Goal: Task Accomplishment & Management: Complete application form

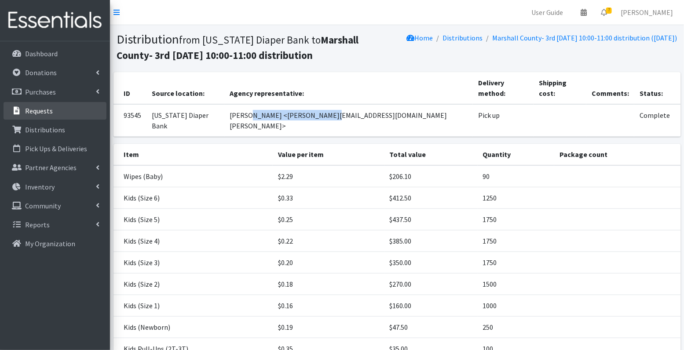
click at [46, 117] on link "Requests" at bounding box center [55, 111] width 103 height 18
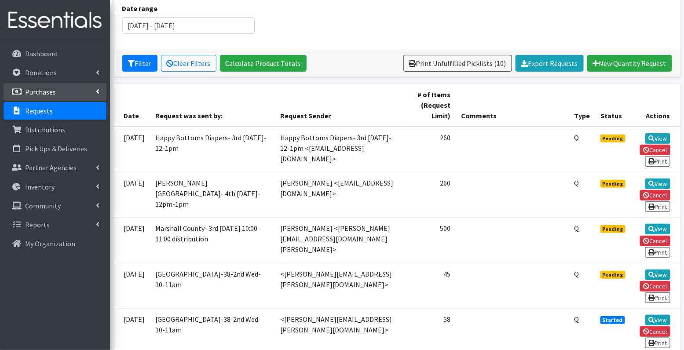
scroll to position [122, 0]
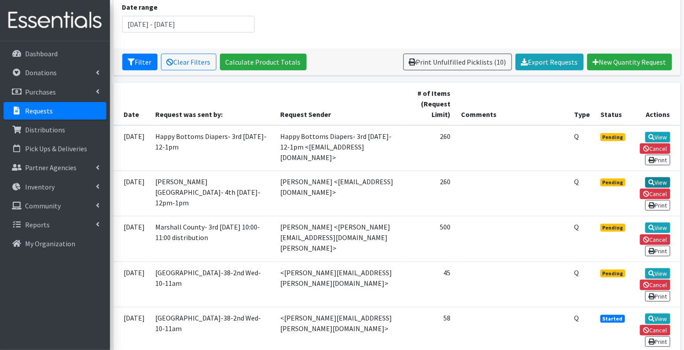
click at [659, 177] on link "View" at bounding box center [658, 182] width 25 height 11
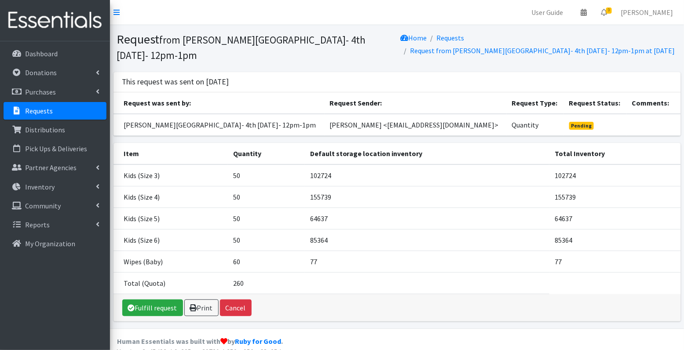
scroll to position [1, 0]
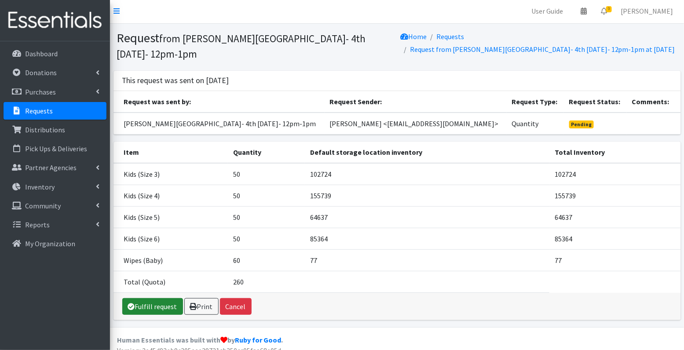
click at [157, 305] on link "Fulfill request" at bounding box center [152, 306] width 61 height 17
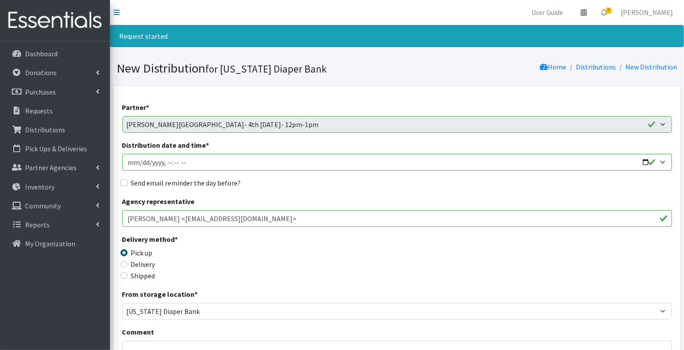
click at [138, 162] on input "Distribution date and time *" at bounding box center [397, 162] width 550 height 17
click at [169, 161] on input "Distribution date and time *" at bounding box center [397, 162] width 550 height 17
type input "2025-10-22T12:00"
click at [123, 181] on input "Send email reminder the day before?" at bounding box center [124, 183] width 7 height 7
checkbox input "true"
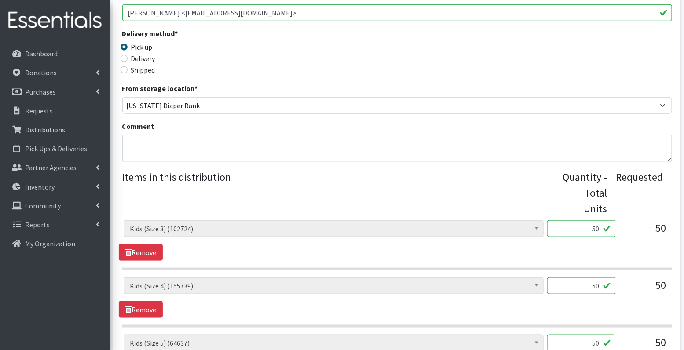
scroll to position [464, 0]
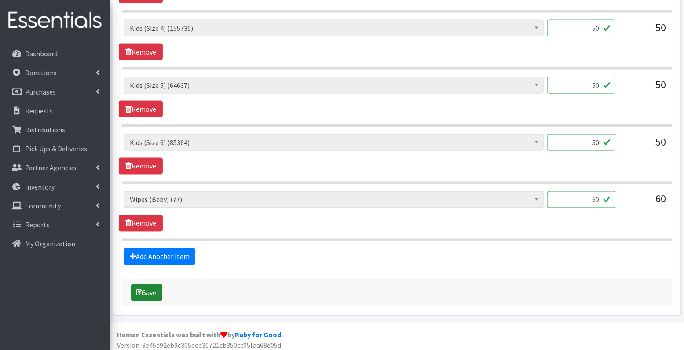
click at [145, 288] on button "Save" at bounding box center [146, 293] width 31 height 17
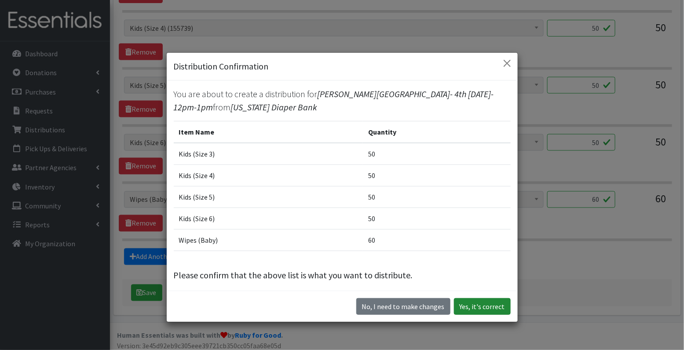
click at [479, 308] on button "Yes, it's correct" at bounding box center [482, 306] width 57 height 17
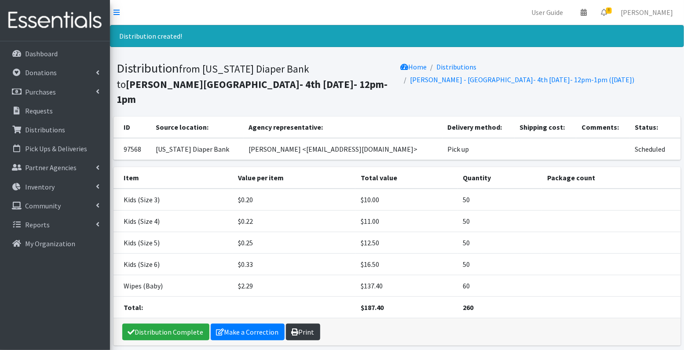
click at [306, 324] on link "Print" at bounding box center [303, 332] width 34 height 17
click at [44, 112] on p "Requests" at bounding box center [39, 111] width 28 height 9
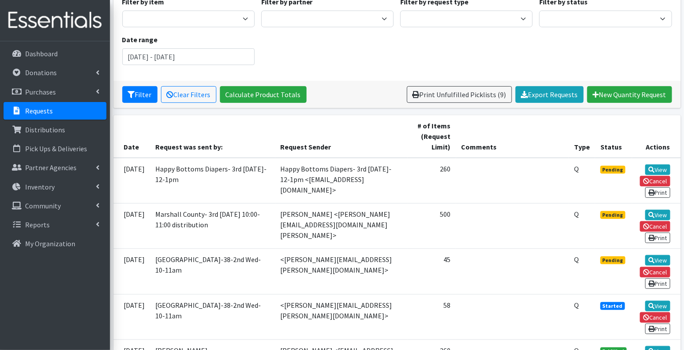
scroll to position [89, 0]
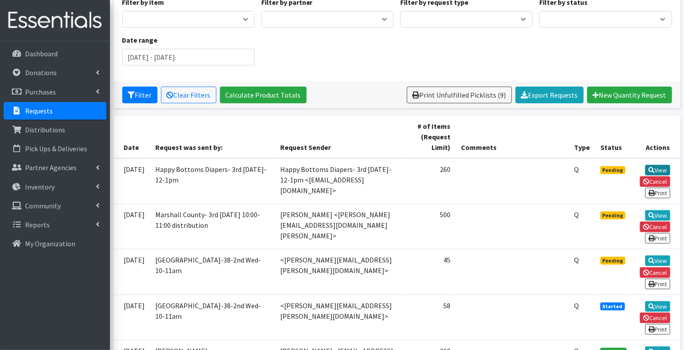
click at [662, 169] on link "View" at bounding box center [658, 170] width 25 height 11
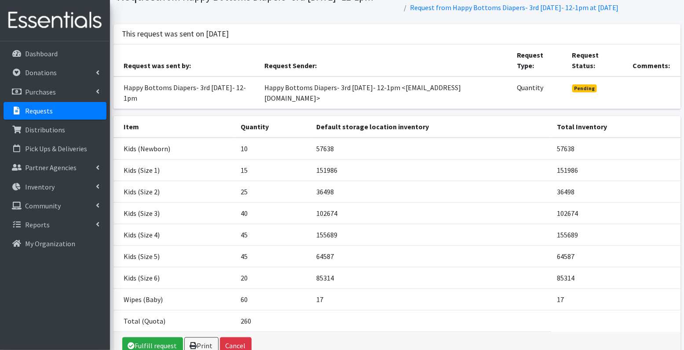
scroll to position [68, 0]
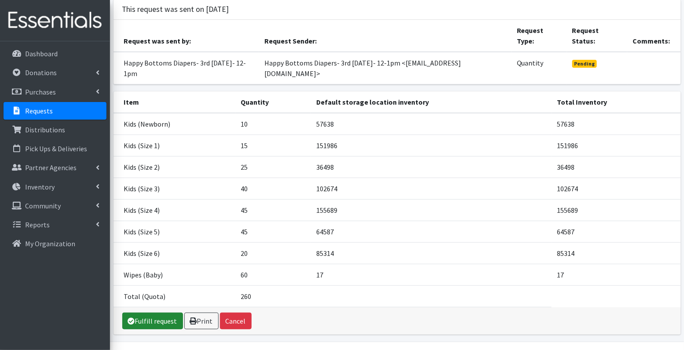
click at [158, 313] on link "Fulfill request" at bounding box center [152, 321] width 61 height 17
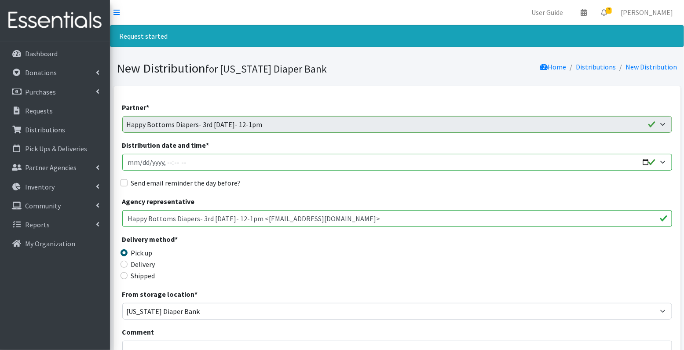
click at [140, 162] on input "Distribution date and time *" at bounding box center [397, 162] width 550 height 17
click at [167, 162] on input "Distribution date and time *" at bounding box center [397, 162] width 550 height 17
type input "[DATE]T12:00"
click at [123, 183] on input "Send email reminder the day before?" at bounding box center [124, 183] width 7 height 7
checkbox input "true"
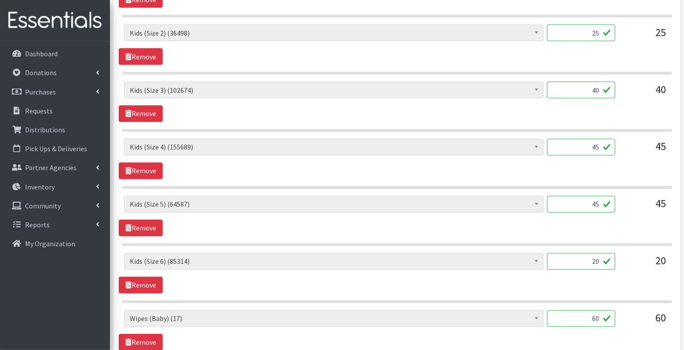
scroll to position [634, 0]
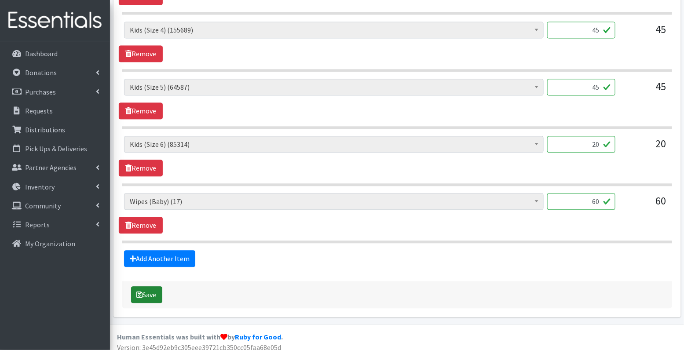
click at [146, 290] on button "Save" at bounding box center [146, 295] width 31 height 17
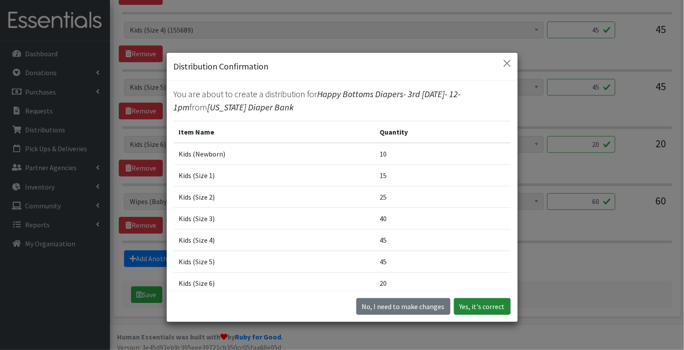
click at [475, 302] on button "Yes, it's correct" at bounding box center [482, 306] width 57 height 17
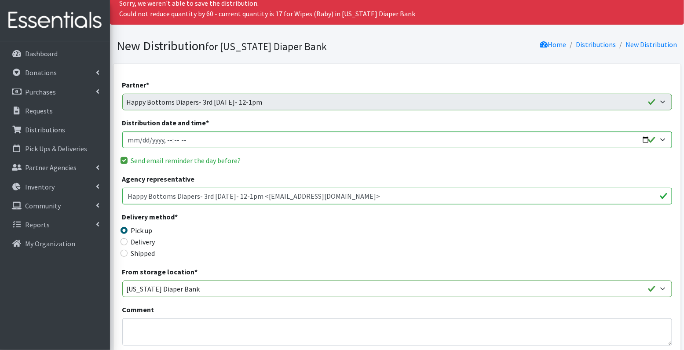
scroll to position [37, 0]
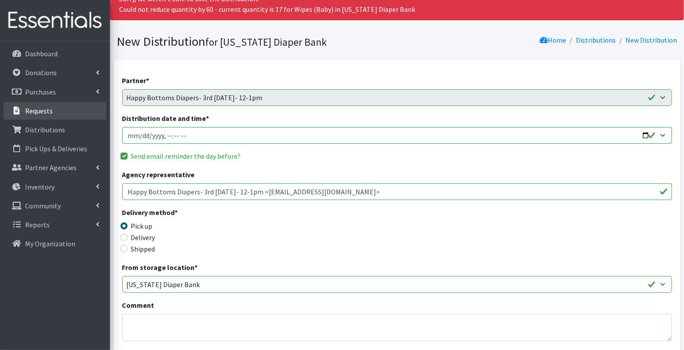
click at [55, 110] on link "Requests" at bounding box center [55, 111] width 103 height 18
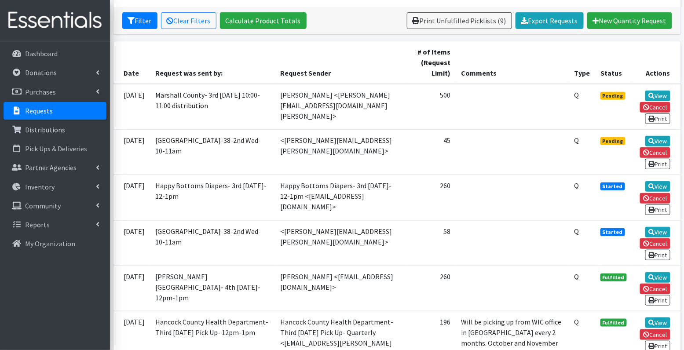
scroll to position [165, 0]
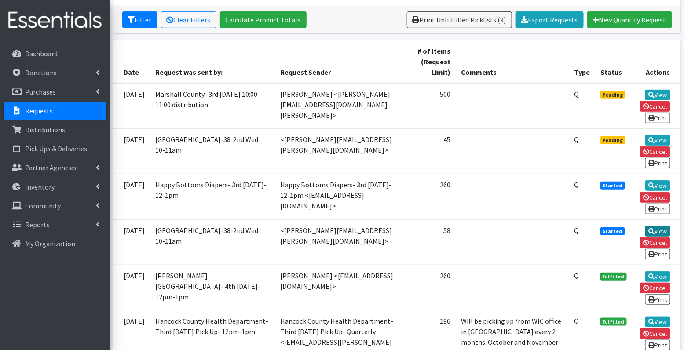
click at [664, 226] on link "View" at bounding box center [658, 231] width 25 height 11
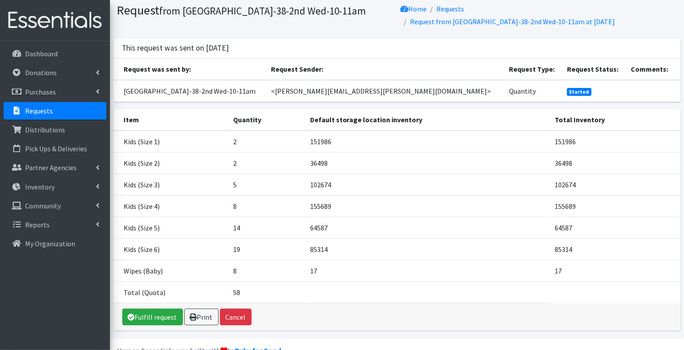
scroll to position [59, 0]
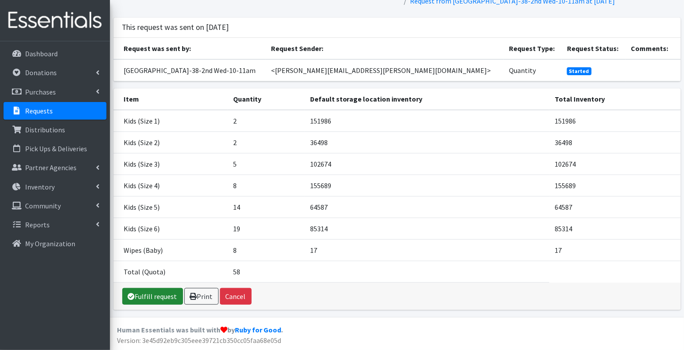
click at [158, 298] on link "Fulfill request" at bounding box center [152, 296] width 61 height 17
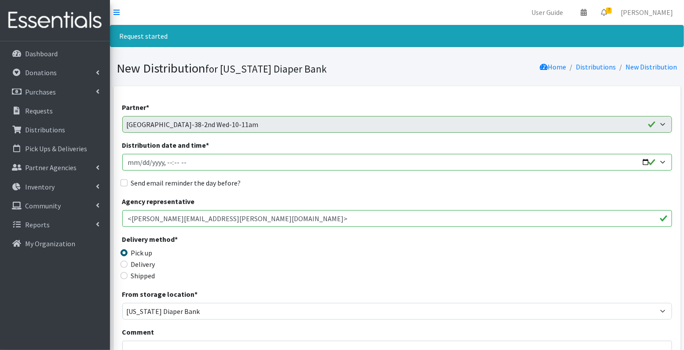
click at [169, 163] on input "Distribution date and time *" at bounding box center [397, 162] width 550 height 17
click at [187, 167] on input "Distribution date and time *" at bounding box center [397, 162] width 550 height 17
click at [187, 162] on input "Distribution date and time *" at bounding box center [397, 162] width 550 height 17
type input "2025-10-02T10:00"
click at [126, 183] on input "Send email reminder the day before?" at bounding box center [124, 183] width 7 height 7
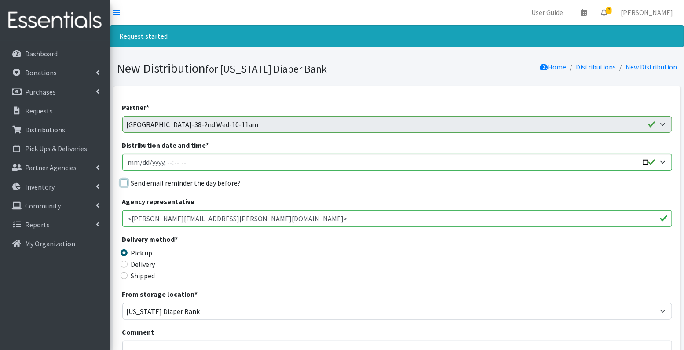
checkbox input "true"
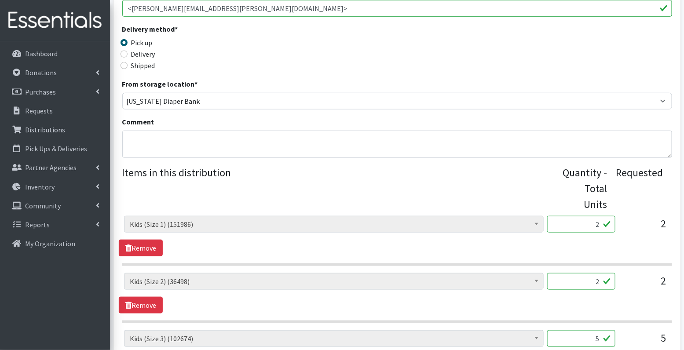
scroll to position [577, 0]
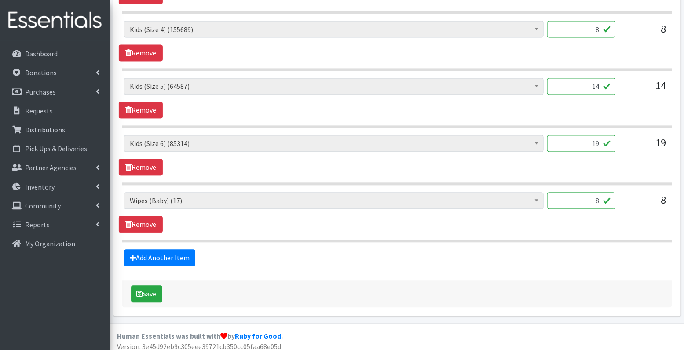
click at [596, 197] on input "8" at bounding box center [582, 201] width 68 height 17
type input "15"
click at [152, 288] on button "Save" at bounding box center [146, 294] width 31 height 17
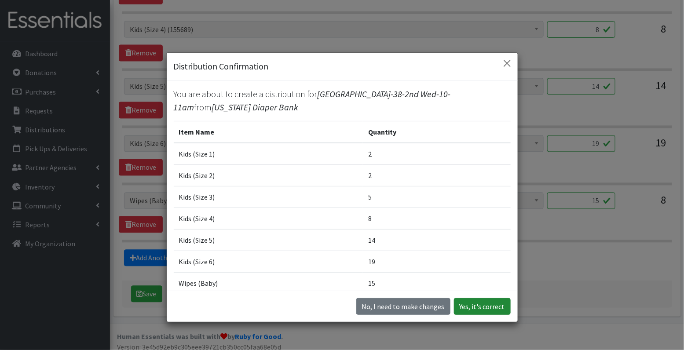
click at [478, 309] on button "Yes, it's correct" at bounding box center [482, 306] width 57 height 17
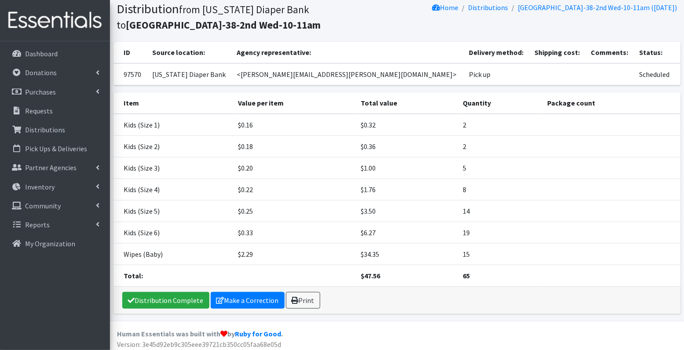
scroll to position [60, 0]
click at [301, 298] on link "Print" at bounding box center [303, 300] width 34 height 17
click at [42, 107] on p "Requests" at bounding box center [39, 111] width 28 height 9
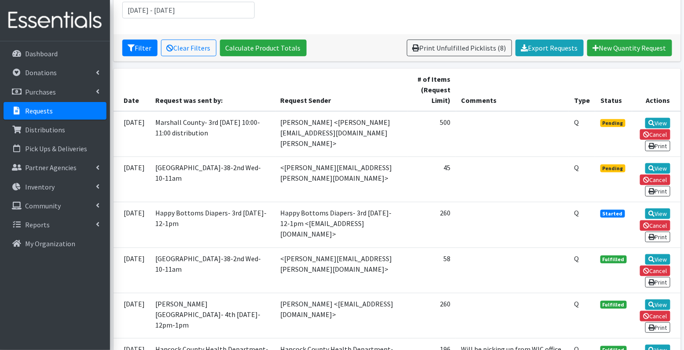
scroll to position [151, 0]
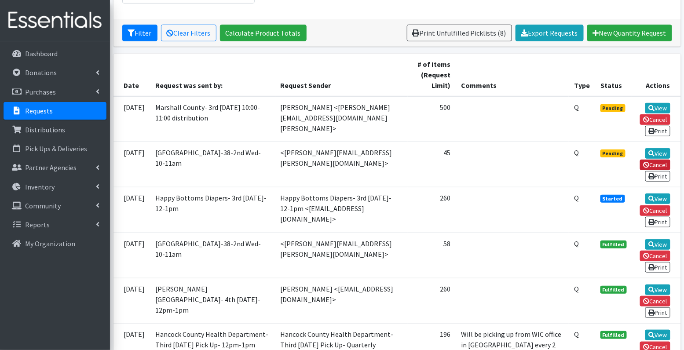
click at [662, 162] on link "Cancel" at bounding box center [655, 165] width 30 height 11
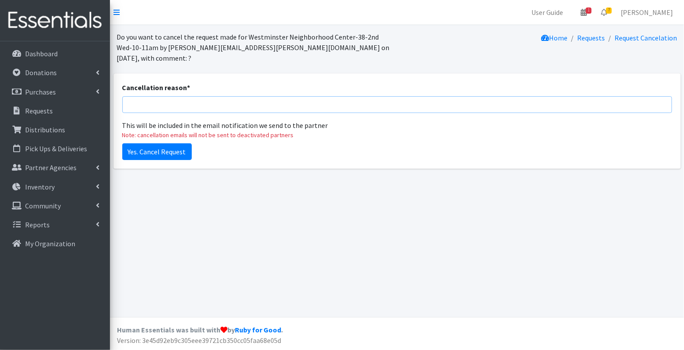
click at [145, 96] on input "Cancellation reason *" at bounding box center [397, 104] width 550 height 17
type input "w"
type input "Tier miscommunication"
click at [154, 143] on input "Yes. Cancel Request" at bounding box center [157, 151] width 70 height 17
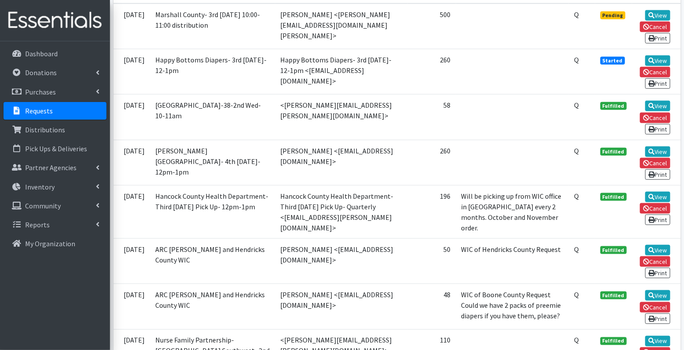
scroll to position [275, 0]
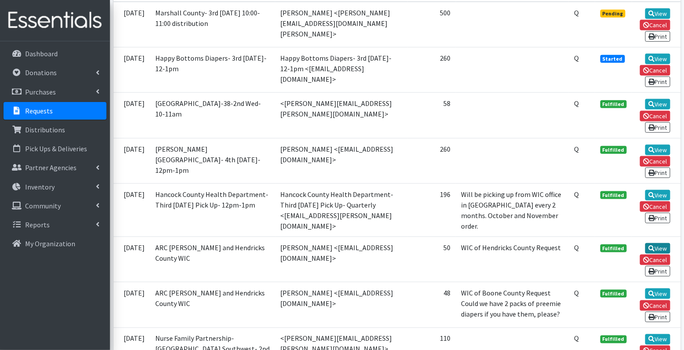
click at [666, 243] on link "View" at bounding box center [658, 248] width 25 height 11
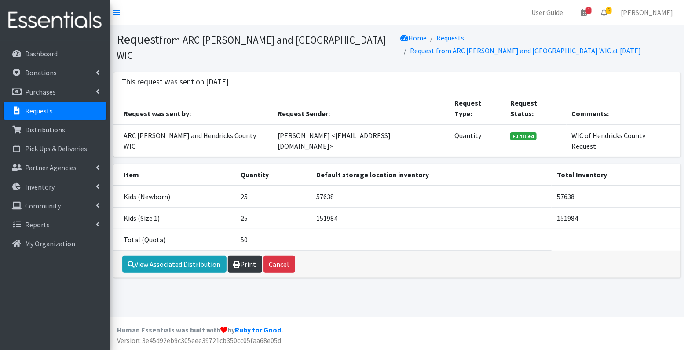
click at [250, 256] on link "Print" at bounding box center [245, 264] width 34 height 17
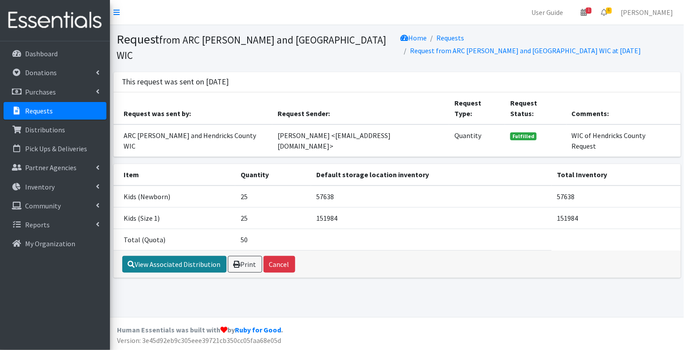
click at [194, 256] on link "View Associated Distribution" at bounding box center [174, 264] width 104 height 17
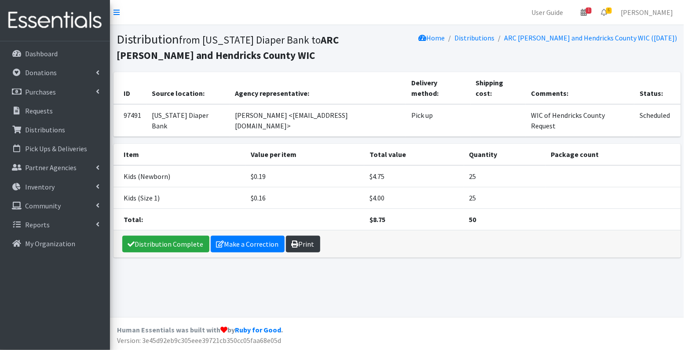
click at [295, 236] on link "Print" at bounding box center [303, 244] width 34 height 17
click at [40, 111] on p "Requests" at bounding box center [39, 111] width 28 height 9
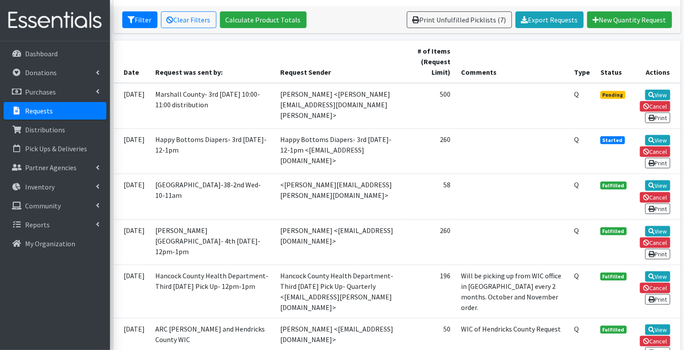
scroll to position [159, 0]
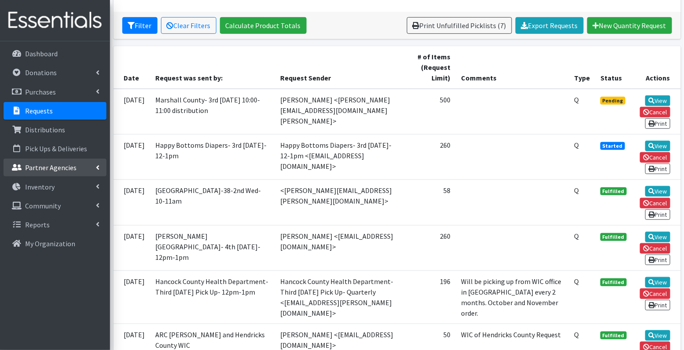
click at [43, 165] on p "Partner Agencies" at bounding box center [50, 167] width 51 height 9
click at [42, 182] on link "All Partners" at bounding box center [55, 187] width 103 height 18
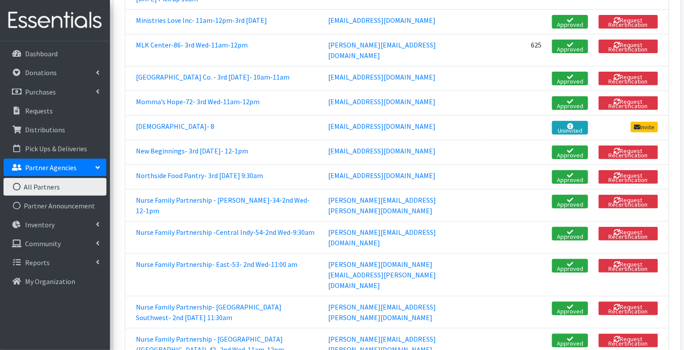
scroll to position [1323, 0]
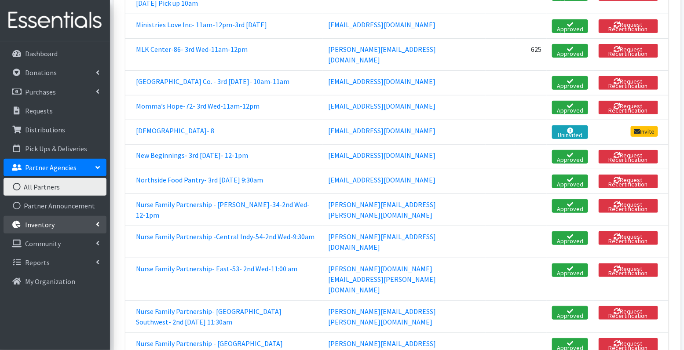
click at [43, 227] on p "Inventory" at bounding box center [39, 225] width 29 height 9
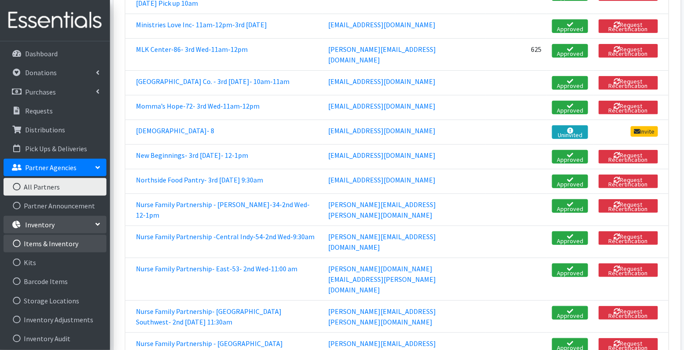
click at [68, 243] on link "Items & Inventory" at bounding box center [55, 244] width 103 height 18
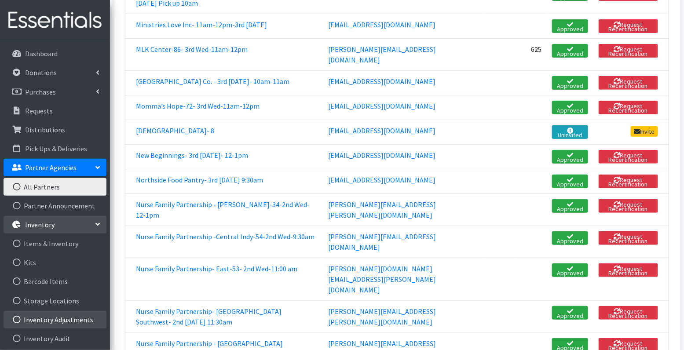
click at [71, 318] on link "Inventory Adjustments" at bounding box center [55, 320] width 103 height 18
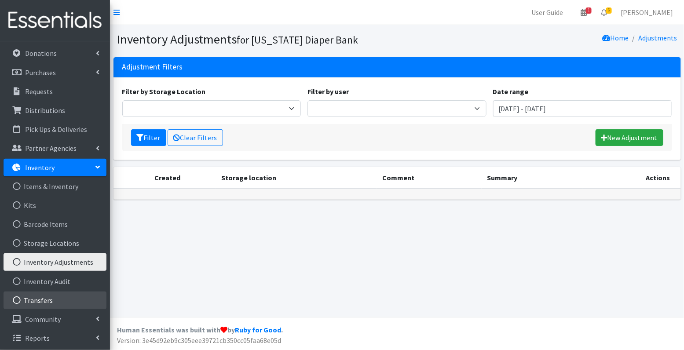
scroll to position [20, 0]
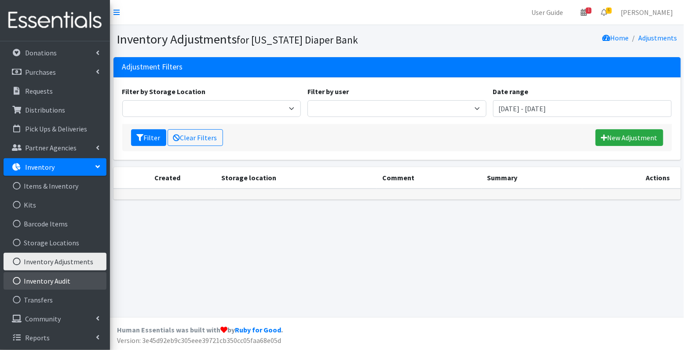
click at [61, 282] on link "Inventory Audit" at bounding box center [55, 281] width 103 height 18
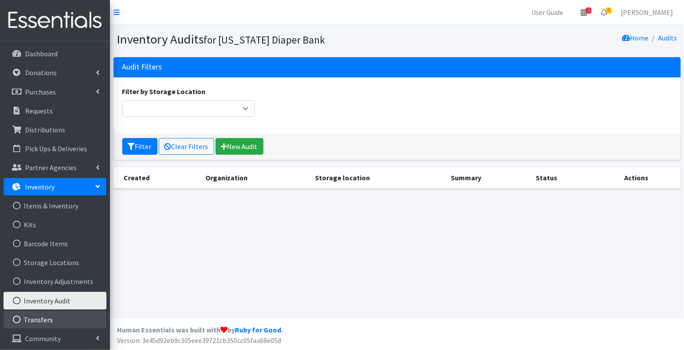
click at [48, 321] on link "Transfers" at bounding box center [55, 320] width 103 height 18
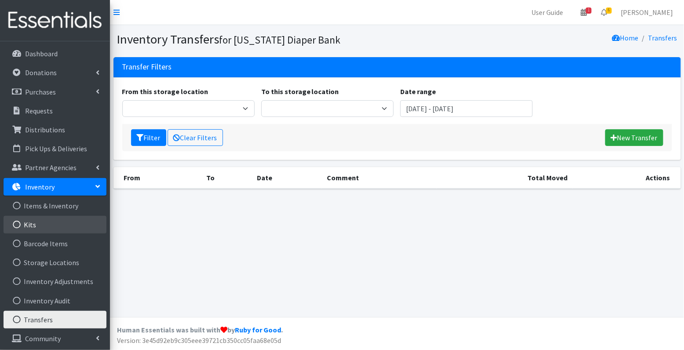
click at [57, 228] on link "Kits" at bounding box center [55, 225] width 103 height 18
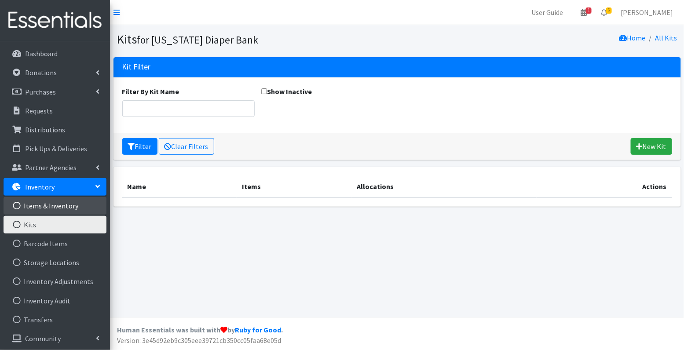
click at [60, 209] on link "Items & Inventory" at bounding box center [55, 206] width 103 height 18
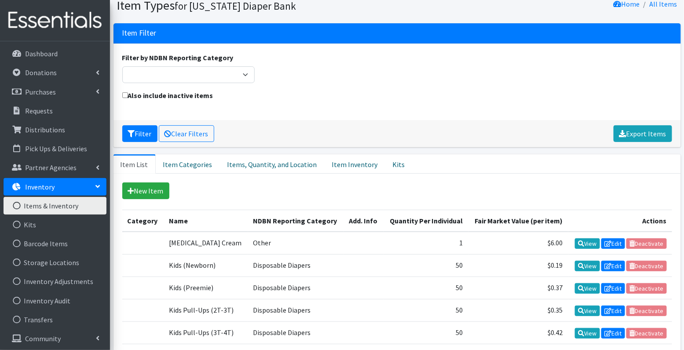
scroll to position [36, 0]
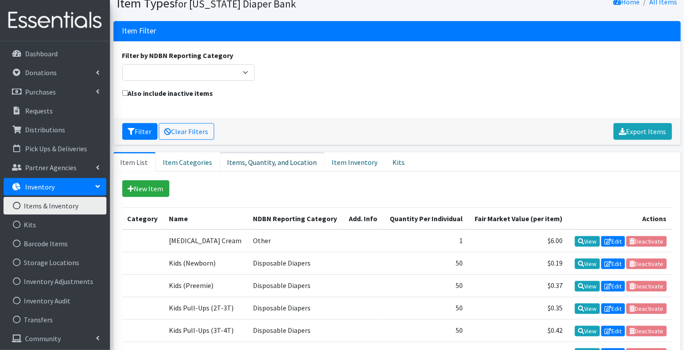
click at [259, 162] on link "Items, Quantity, and Location" at bounding box center [272, 161] width 105 height 19
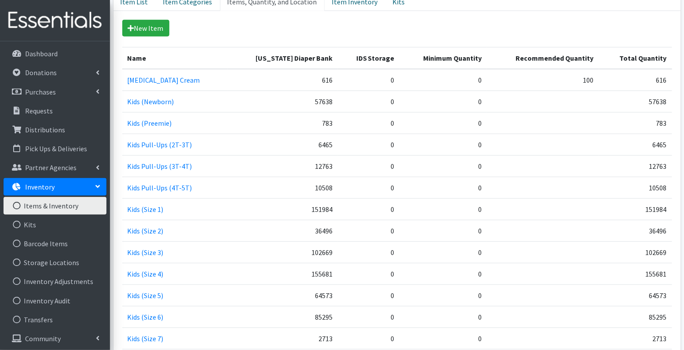
scroll to position [311, 0]
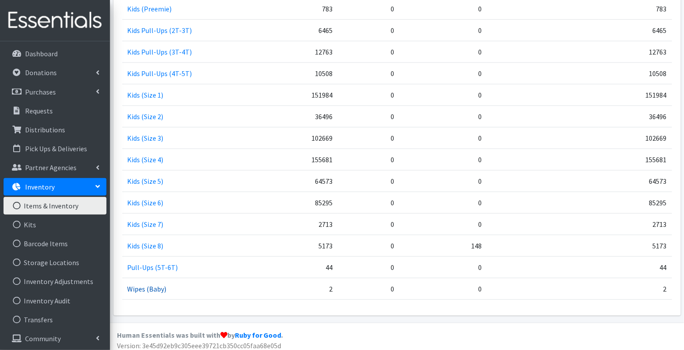
click at [145, 285] on link "Wipes (Baby)" at bounding box center [147, 289] width 39 height 9
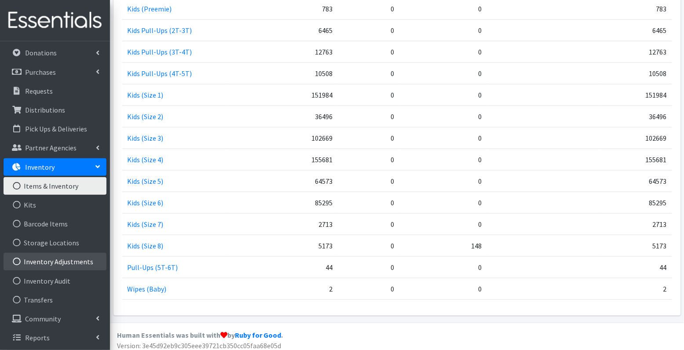
click at [69, 259] on link "Inventory Adjustments" at bounding box center [55, 262] width 103 height 18
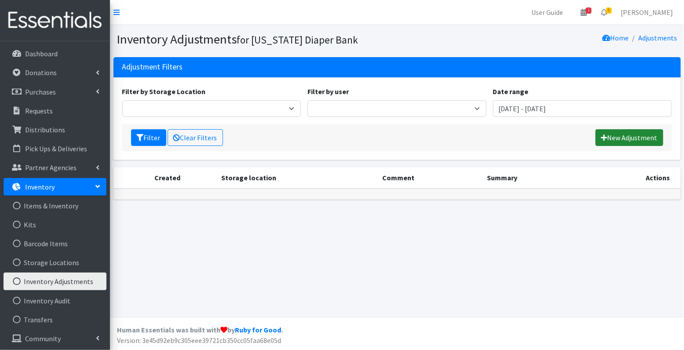
click at [614, 134] on link "New Adjustment" at bounding box center [630, 137] width 68 height 17
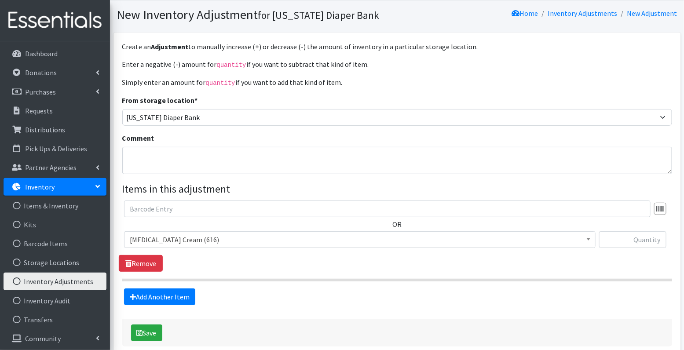
scroll to position [31, 0]
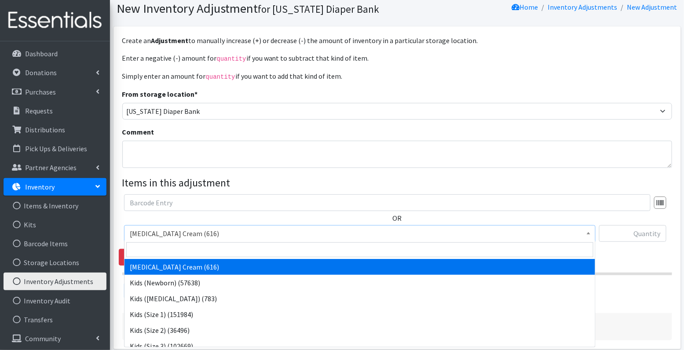
click at [330, 238] on span "Diaper Rash Cream (616)" at bounding box center [360, 233] width 472 height 17
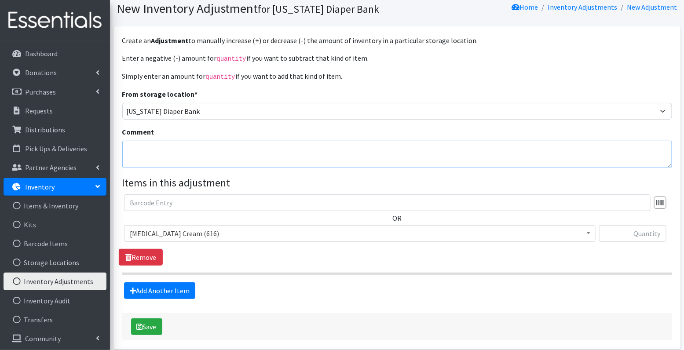
click at [279, 163] on textarea "Comment" at bounding box center [397, 154] width 550 height 27
type textarea "Adjustment with move"
click at [263, 235] on span "Diaper Rash Cream (616)" at bounding box center [360, 234] width 460 height 12
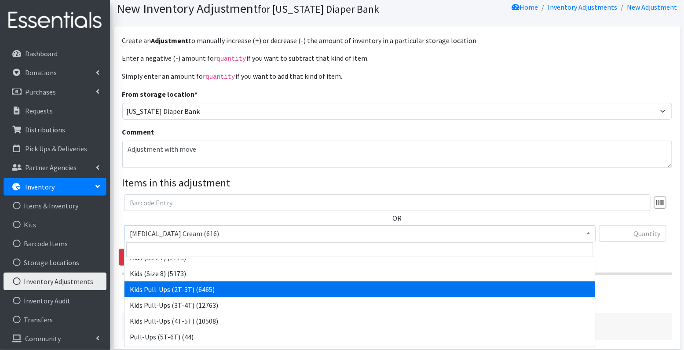
scroll to position [165, 0]
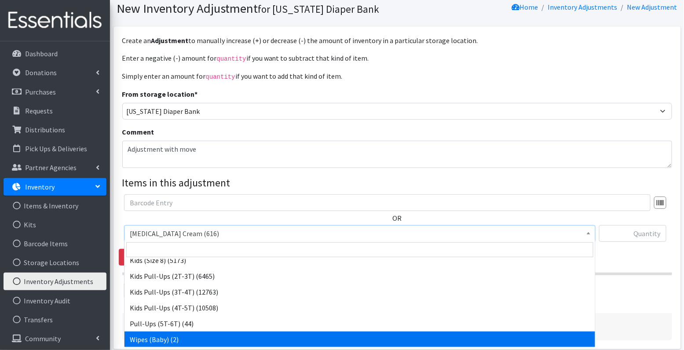
select select "3418"
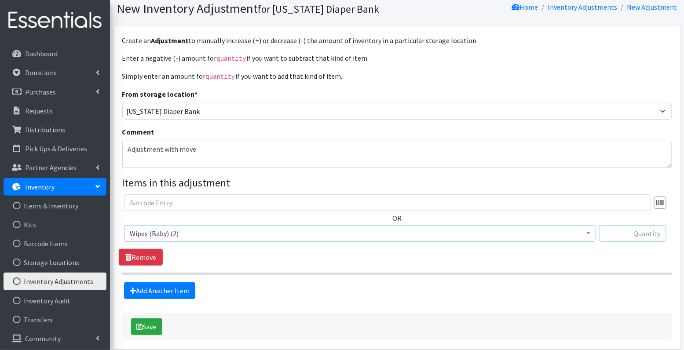
click at [638, 232] on input "text" at bounding box center [632, 233] width 67 height 17
type input "782"
click at [154, 327] on button "Save" at bounding box center [146, 327] width 31 height 17
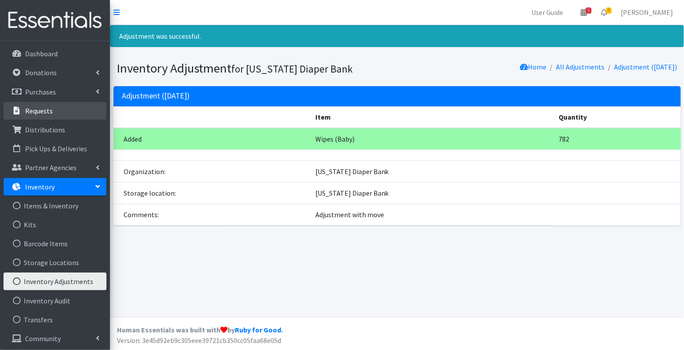
click at [43, 112] on p "Requests" at bounding box center [39, 111] width 28 height 9
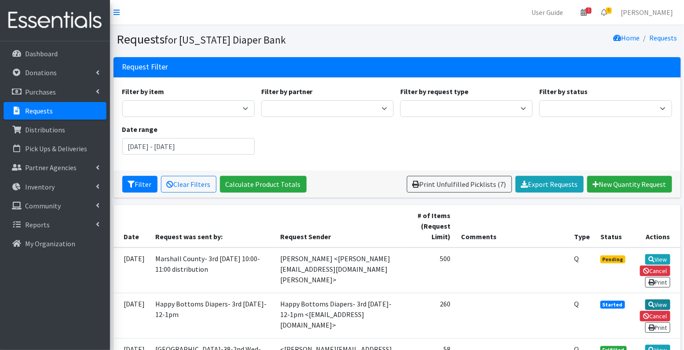
click at [658, 305] on link "View" at bounding box center [658, 305] width 25 height 11
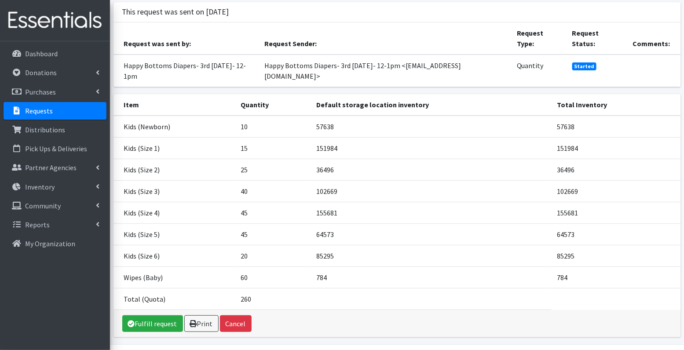
scroll to position [66, 0]
click at [150, 315] on link "Fulfill request" at bounding box center [152, 323] width 61 height 17
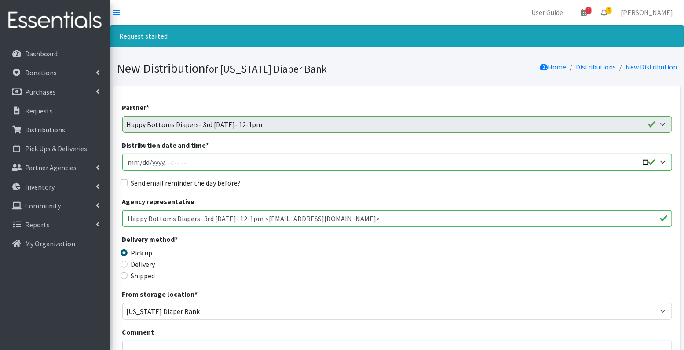
click at [138, 164] on input "Distribution date and time *" at bounding box center [397, 162] width 550 height 17
click at [169, 162] on input "Distribution date and time *" at bounding box center [397, 162] width 550 height 17
type input "[DATE]T12:00"
click at [125, 183] on input "Send email reminder the day before?" at bounding box center [124, 183] width 7 height 7
checkbox input "true"
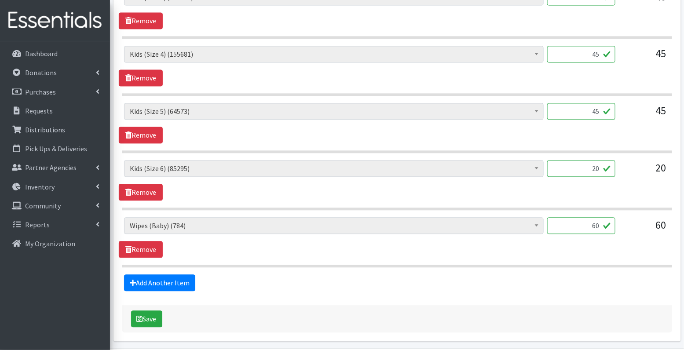
scroll to position [634, 0]
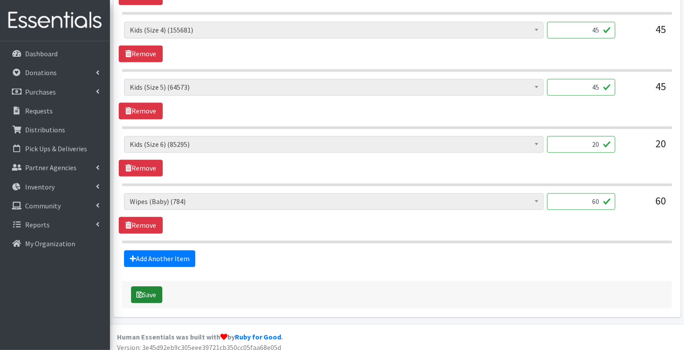
click at [147, 291] on button "Save" at bounding box center [146, 295] width 31 height 17
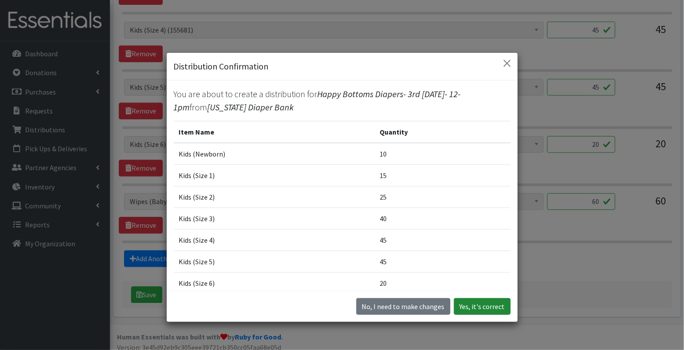
click at [479, 309] on button "Yes, it's correct" at bounding box center [482, 306] width 57 height 17
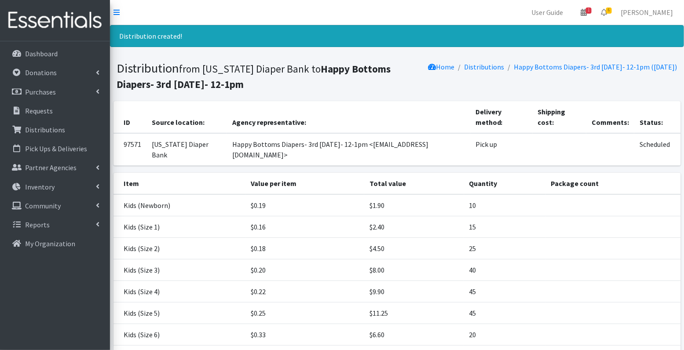
scroll to position [81, 0]
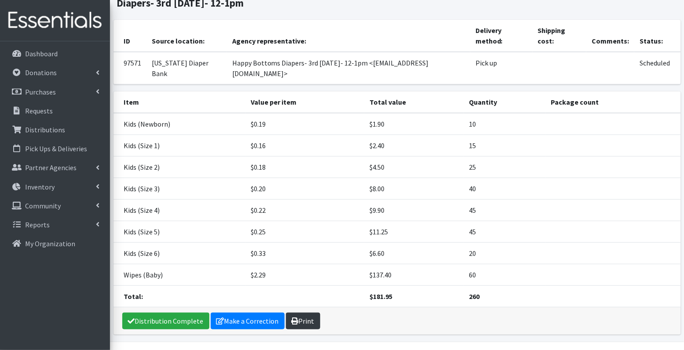
click at [302, 313] on link "Print" at bounding box center [303, 321] width 34 height 17
click at [49, 110] on p "Requests" at bounding box center [39, 111] width 28 height 9
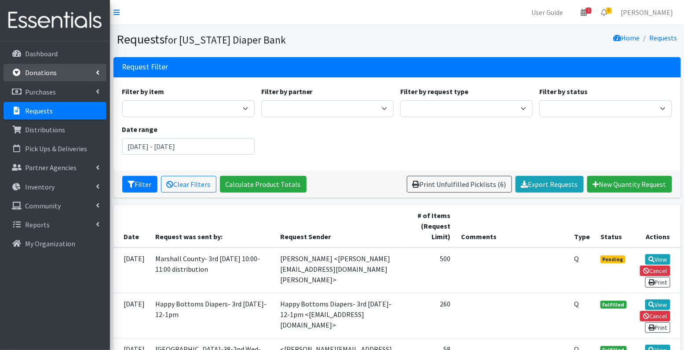
click at [54, 74] on p "Donations" at bounding box center [41, 72] width 32 height 9
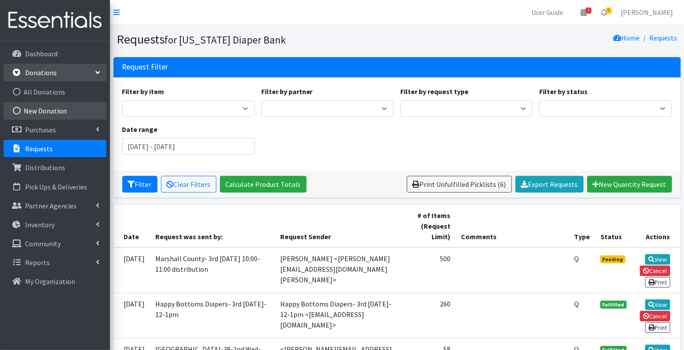
click at [55, 110] on link "New Donation" at bounding box center [55, 111] width 103 height 18
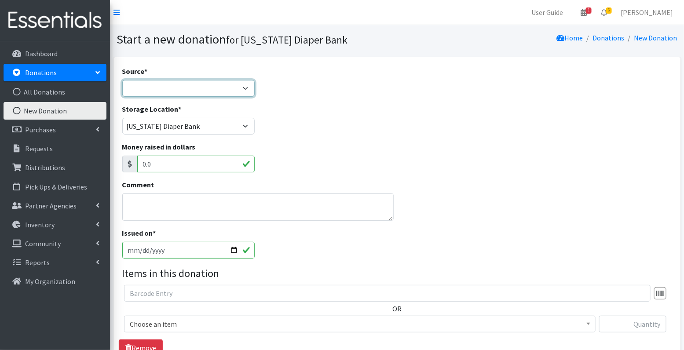
click at [206, 83] on select "Product Drive Manufacturer Donation Site Misc. Donation" at bounding box center [188, 88] width 132 height 17
select select "Donation Site"
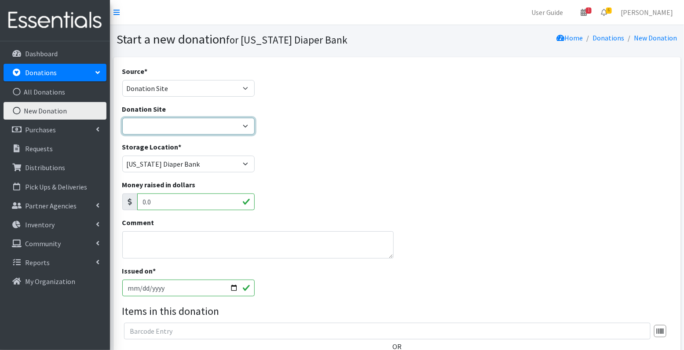
click at [195, 131] on select "Ascension St. Vincent Ashley's Music Circle Baby2Baby Becky the Bakester Bottle…" at bounding box center [188, 126] width 132 height 17
select select "998"
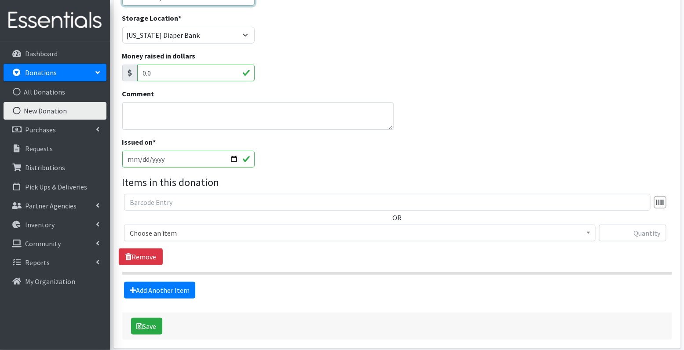
scroll to position [165, 0]
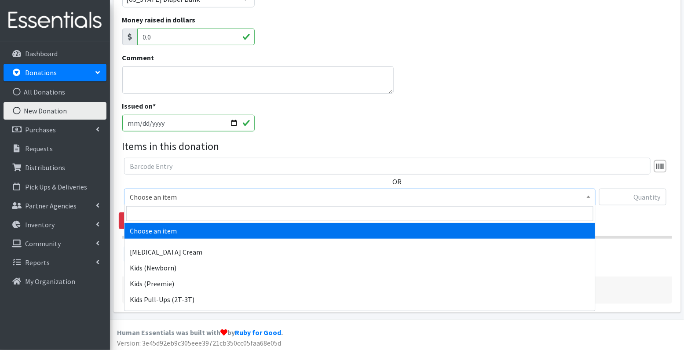
click at [215, 198] on span "Choose an item" at bounding box center [360, 197] width 460 height 12
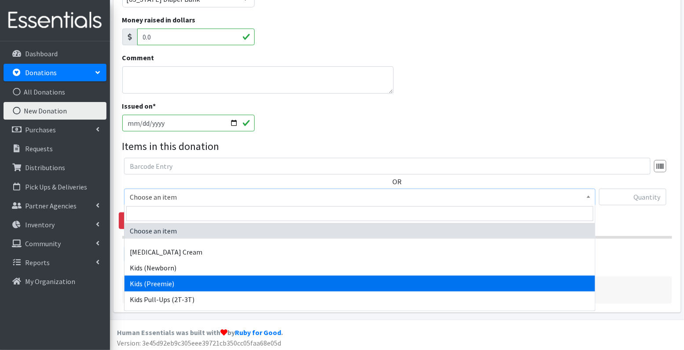
select select "3413"
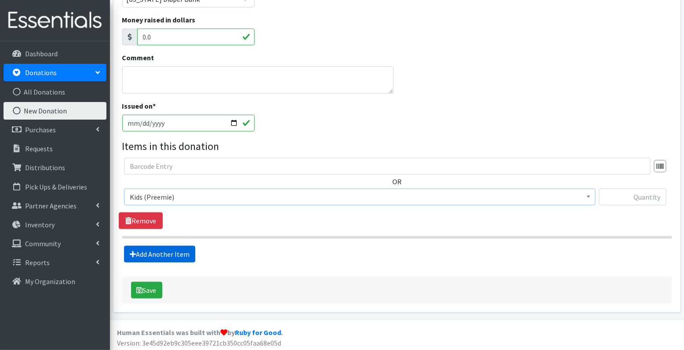
click at [183, 256] on link "Add Another Item" at bounding box center [159, 254] width 71 height 17
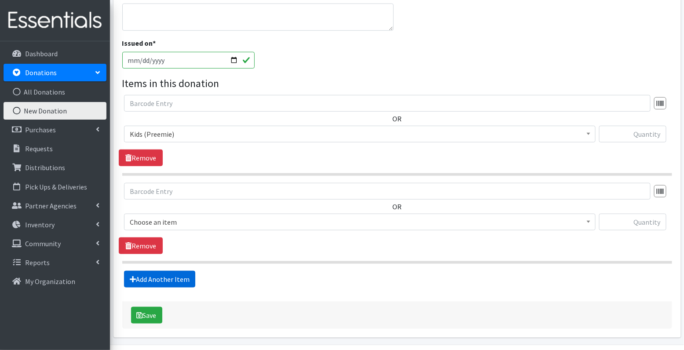
scroll to position [253, 0]
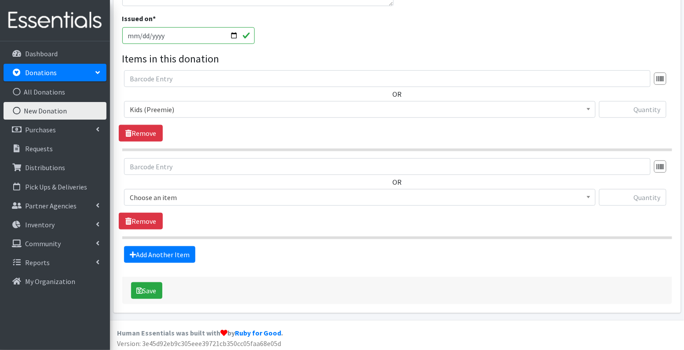
click at [193, 193] on span "Choose an item" at bounding box center [360, 197] width 460 height 12
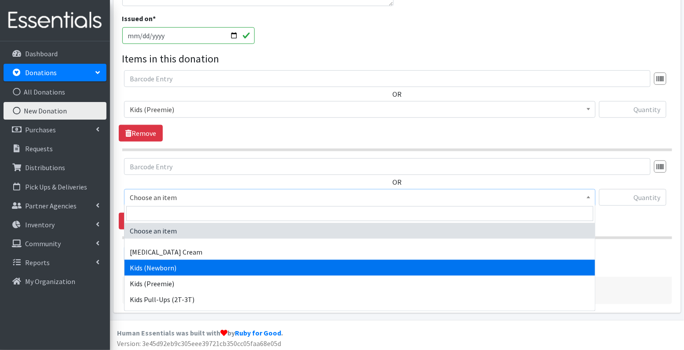
select select "3400"
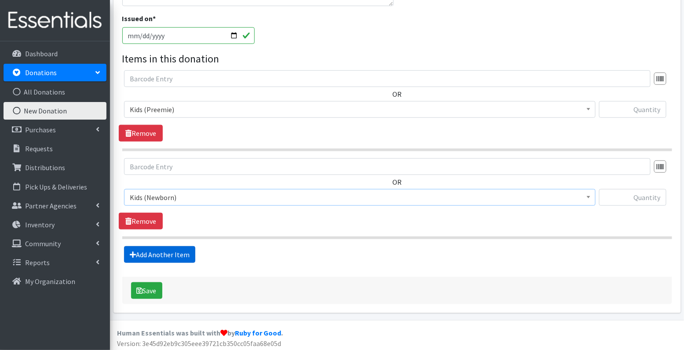
click at [157, 254] on link "Add Another Item" at bounding box center [159, 254] width 71 height 17
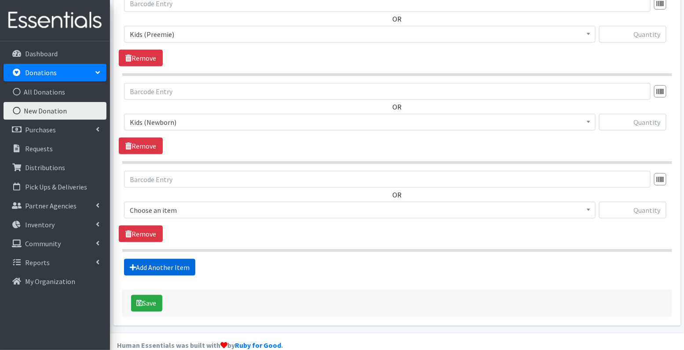
scroll to position [340, 0]
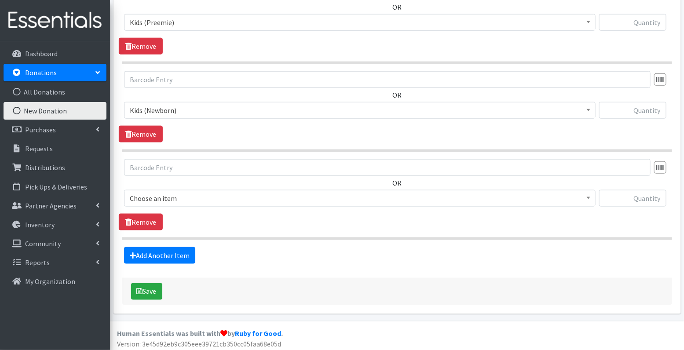
click at [164, 195] on span "Choose an item" at bounding box center [360, 198] width 460 height 12
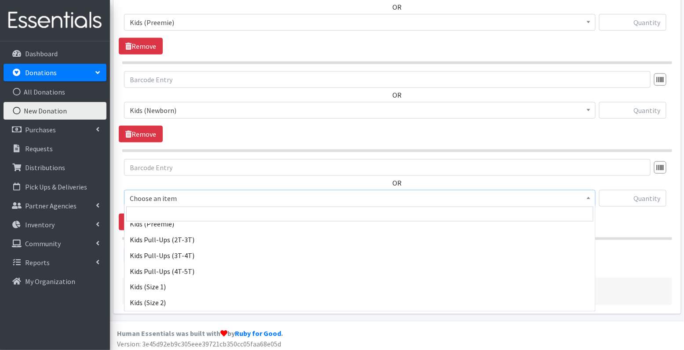
scroll to position [76, 0]
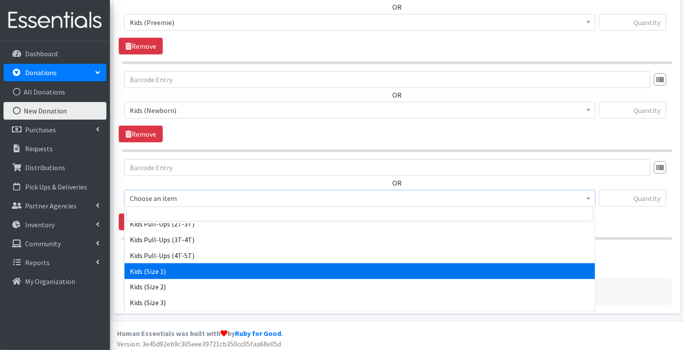
select select "3401"
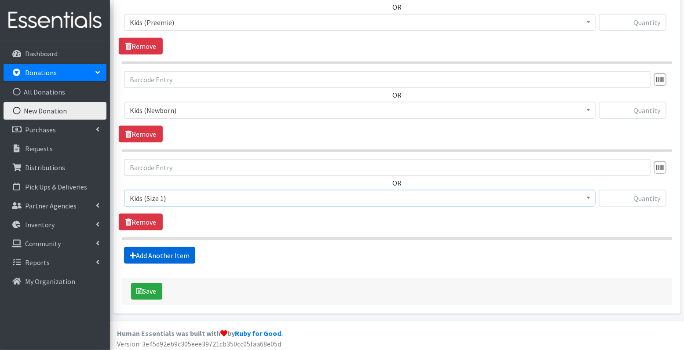
click at [164, 255] on link "Add Another Item" at bounding box center [159, 255] width 71 height 17
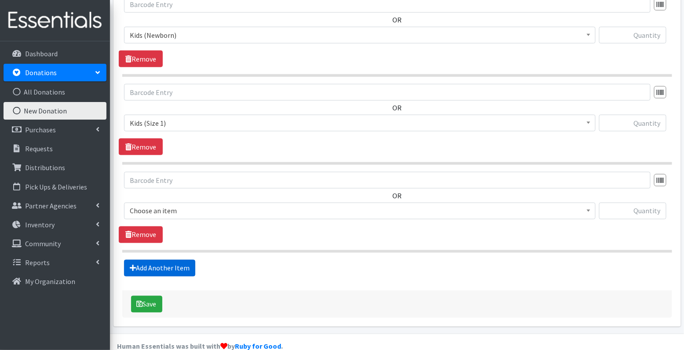
scroll to position [427, 0]
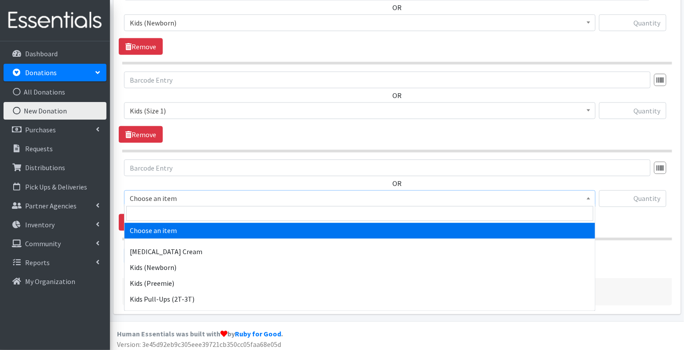
click at [167, 193] on span "Choose an item" at bounding box center [360, 199] width 460 height 12
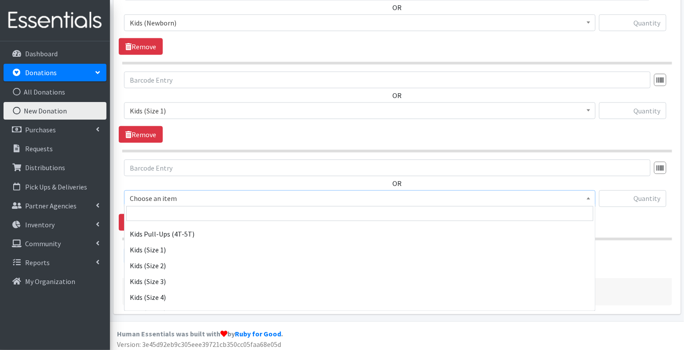
scroll to position [97, 0]
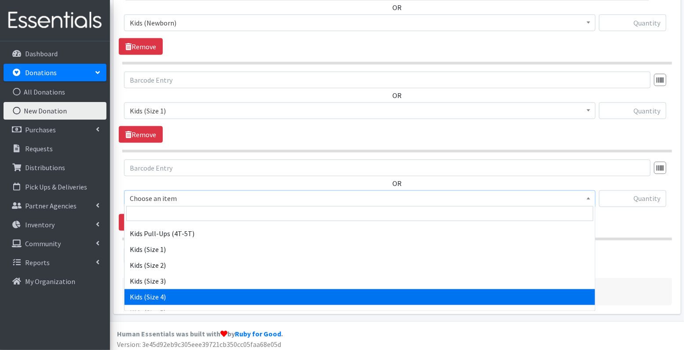
select select "3394"
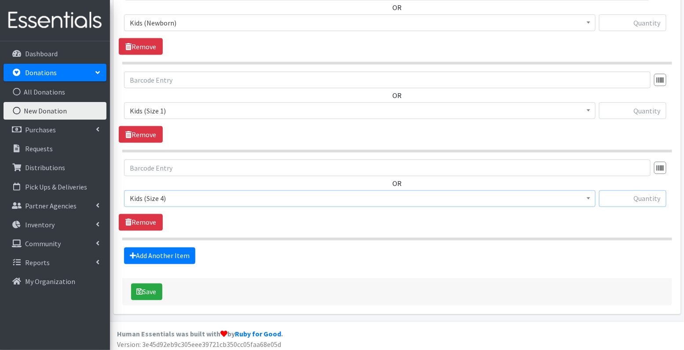
click at [640, 195] on input "text" at bounding box center [632, 199] width 67 height 17
type input "86"
click at [642, 110] on input "text" at bounding box center [632, 111] width 67 height 17
type input "27"
click at [644, 22] on input "text" at bounding box center [632, 23] width 67 height 17
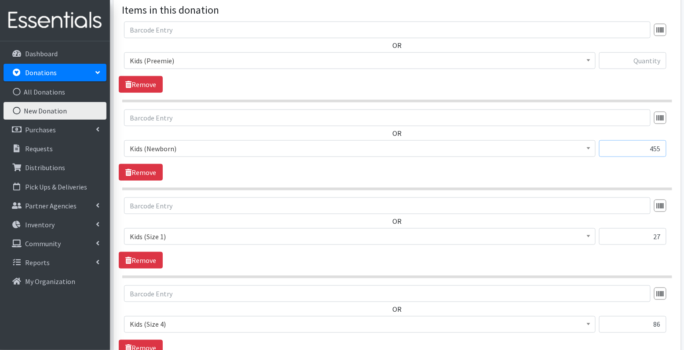
scroll to position [298, 0]
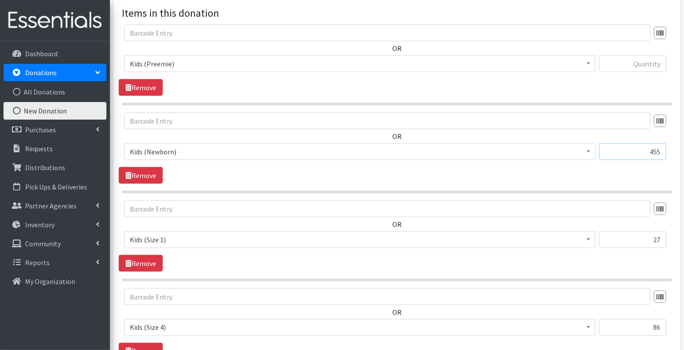
type input "455"
click at [651, 62] on input "text" at bounding box center [632, 63] width 67 height 17
type input "12"
click at [492, 87] on div "OR Choose an item Diaper Rash Cream Kids (Newborn) Kids (Preemie) Kids Pull-Ups…" at bounding box center [397, 60] width 557 height 71
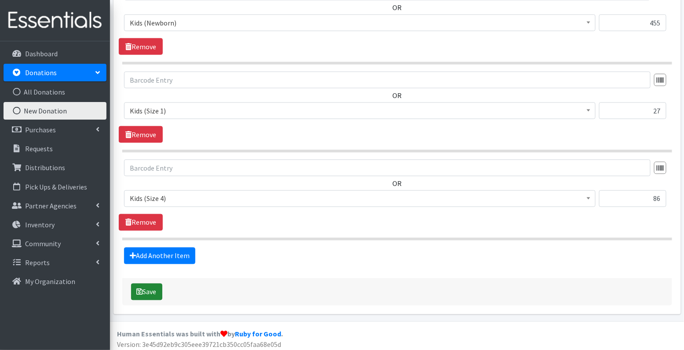
click at [154, 286] on button "Save" at bounding box center [146, 292] width 31 height 17
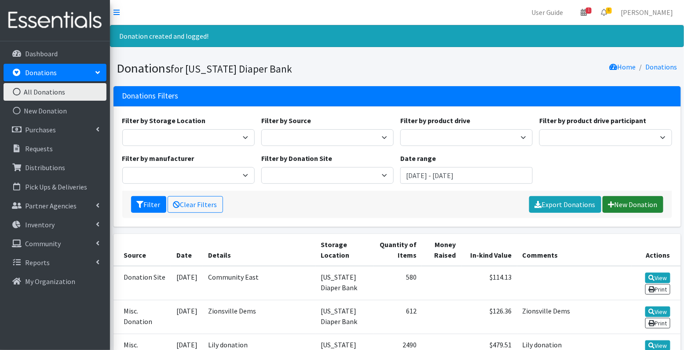
click at [641, 206] on link "New Donation" at bounding box center [633, 204] width 61 height 17
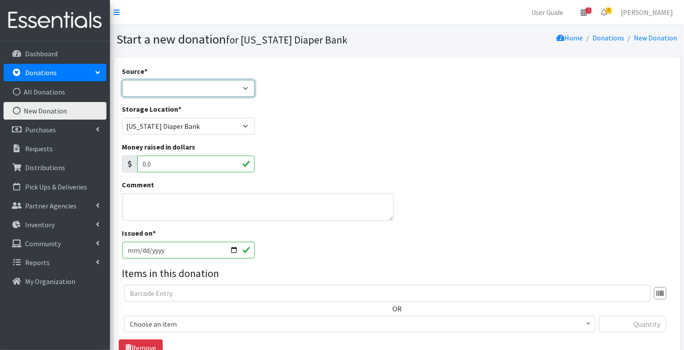
click at [188, 91] on select "Product Drive Manufacturer Donation Site Misc. Donation" at bounding box center [188, 88] width 132 height 17
select select "Manufacturer"
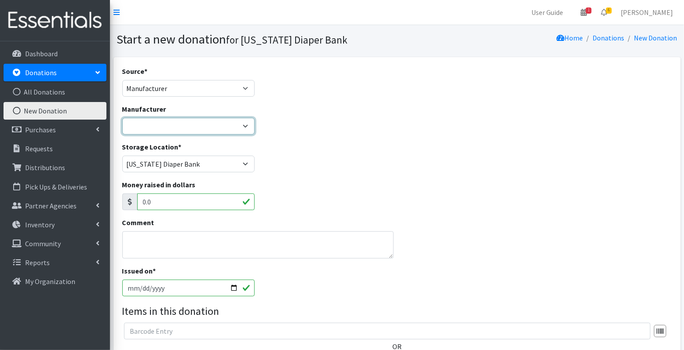
click at [181, 125] on select "Baby2Baby Huggies Target ---Create new Manufacturer---" at bounding box center [188, 126] width 132 height 17
select select "160"
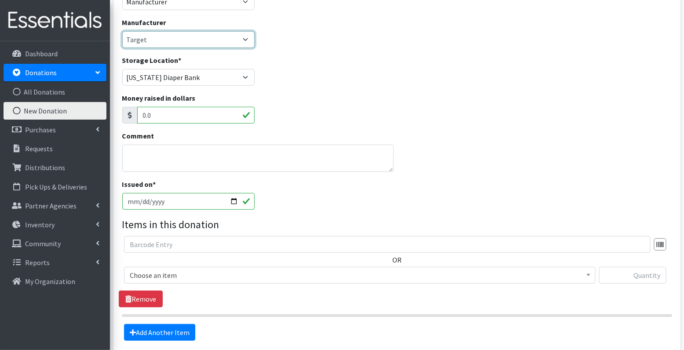
scroll to position [101, 0]
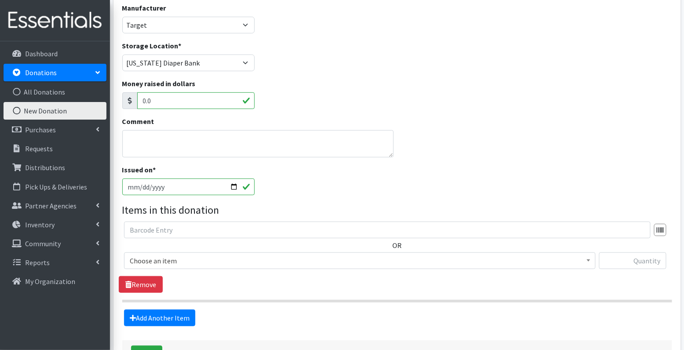
click at [140, 186] on input "2025-10-02" at bounding box center [188, 187] width 132 height 17
type input "2025-10-01"
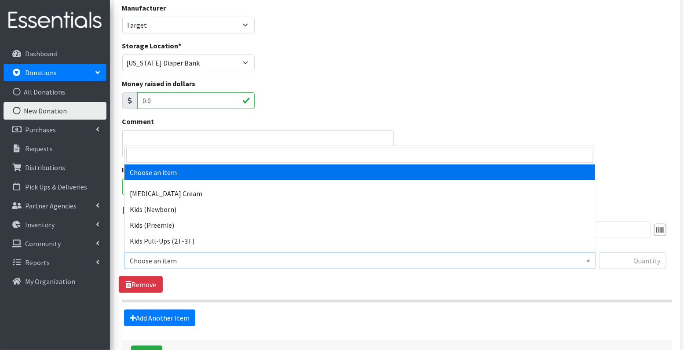
click at [168, 260] on span "Choose an item" at bounding box center [360, 261] width 460 height 12
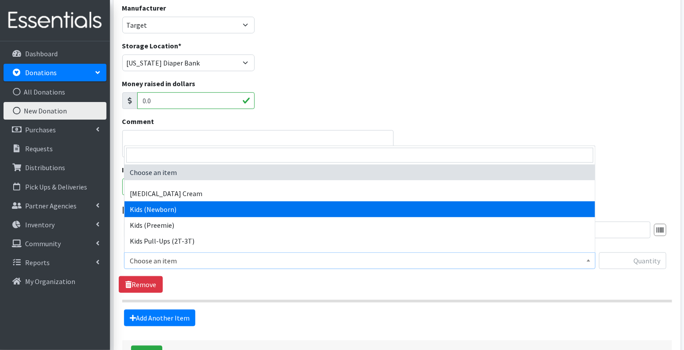
select select "3400"
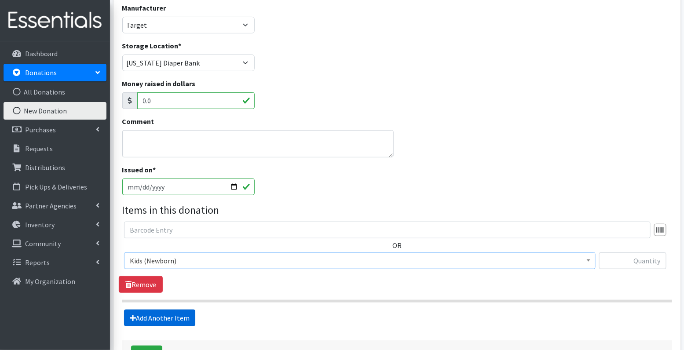
click at [165, 320] on link "Add Another Item" at bounding box center [159, 318] width 71 height 17
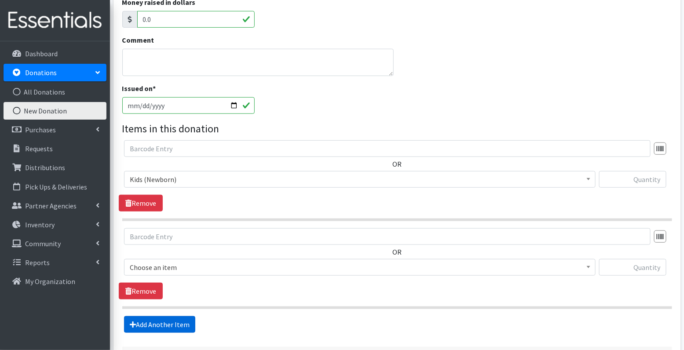
scroll to position [253, 0]
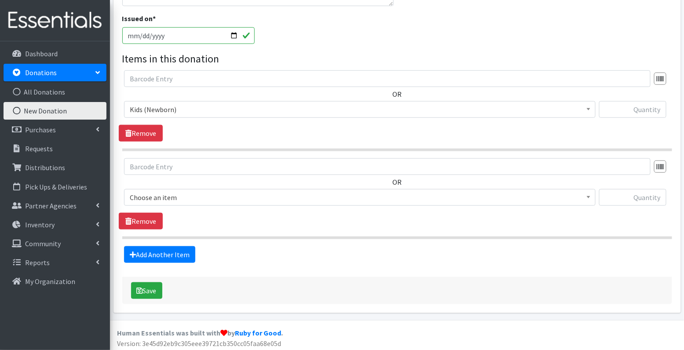
click at [184, 193] on span "Choose an item" at bounding box center [360, 197] width 460 height 12
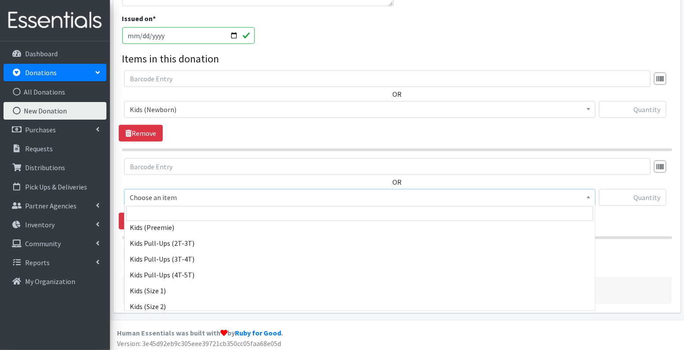
scroll to position [58, 0]
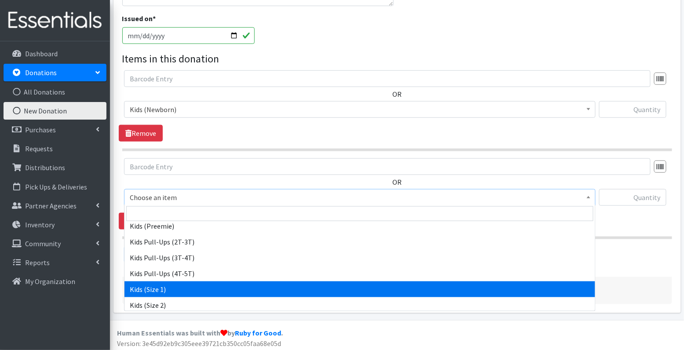
select select "3401"
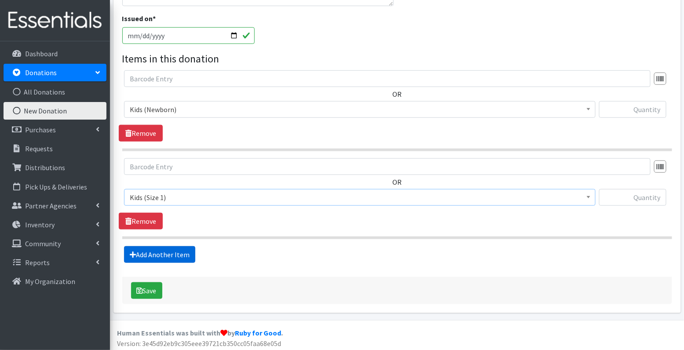
click at [167, 254] on link "Add Another Item" at bounding box center [159, 254] width 71 height 17
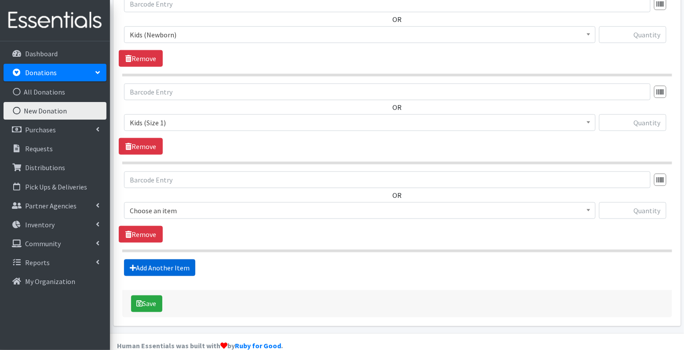
scroll to position [340, 0]
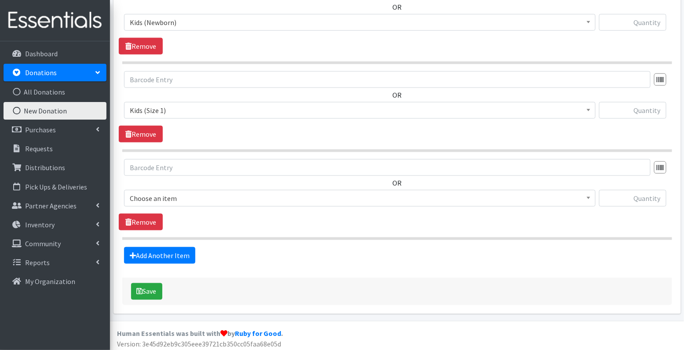
click at [186, 194] on span "Choose an item" at bounding box center [360, 198] width 460 height 12
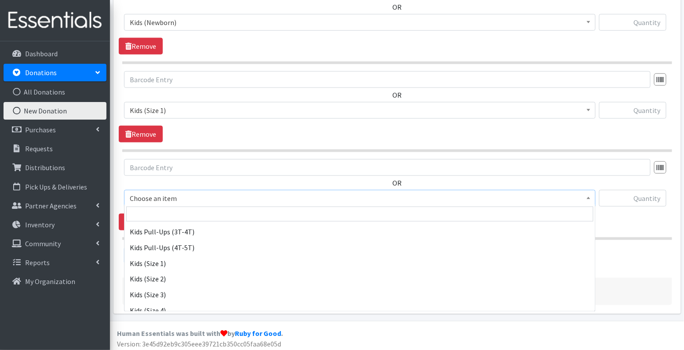
scroll to position [85, 0]
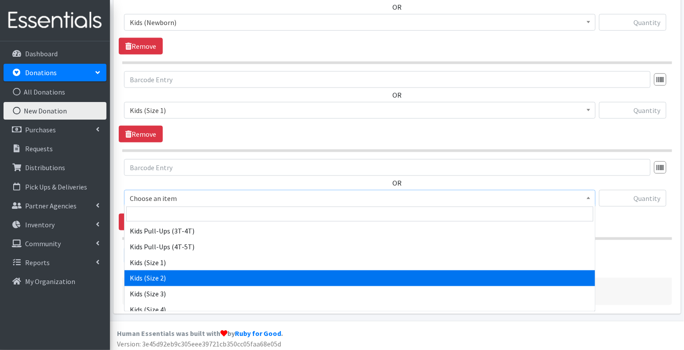
select select "3420"
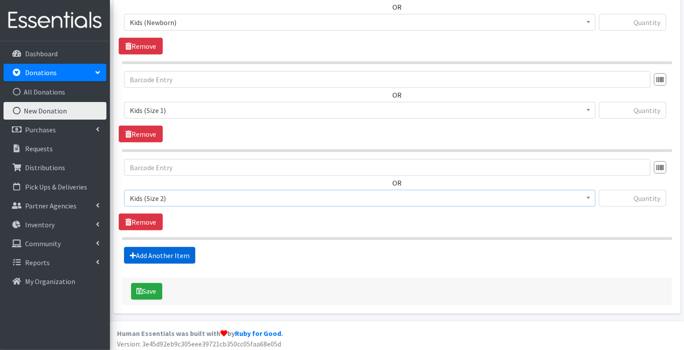
click at [179, 255] on link "Add Another Item" at bounding box center [159, 255] width 71 height 17
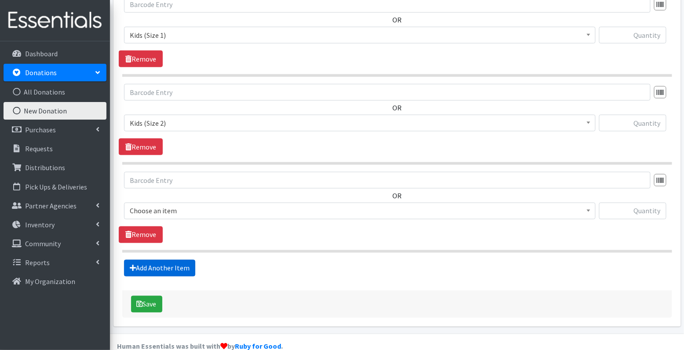
scroll to position [427, 0]
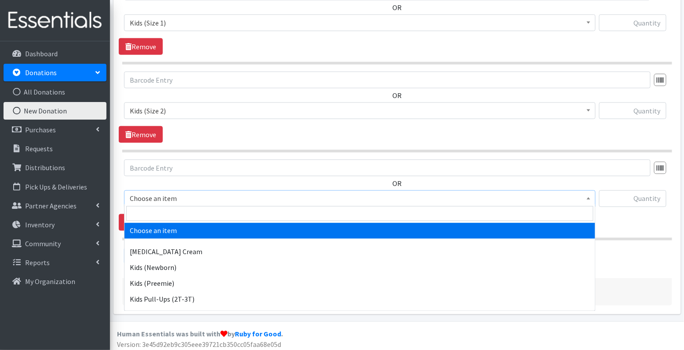
click at [180, 198] on span "Choose an item" at bounding box center [360, 199] width 460 height 12
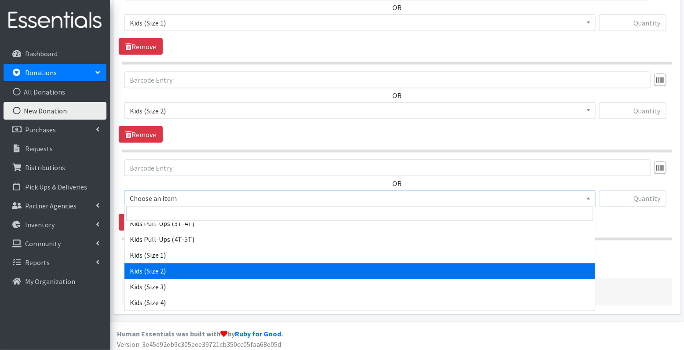
scroll to position [93, 0]
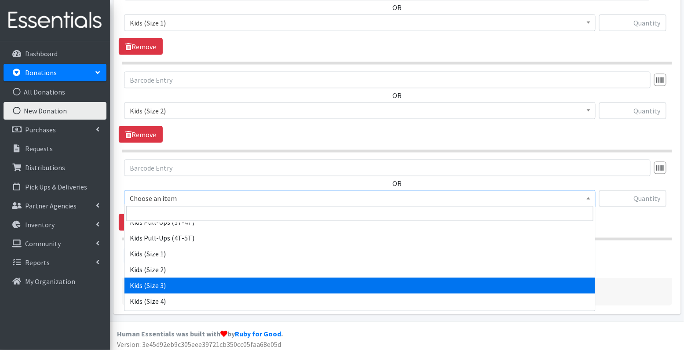
select select "3393"
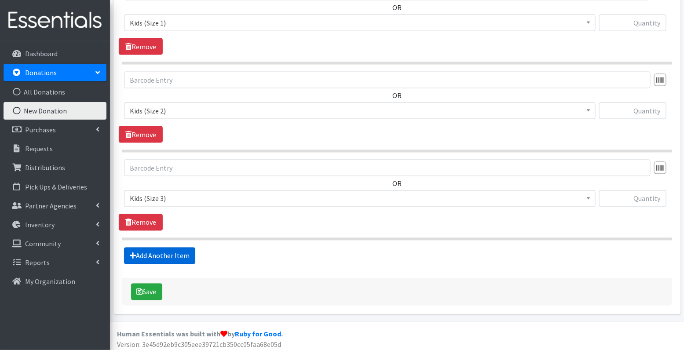
click at [176, 249] on link "Add Another Item" at bounding box center [159, 256] width 71 height 17
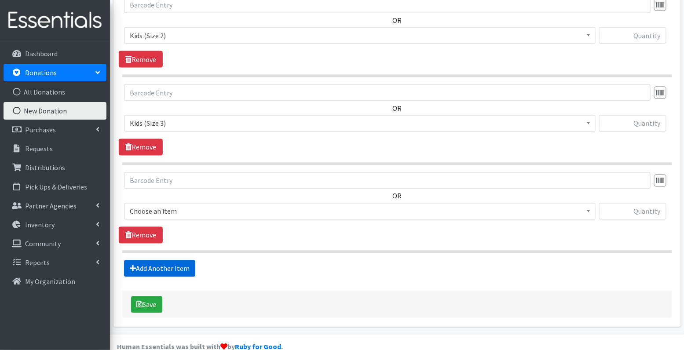
scroll to position [515, 0]
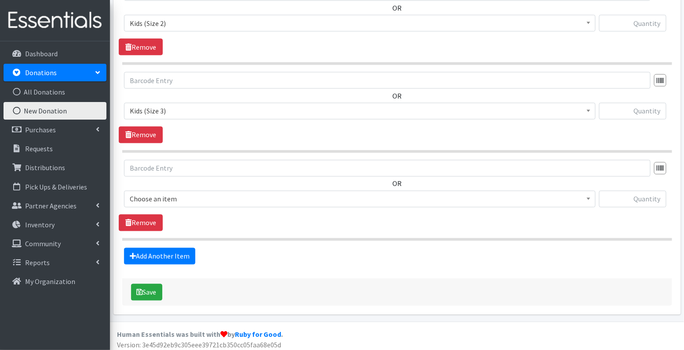
click at [175, 198] on span "Choose an item" at bounding box center [360, 199] width 460 height 12
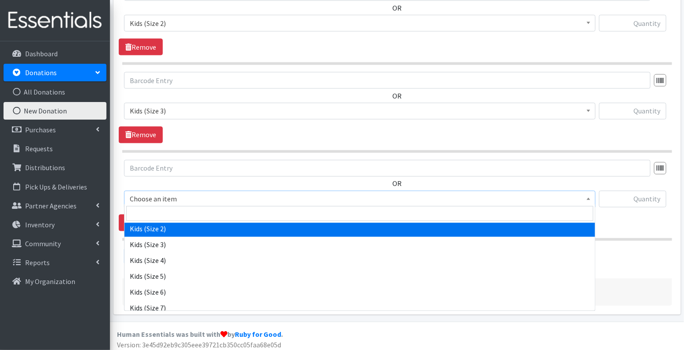
scroll to position [135, 0]
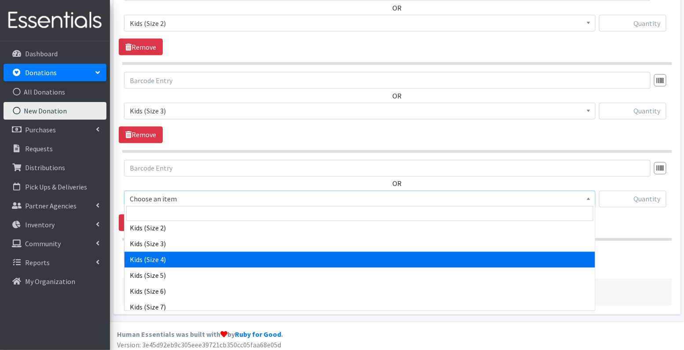
select select "3394"
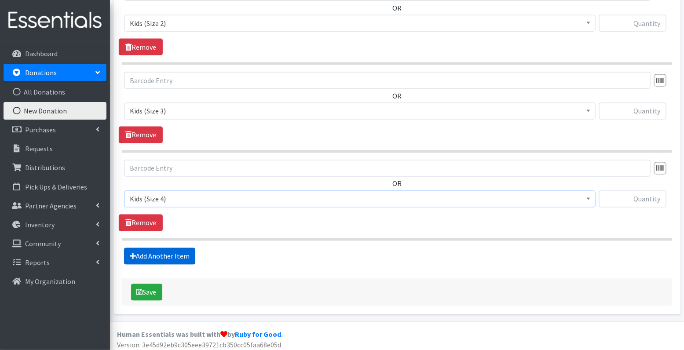
click at [180, 253] on link "Add Another Item" at bounding box center [159, 256] width 71 height 17
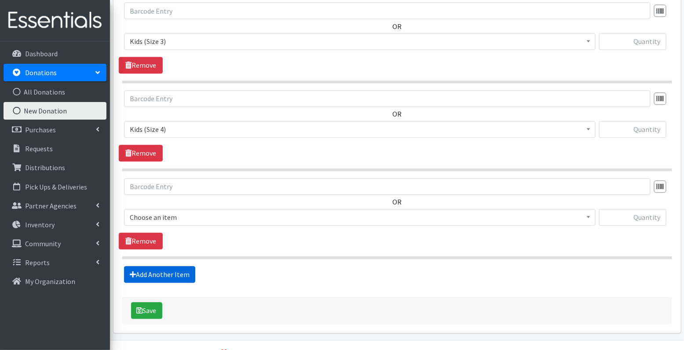
scroll to position [602, 0]
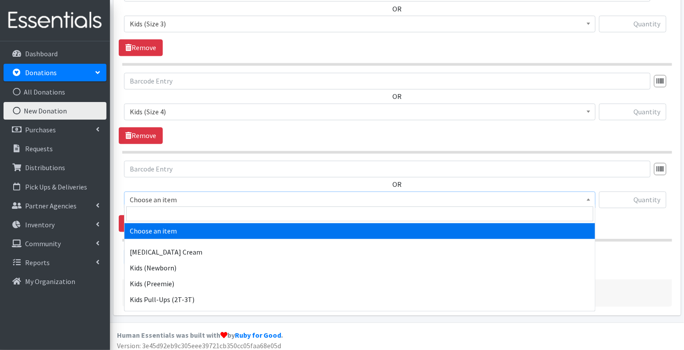
click at [190, 195] on span "Choose an item" at bounding box center [360, 200] width 460 height 12
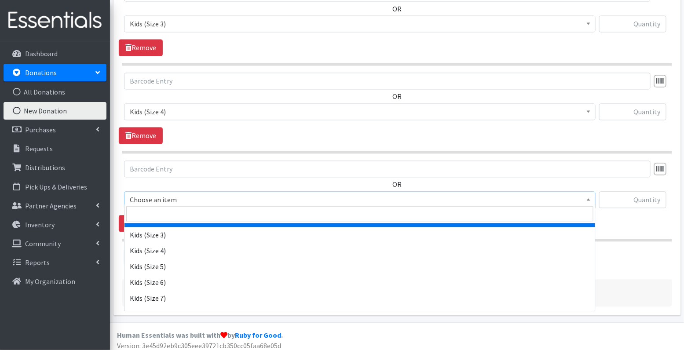
scroll to position [148, 0]
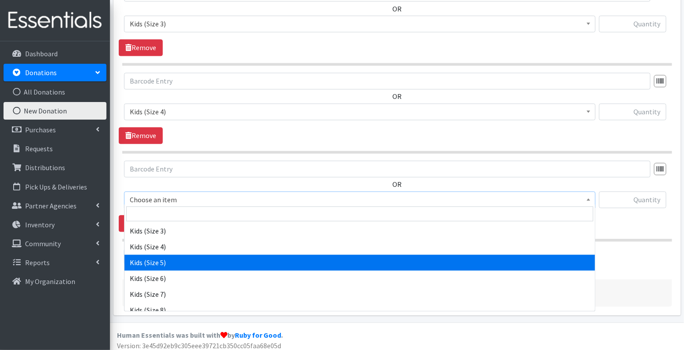
select select "3407"
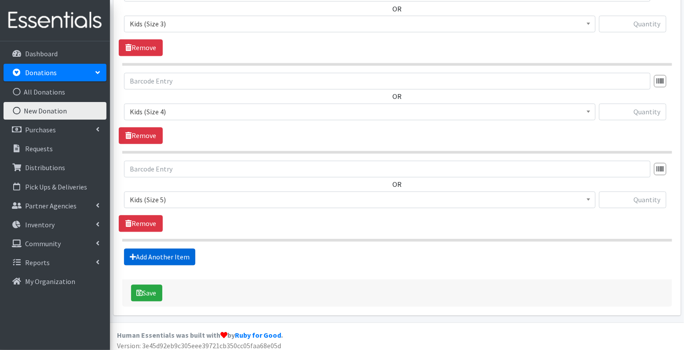
click at [177, 251] on link "Add Another Item" at bounding box center [159, 257] width 71 height 17
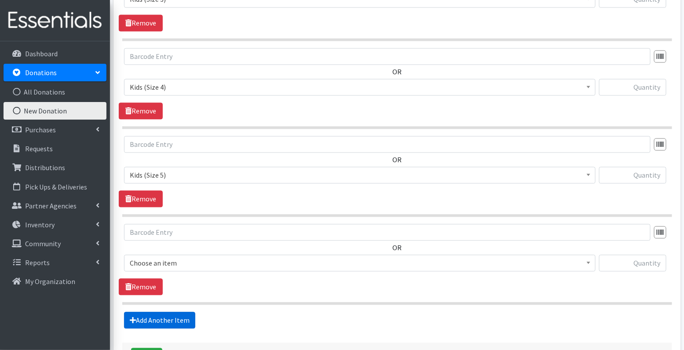
scroll to position [690, 0]
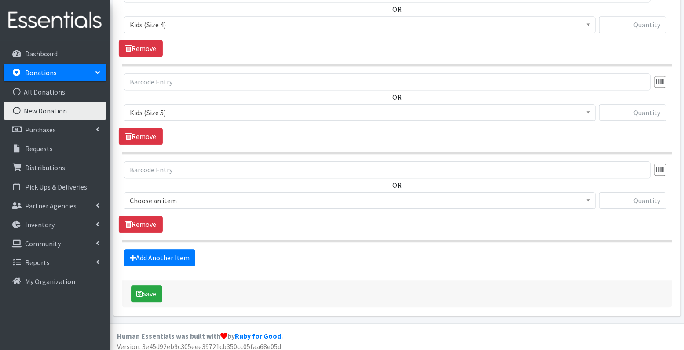
click at [190, 195] on span "Choose an item" at bounding box center [360, 201] width 460 height 12
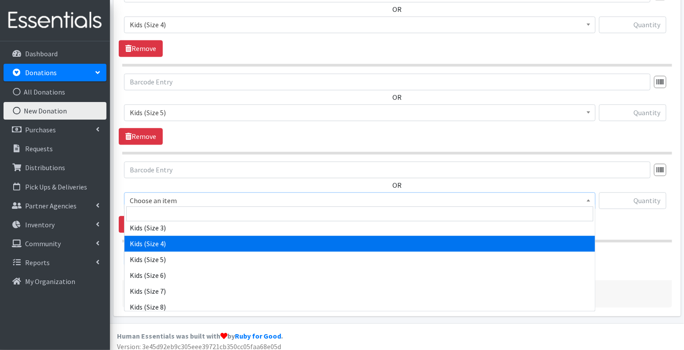
scroll to position [151, 0]
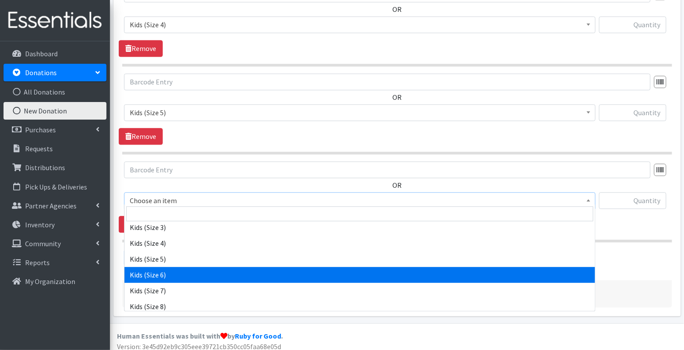
select select "3419"
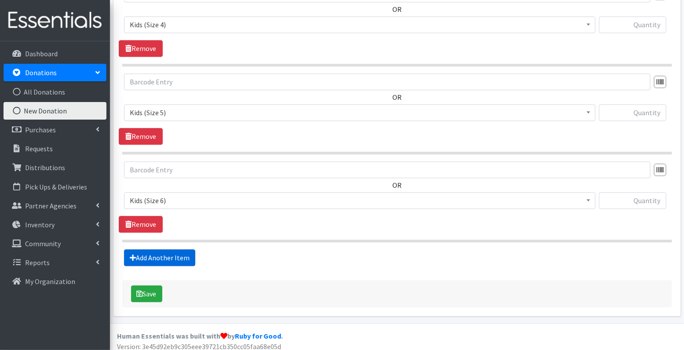
click at [177, 250] on link "Add Another Item" at bounding box center [159, 258] width 71 height 17
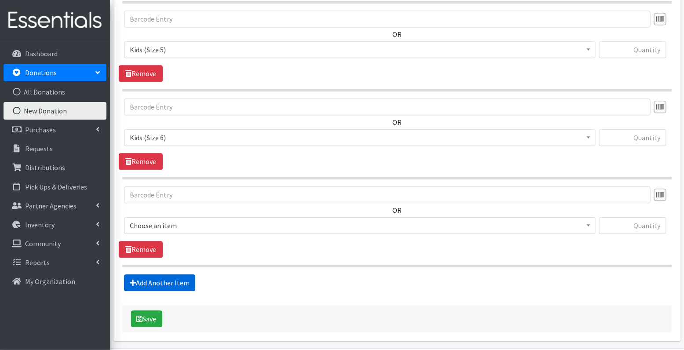
scroll to position [777, 0]
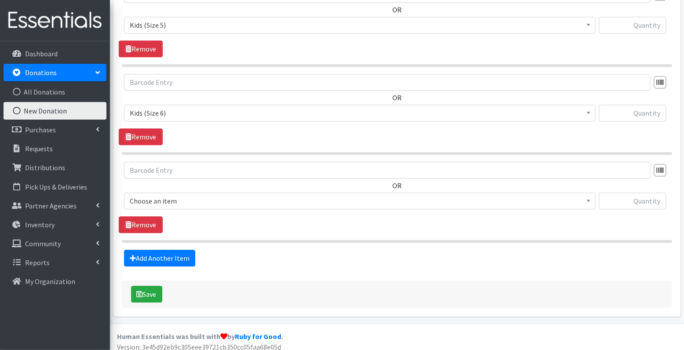
click at [200, 193] on span "Choose an item" at bounding box center [360, 201] width 472 height 17
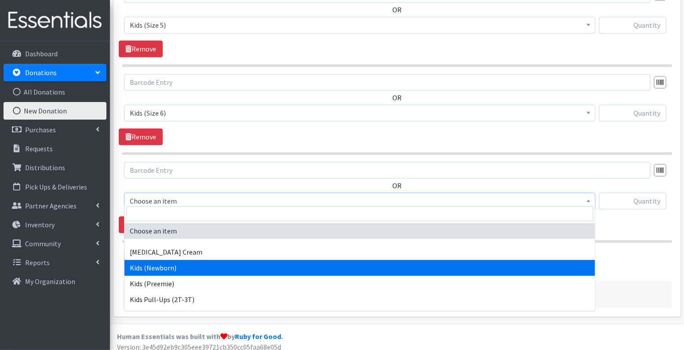
scroll to position [186, 0]
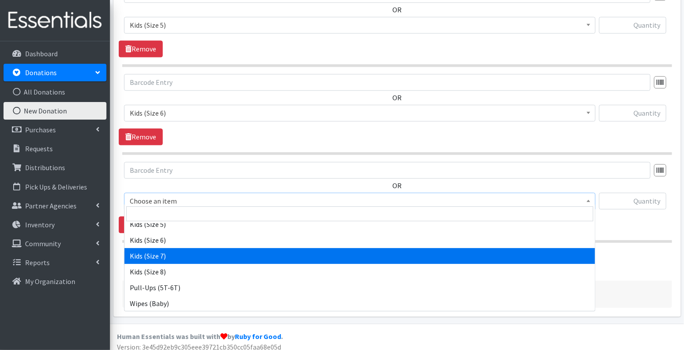
select select "7177"
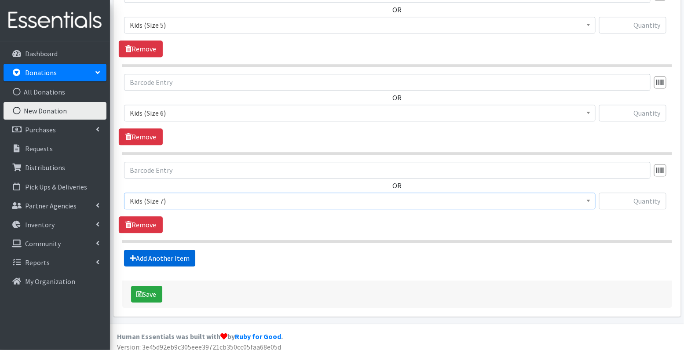
click at [159, 253] on link "Add Another Item" at bounding box center [159, 258] width 71 height 17
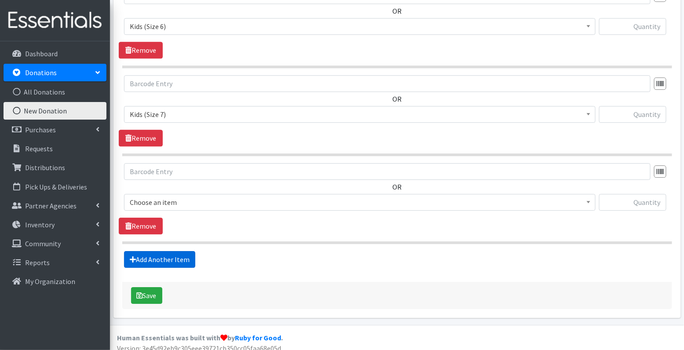
scroll to position [864, 0]
click at [211, 177] on div "OR Choose an item Diaper Rash Cream Kids (Newborn) Kids (Preemie) Kids Pull-Ups…" at bounding box center [397, 190] width 557 height 55
click at [198, 203] on span "Choose an item" at bounding box center [360, 202] width 472 height 17
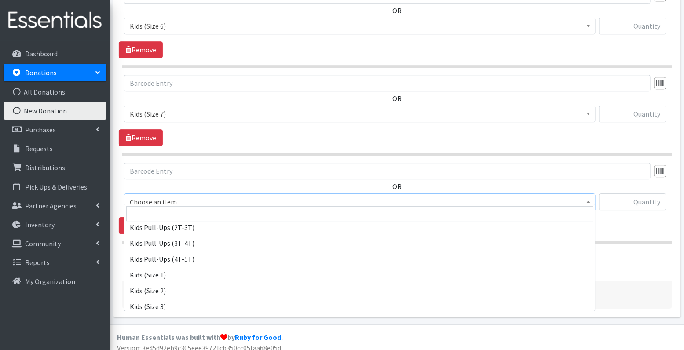
scroll to position [73, 0]
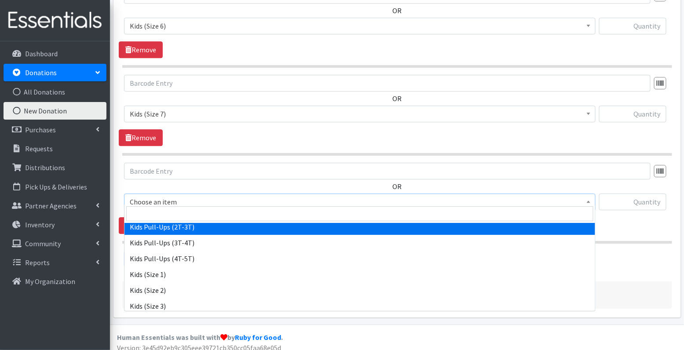
select select "3415"
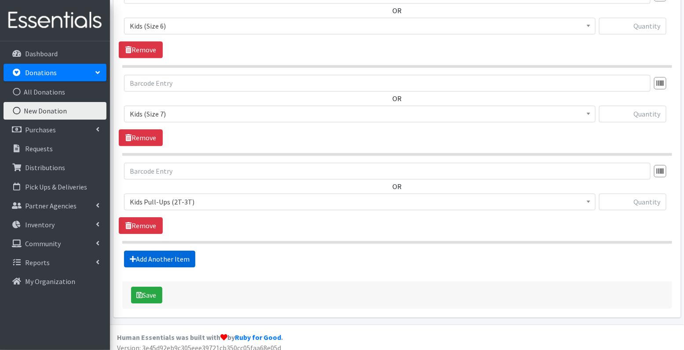
click at [167, 260] on link "Add Another Item" at bounding box center [159, 259] width 71 height 17
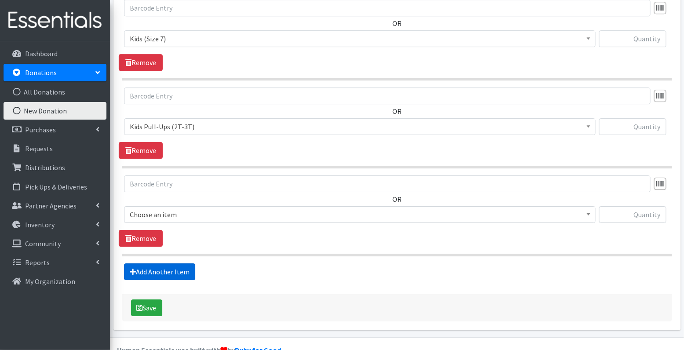
scroll to position [952, 0]
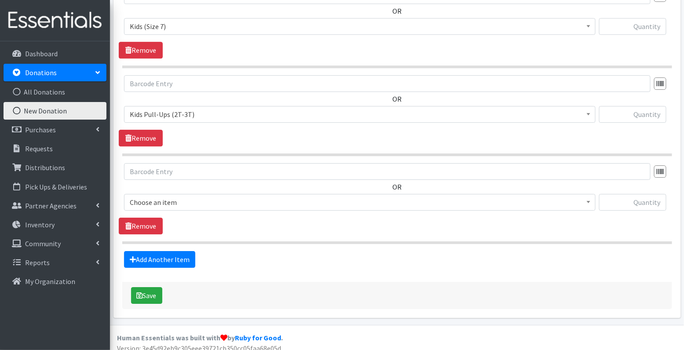
click at [195, 198] on span "Choose an item" at bounding box center [360, 202] width 460 height 12
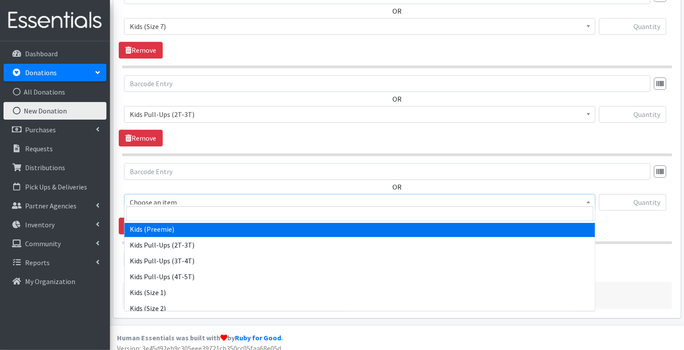
scroll to position [72, 0]
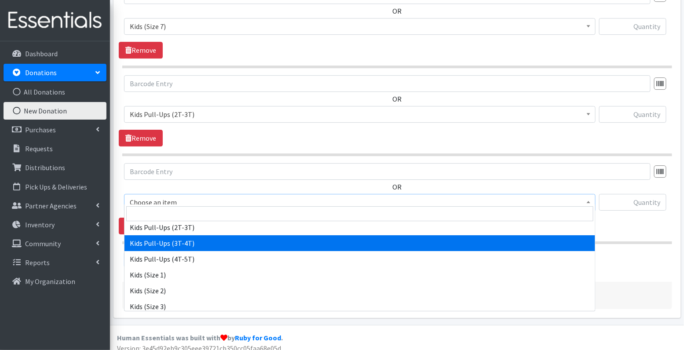
select select "3417"
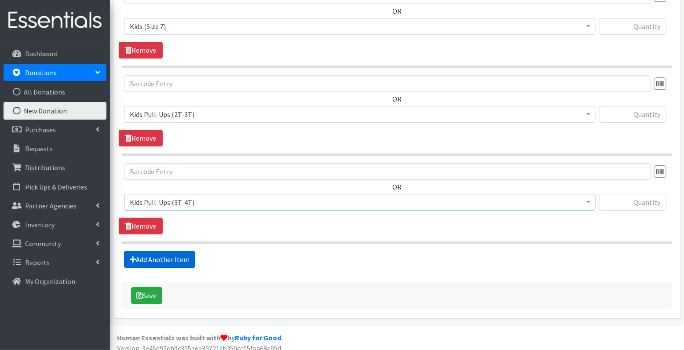
click at [168, 256] on link "Add Another Item" at bounding box center [159, 259] width 71 height 17
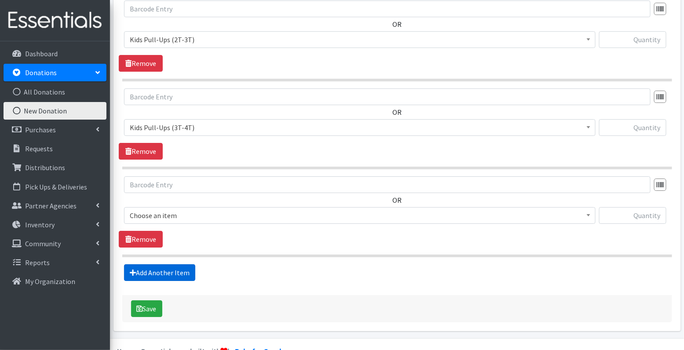
scroll to position [1039, 0]
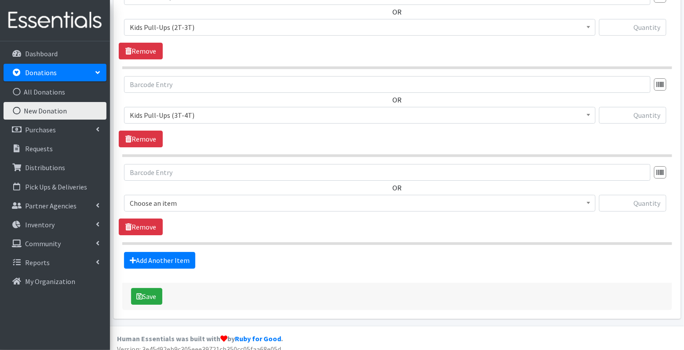
click at [169, 197] on span "Choose an item" at bounding box center [360, 203] width 460 height 12
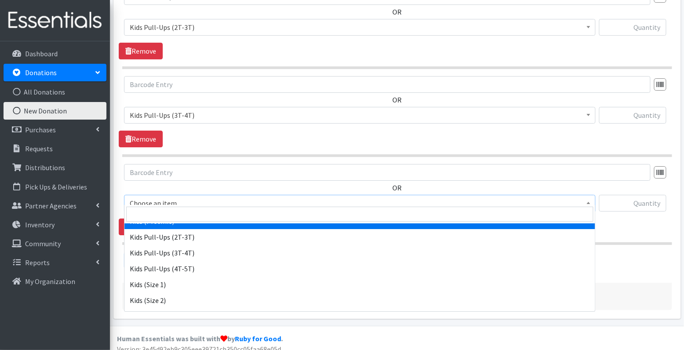
scroll to position [64, 0]
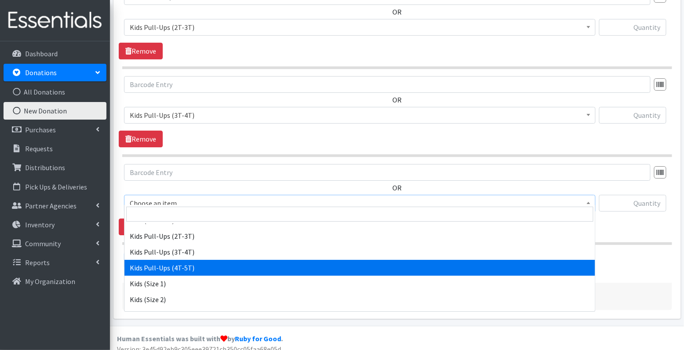
select select "3408"
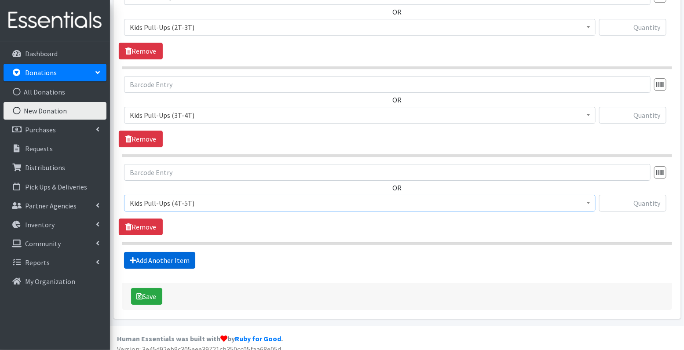
click at [156, 254] on link "Add Another Item" at bounding box center [159, 260] width 71 height 17
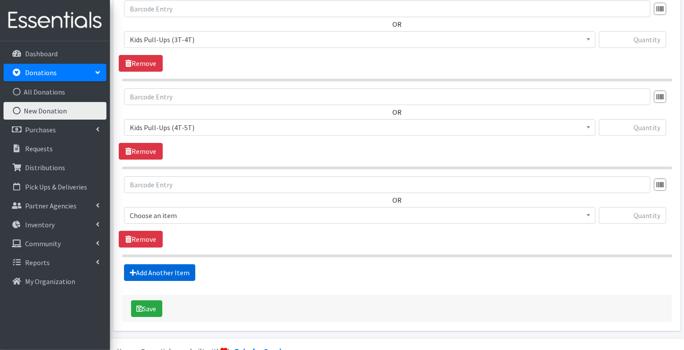
scroll to position [1127, 0]
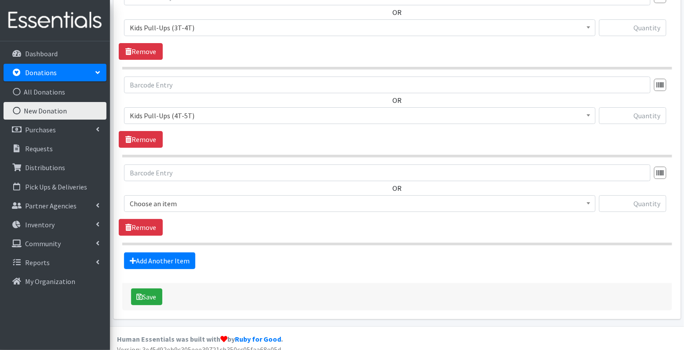
click at [214, 198] on span "Choose an item" at bounding box center [360, 204] width 460 height 12
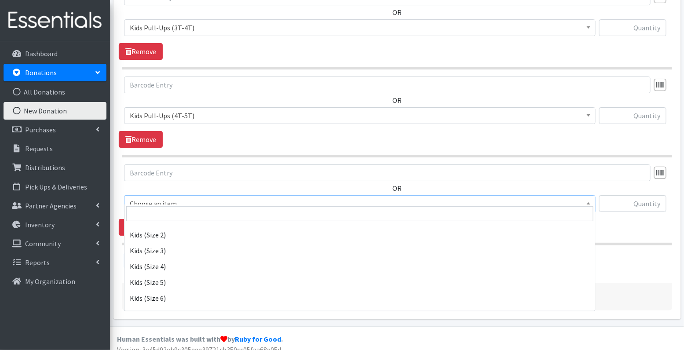
scroll to position [186, 0]
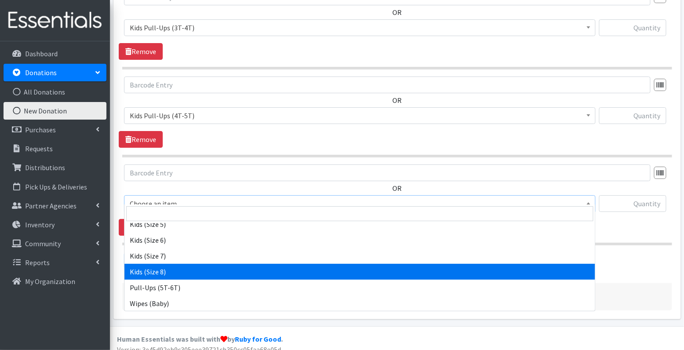
select select "14190"
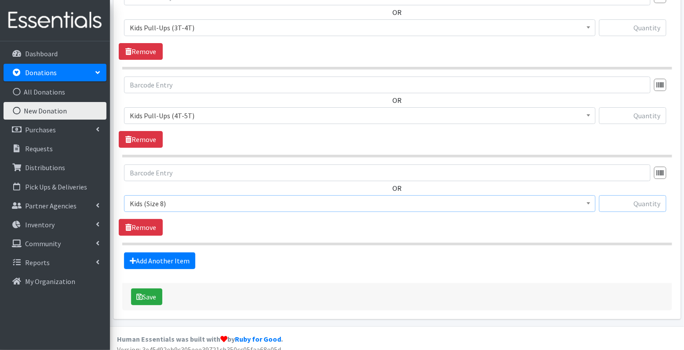
click at [657, 197] on input "text" at bounding box center [632, 203] width 67 height 17
type input "64"
click at [645, 111] on input "text" at bounding box center [632, 115] width 67 height 17
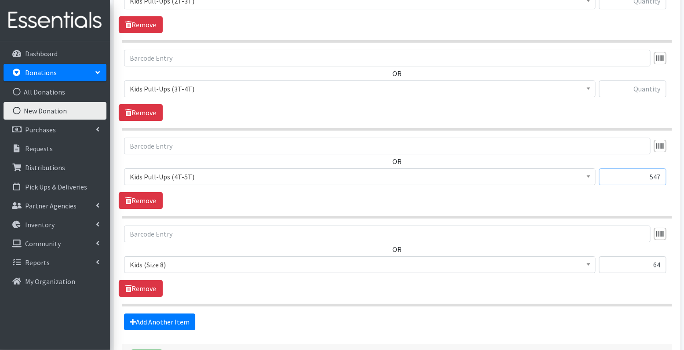
scroll to position [1063, 0]
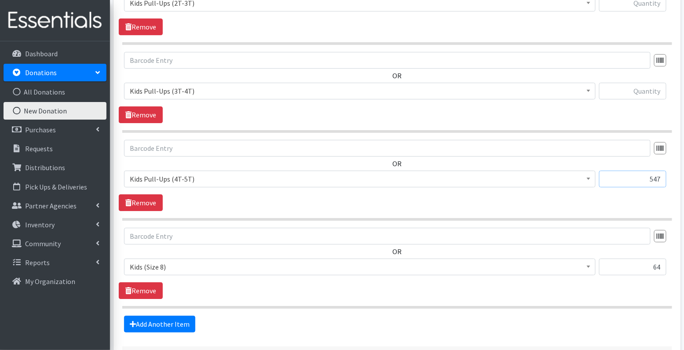
type input "547"
click at [648, 85] on input "text" at bounding box center [632, 91] width 67 height 17
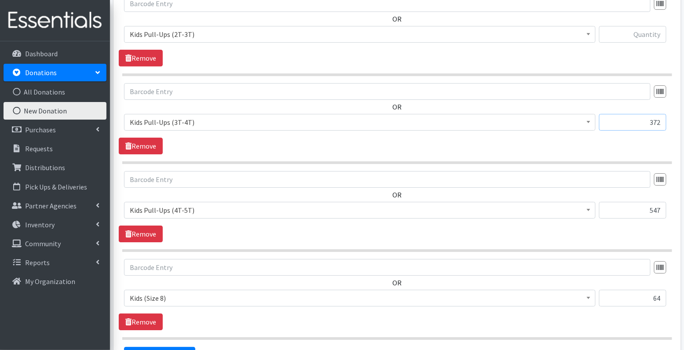
scroll to position [982, 0]
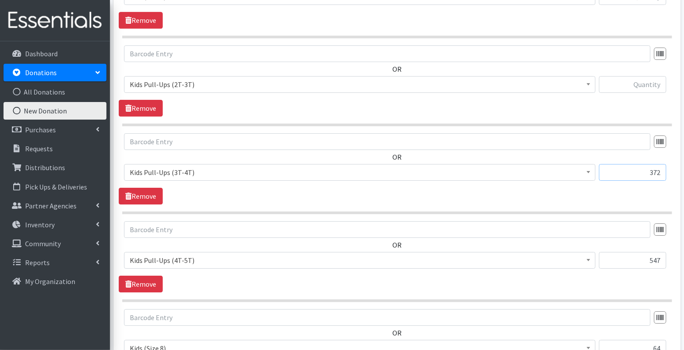
type input "372"
click at [643, 78] on input "text" at bounding box center [632, 84] width 67 height 17
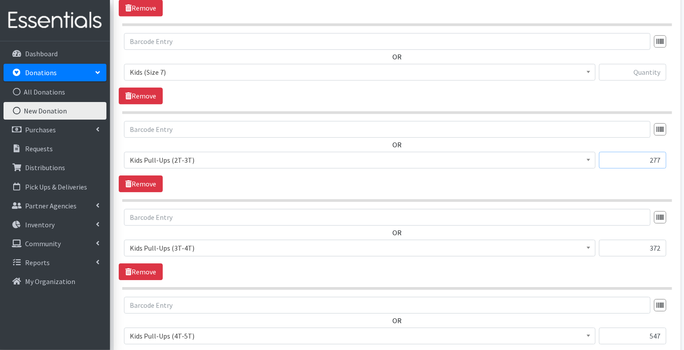
scroll to position [902, 0]
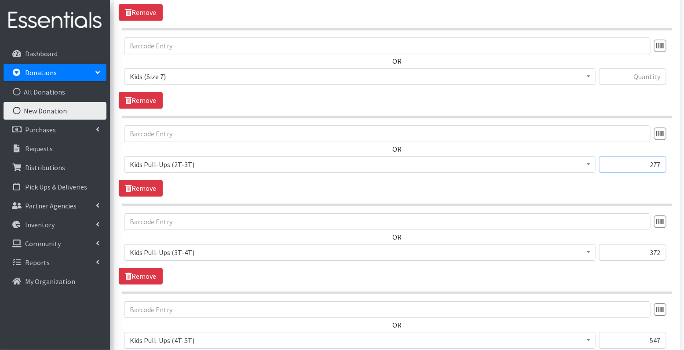
type input "277"
click at [645, 77] on input "text" at bounding box center [632, 76] width 67 height 17
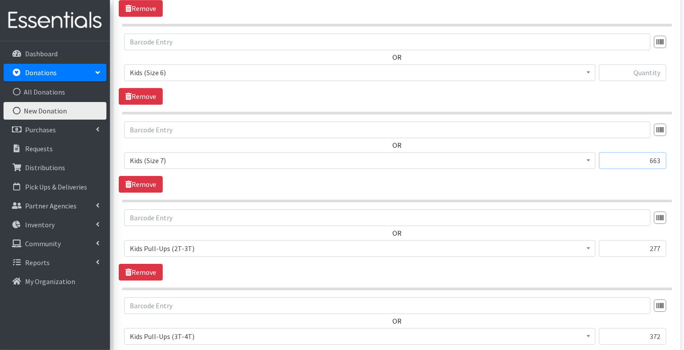
scroll to position [812, 0]
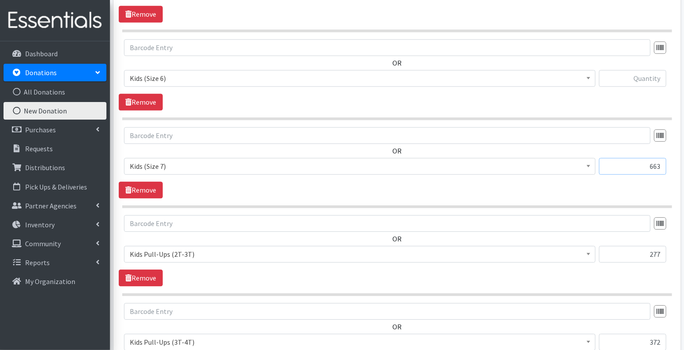
type input "663"
click at [645, 75] on input "text" at bounding box center [632, 78] width 67 height 17
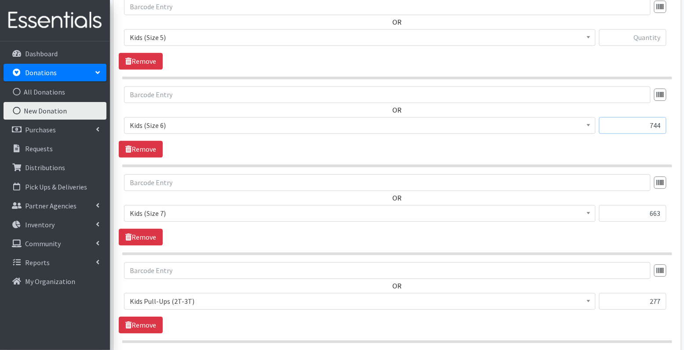
scroll to position [765, 0]
type input "744"
click at [651, 36] on input "text" at bounding box center [632, 37] width 67 height 17
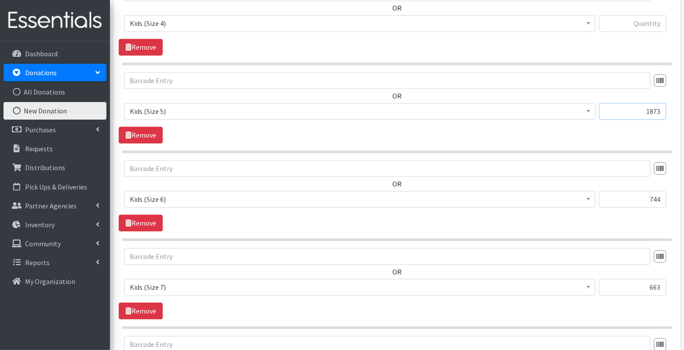
scroll to position [677, 0]
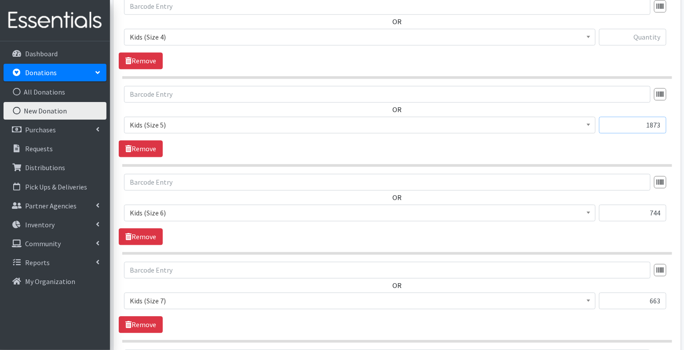
type input "1873"
click at [657, 36] on input "text" at bounding box center [632, 37] width 67 height 17
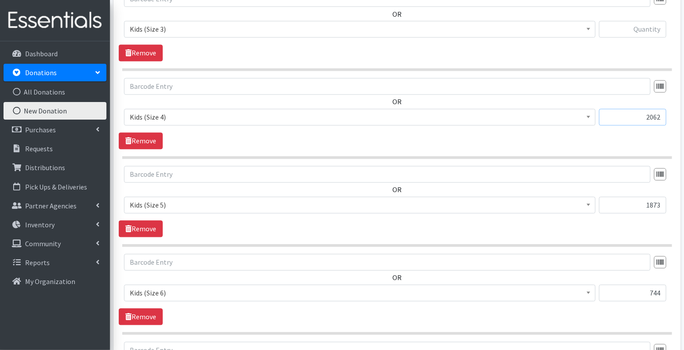
scroll to position [596, 0]
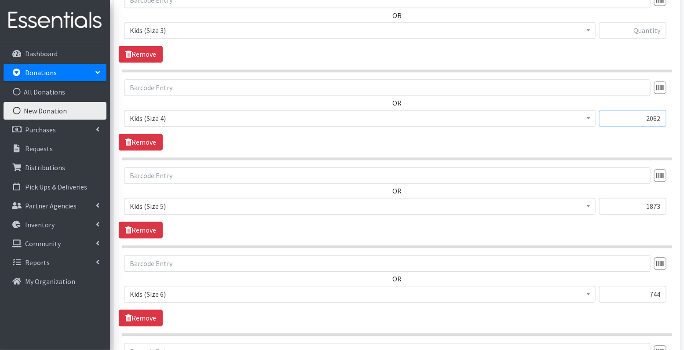
type input "2062"
click at [648, 27] on input "text" at bounding box center [632, 30] width 67 height 17
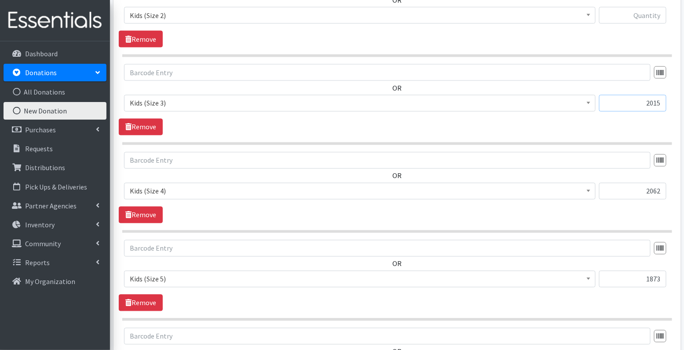
scroll to position [522, 0]
type input "2015"
click at [640, 15] on input "text" at bounding box center [632, 16] width 67 height 17
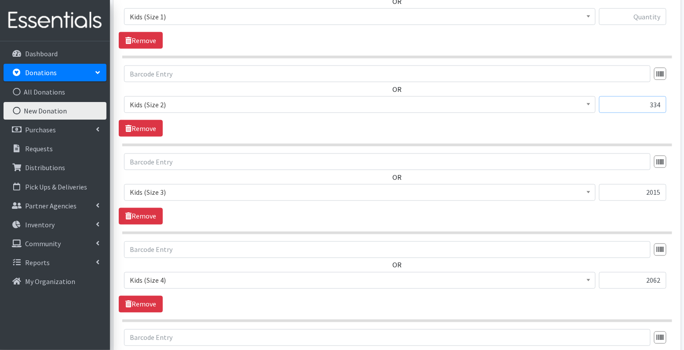
scroll to position [422, 0]
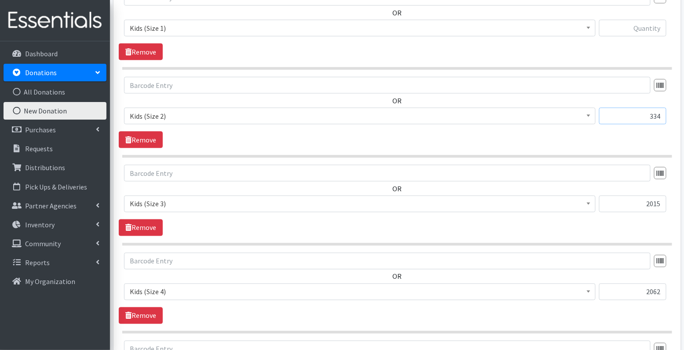
type input "334"
click at [650, 28] on input "text" at bounding box center [632, 28] width 67 height 17
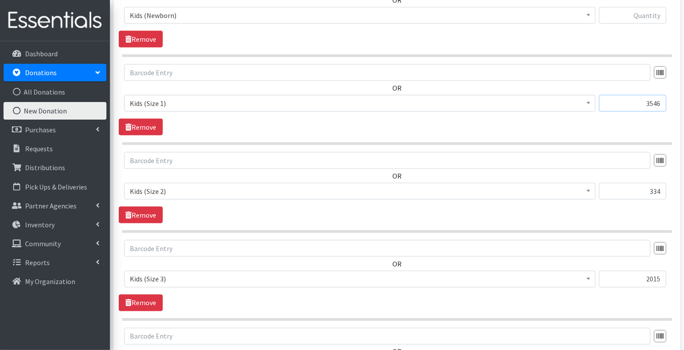
scroll to position [341, 0]
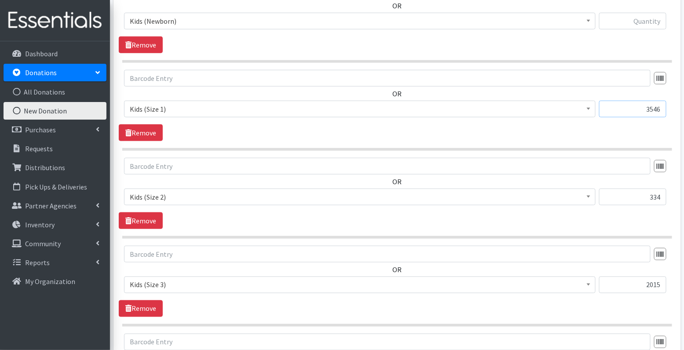
type input "3546"
click at [653, 22] on input "text" at bounding box center [632, 21] width 67 height 17
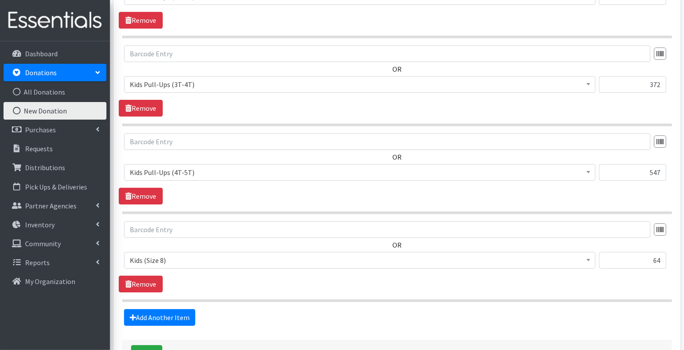
scroll to position [1123, 0]
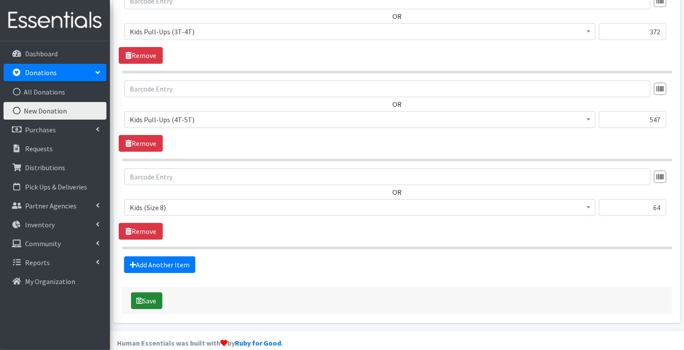
type input "1557"
click at [155, 293] on button "Save" at bounding box center [146, 301] width 31 height 17
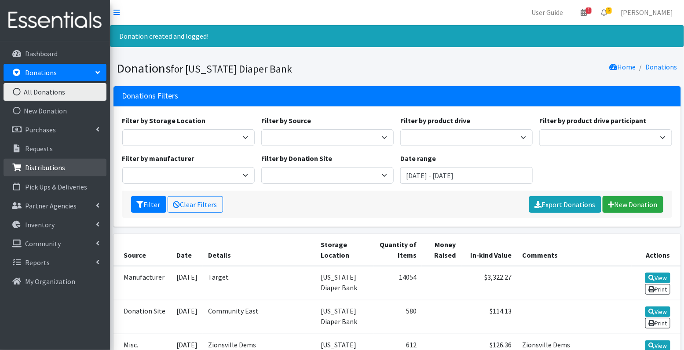
click at [43, 168] on p "Distributions" at bounding box center [45, 167] width 40 height 9
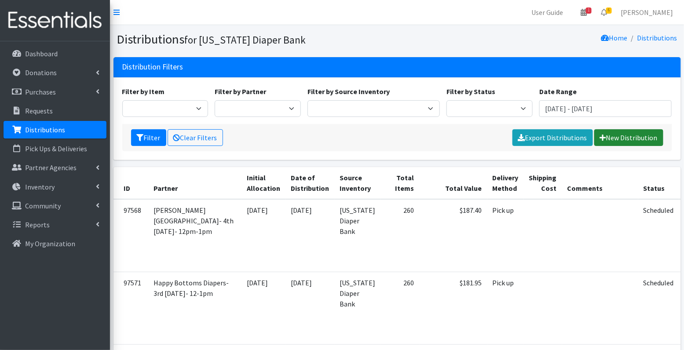
click at [618, 129] on link "New Distribution" at bounding box center [629, 137] width 69 height 17
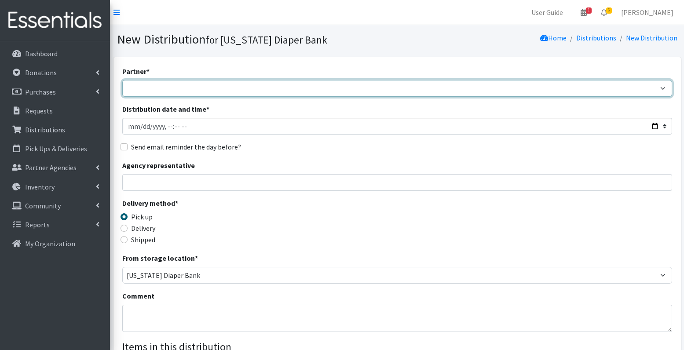
click at [189, 91] on select "ARC [PERSON_NAME] and [GEOGRAPHIC_DATA] [GEOGRAPHIC_DATA] Babies Basic Needs No…" at bounding box center [397, 88] width 550 height 17
select select "2022"
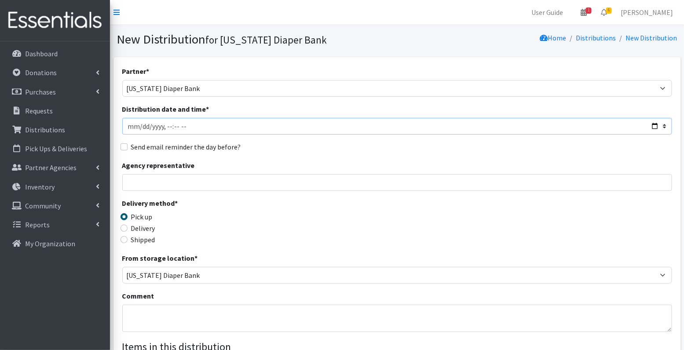
click at [138, 127] on input "Distribution date and time *" at bounding box center [397, 126] width 550 height 17
type input "[DATE]T23:59"
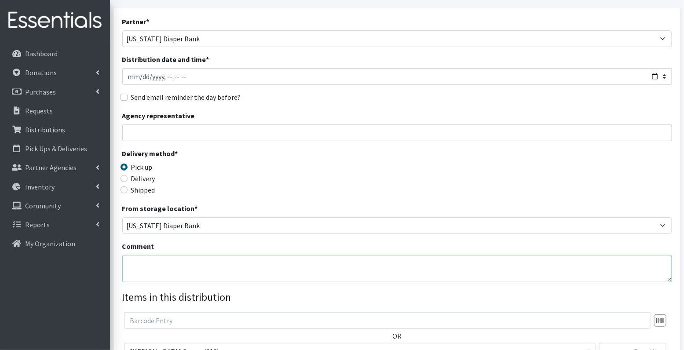
click at [216, 270] on textarea "Comment" at bounding box center [397, 268] width 550 height 27
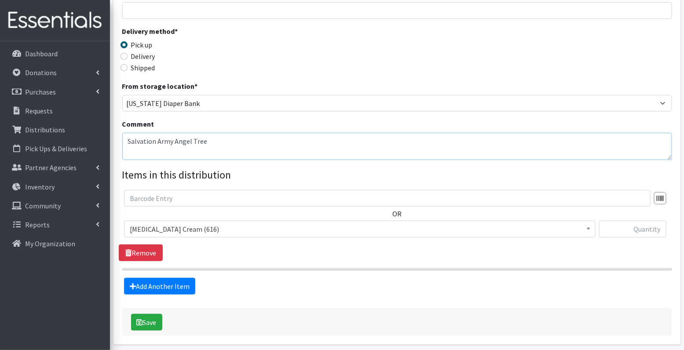
scroll to position [185, 0]
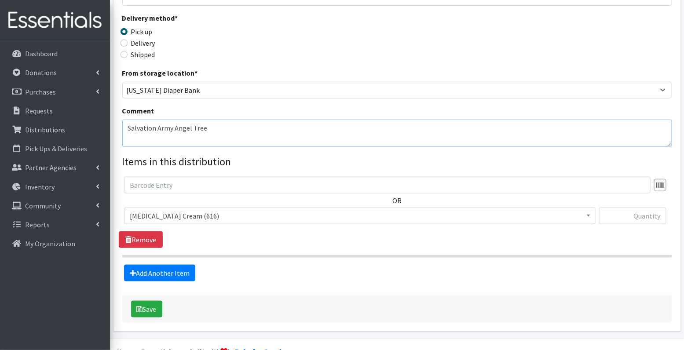
type textarea "Salvation Army Angel Tree"
click at [228, 217] on span "[MEDICAL_DATA] Cream (616)" at bounding box center [360, 216] width 460 height 12
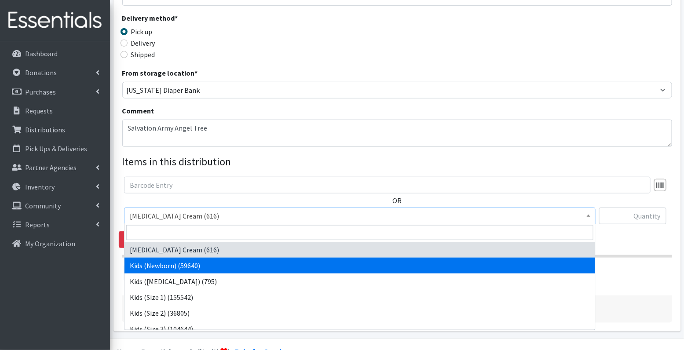
select select "3400"
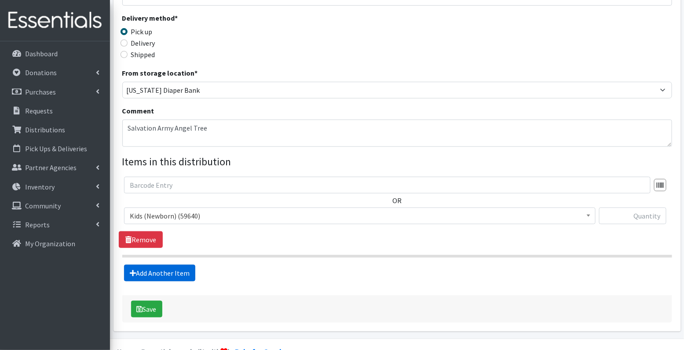
click at [178, 275] on link "Add Another Item" at bounding box center [159, 273] width 71 height 17
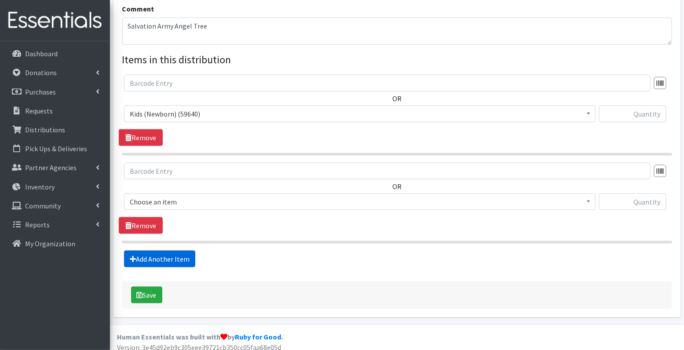
scroll to position [292, 0]
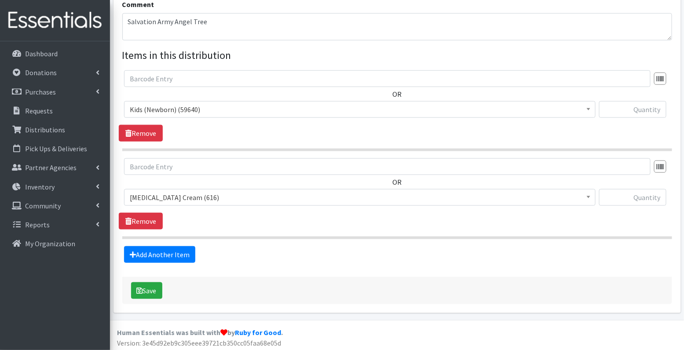
click at [187, 195] on span "Diaper Rash Cream (616)" at bounding box center [360, 197] width 460 height 12
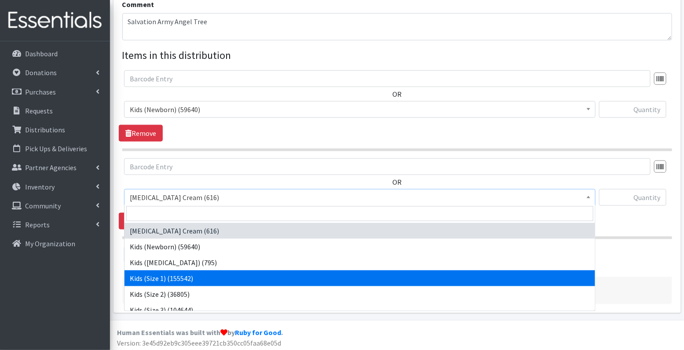
select select "3401"
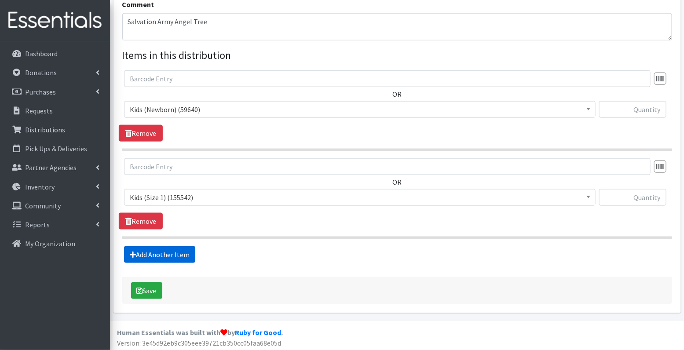
click at [170, 254] on link "Add Another Item" at bounding box center [159, 254] width 71 height 17
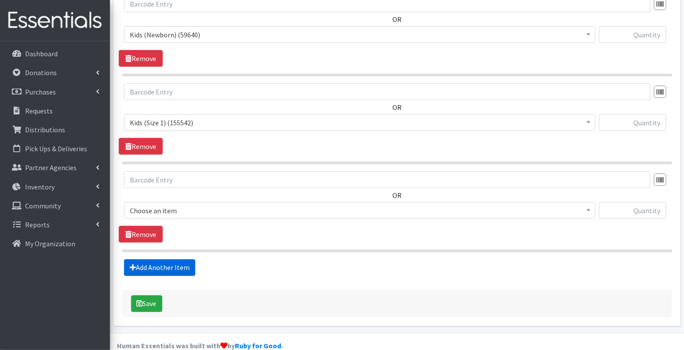
scroll to position [379, 0]
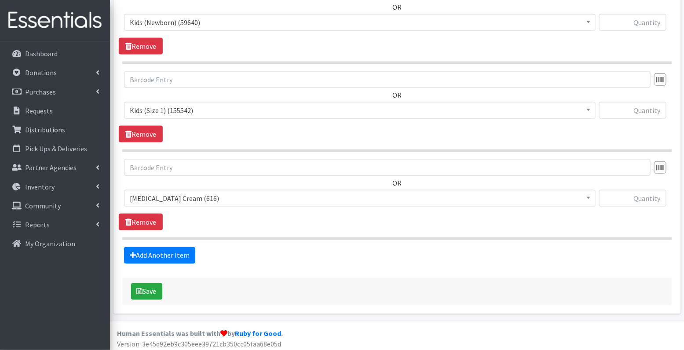
click at [187, 194] on span "Diaper Rash Cream (616)" at bounding box center [360, 198] width 460 height 12
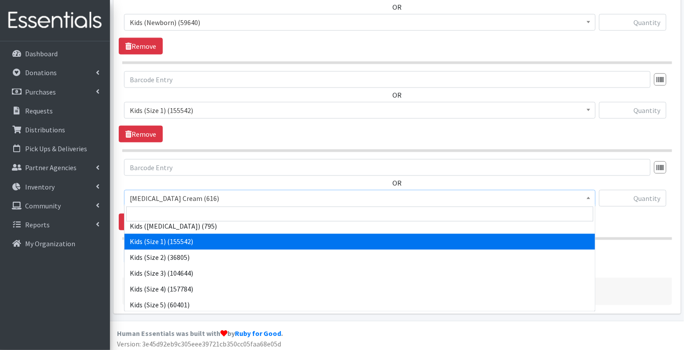
scroll to position [46, 0]
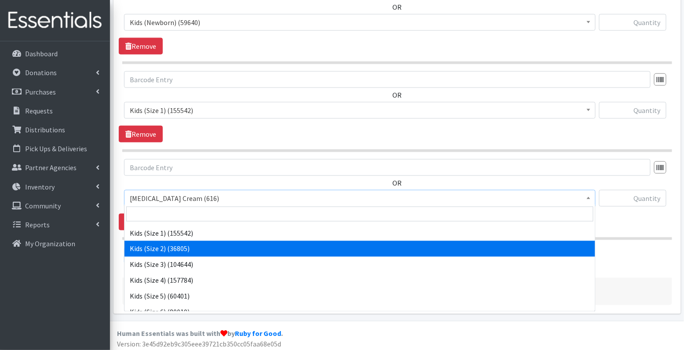
select select "3420"
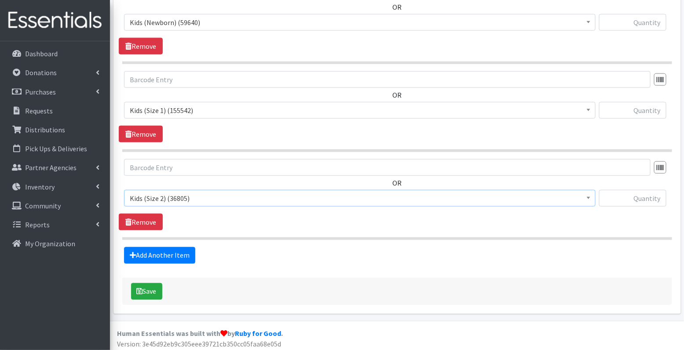
click at [176, 252] on link "Add Another Item" at bounding box center [159, 255] width 71 height 17
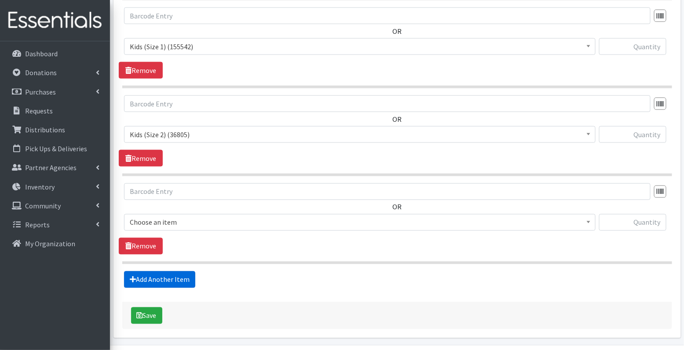
scroll to position [467, 0]
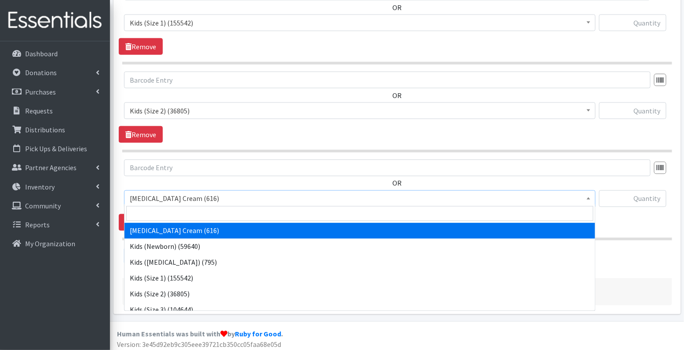
click at [176, 195] on span "Diaper Rash Cream (616)" at bounding box center [360, 199] width 460 height 12
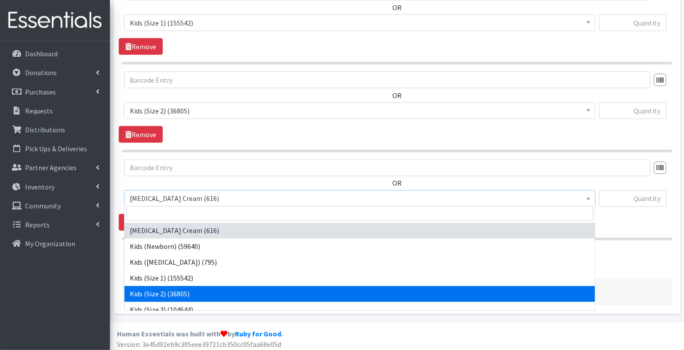
scroll to position [33, 0]
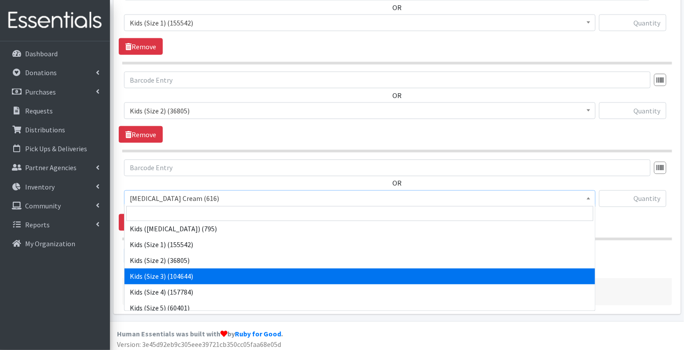
select select "3393"
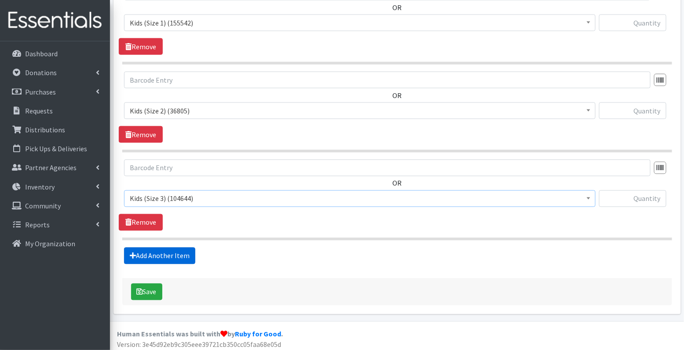
click at [157, 255] on link "Add Another Item" at bounding box center [159, 256] width 71 height 17
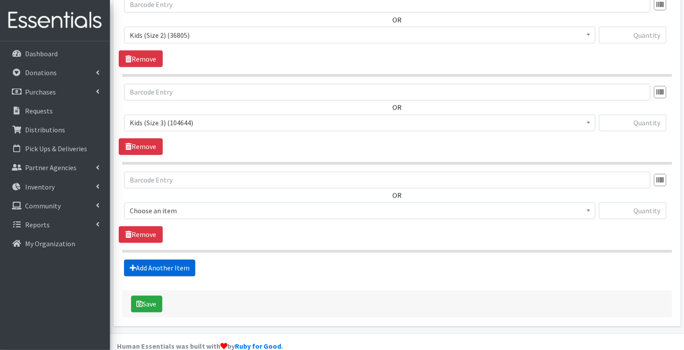
scroll to position [554, 0]
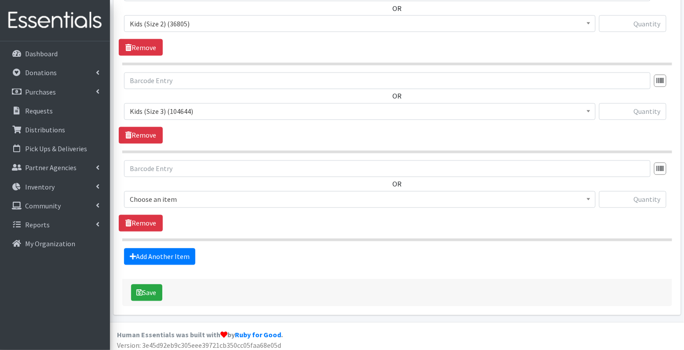
click at [180, 197] on span "Choose an item" at bounding box center [360, 200] width 460 height 12
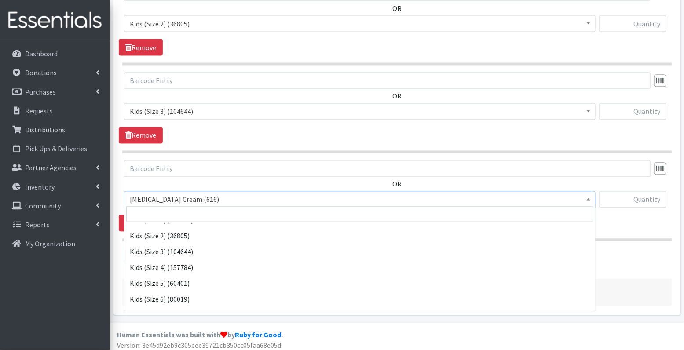
scroll to position [66, 0]
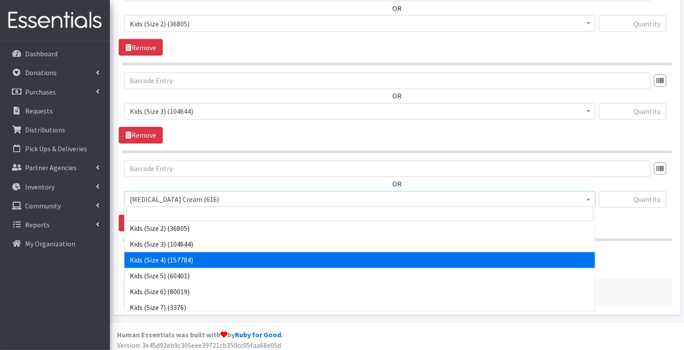
select select "3394"
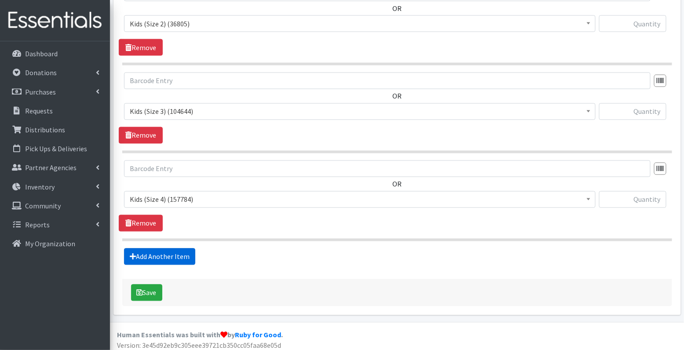
click at [173, 252] on link "Add Another Item" at bounding box center [159, 257] width 71 height 17
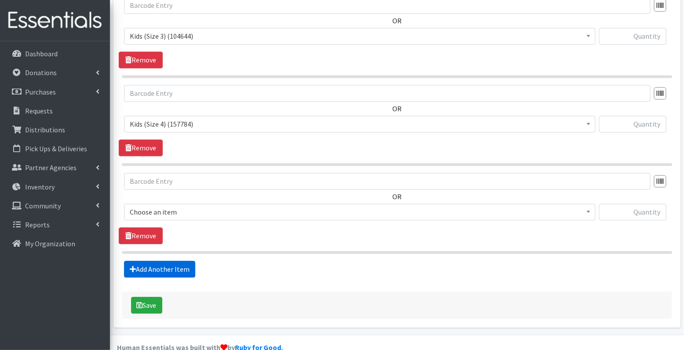
scroll to position [641, 0]
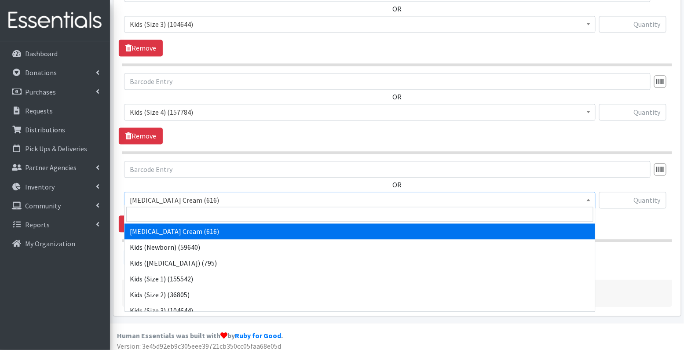
click at [188, 194] on span "Diaper Rash Cream (616)" at bounding box center [360, 200] width 460 height 12
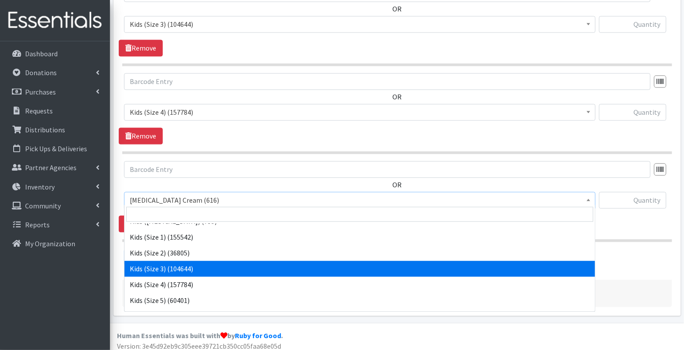
scroll to position [55, 0]
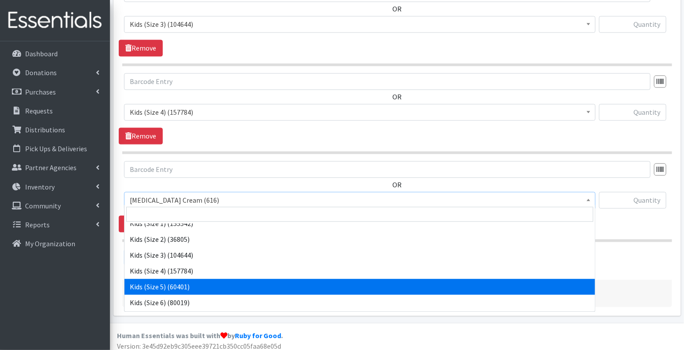
select select "3407"
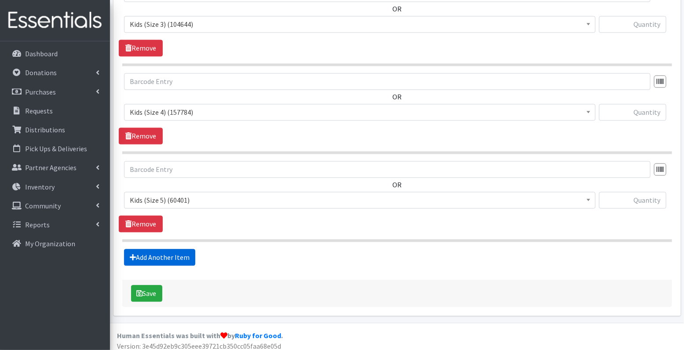
click at [176, 260] on link "Add Another Item" at bounding box center [159, 257] width 71 height 17
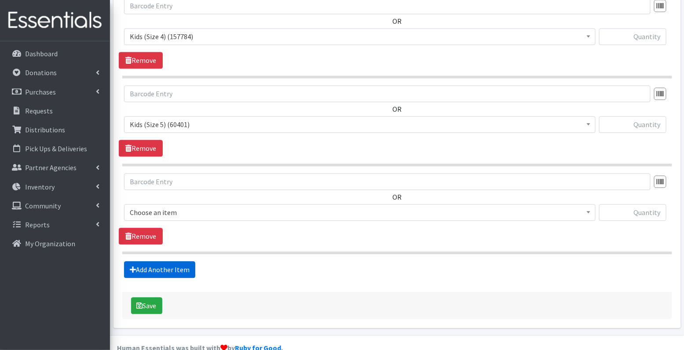
scroll to position [729, 0]
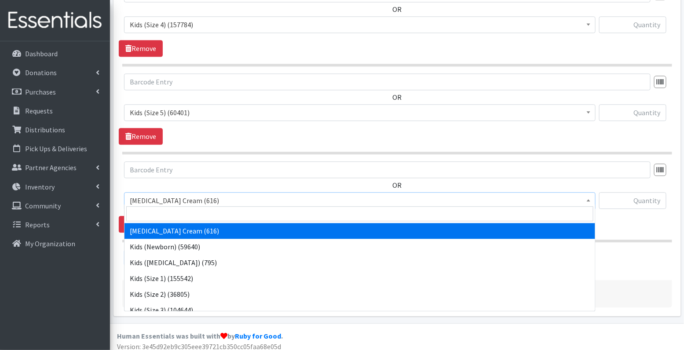
click at [195, 200] on span "Diaper Rash Cream (616)" at bounding box center [360, 201] width 460 height 12
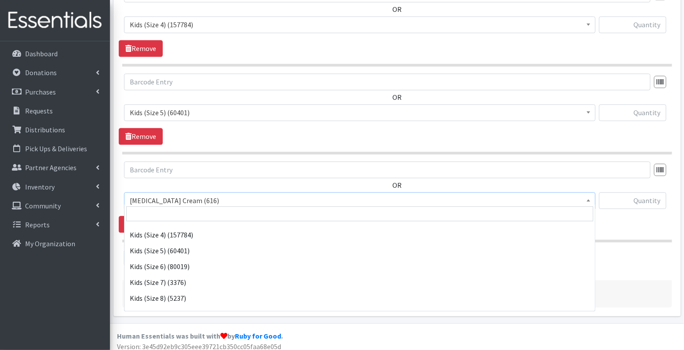
scroll to position [93, 0]
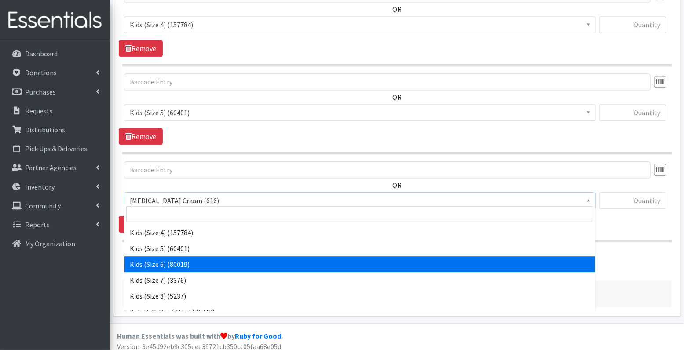
select select "3419"
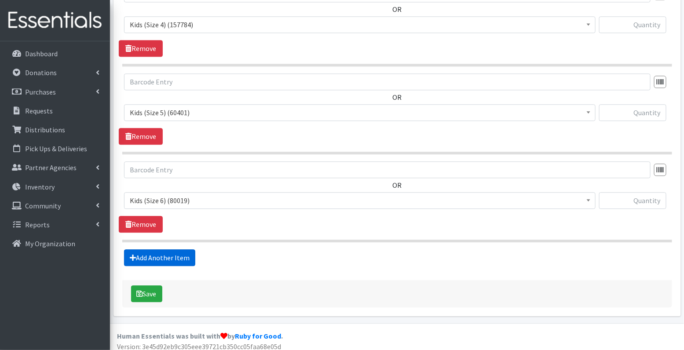
click at [167, 250] on link "Add Another Item" at bounding box center [159, 258] width 71 height 17
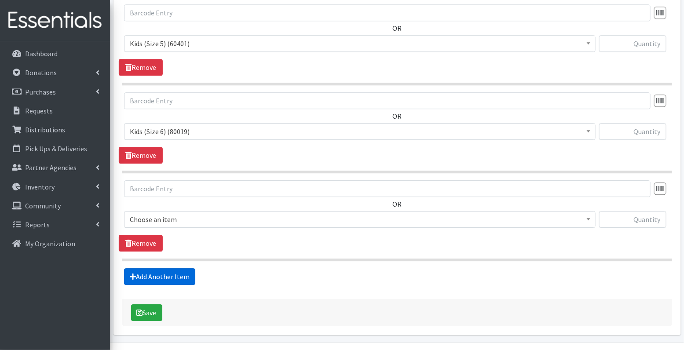
scroll to position [816, 0]
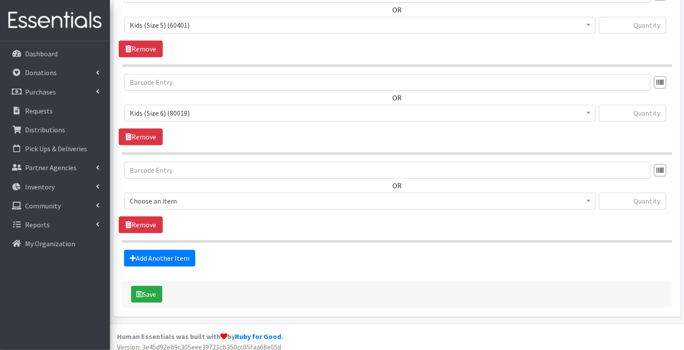
click at [184, 197] on span "Choose an item" at bounding box center [360, 201] width 460 height 12
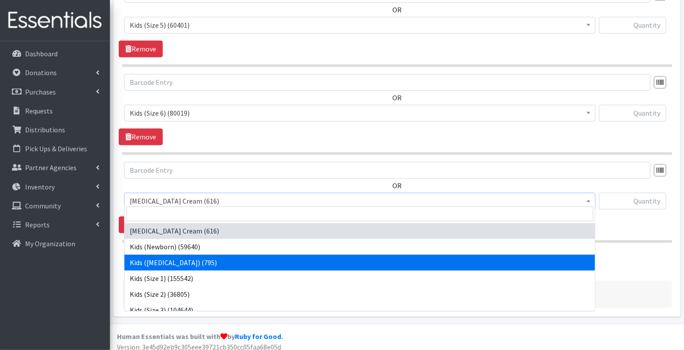
scroll to position [97, 0]
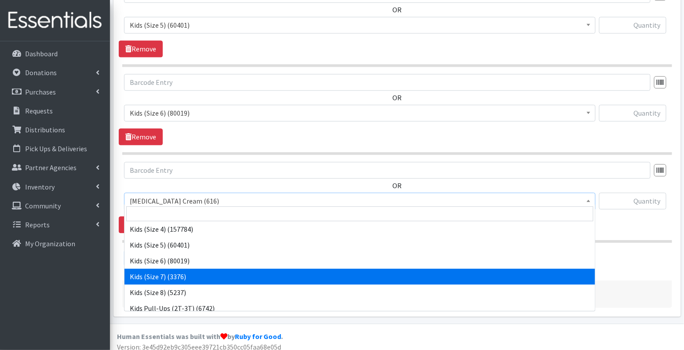
select select "7177"
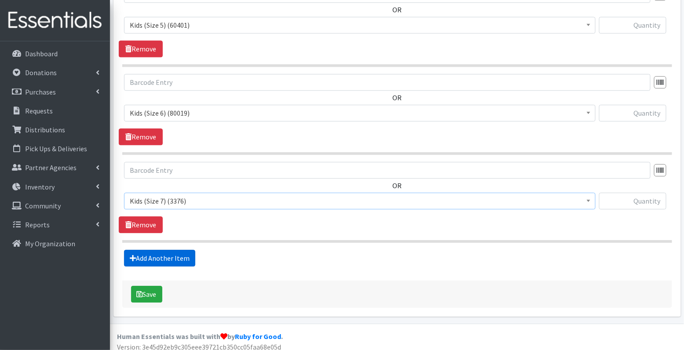
click at [160, 253] on link "Add Another Item" at bounding box center [159, 258] width 71 height 17
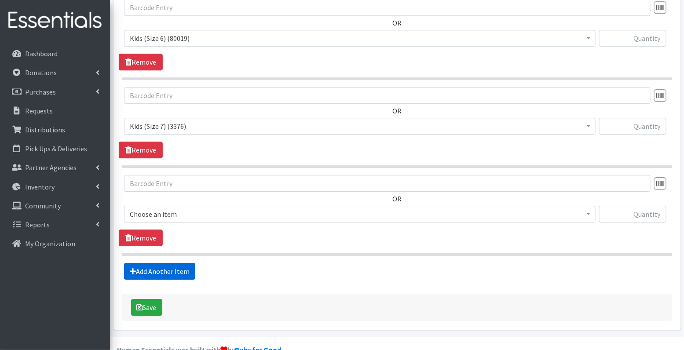
scroll to position [904, 0]
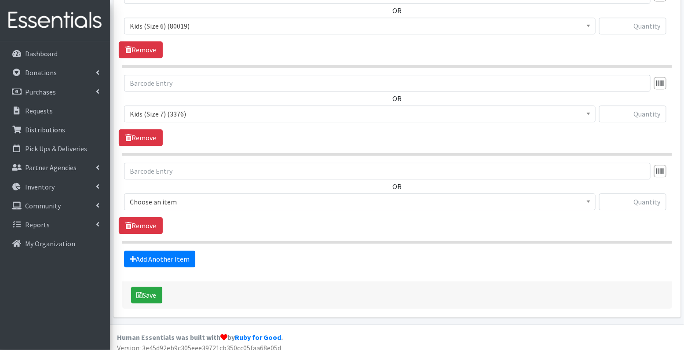
click at [186, 196] on span "Choose an item" at bounding box center [360, 202] width 460 height 12
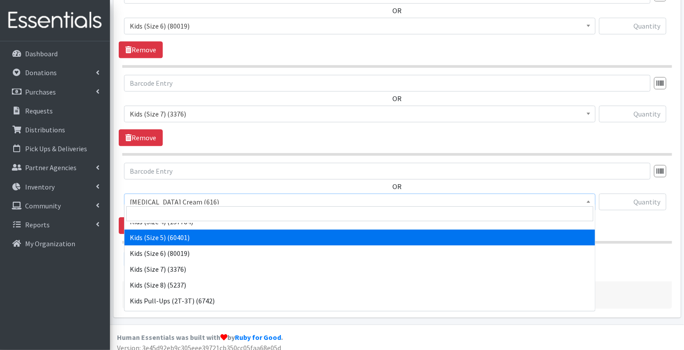
scroll to position [148, 0]
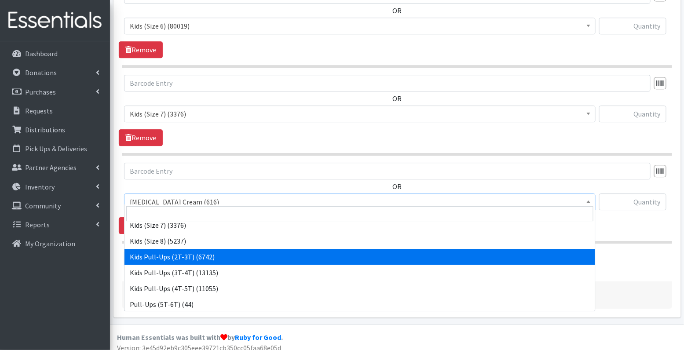
select select "3415"
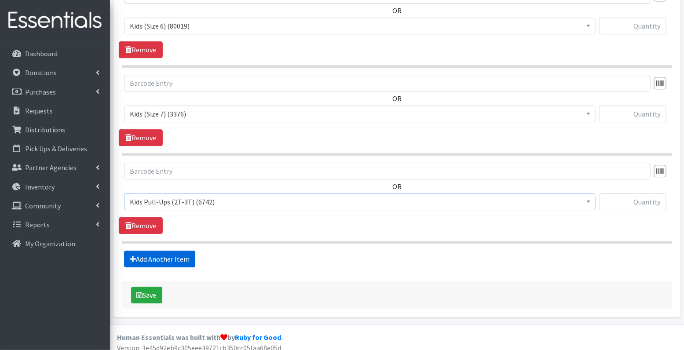
click at [165, 253] on link "Add Another Item" at bounding box center [159, 259] width 71 height 17
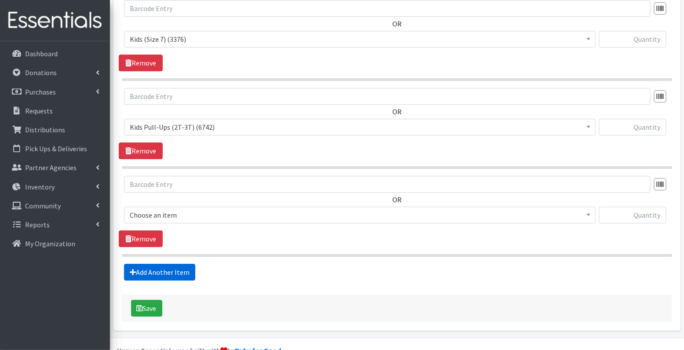
scroll to position [991, 0]
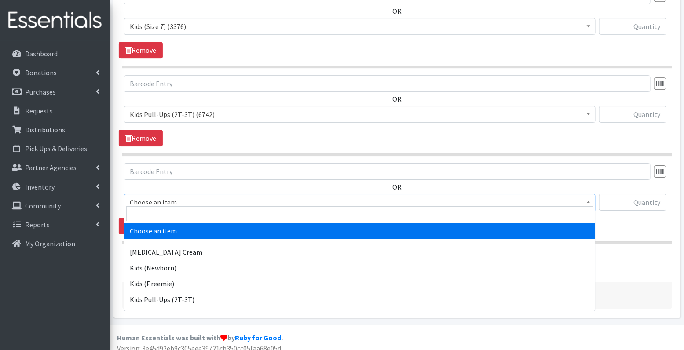
click at [184, 196] on span "Choose an item" at bounding box center [360, 202] width 460 height 12
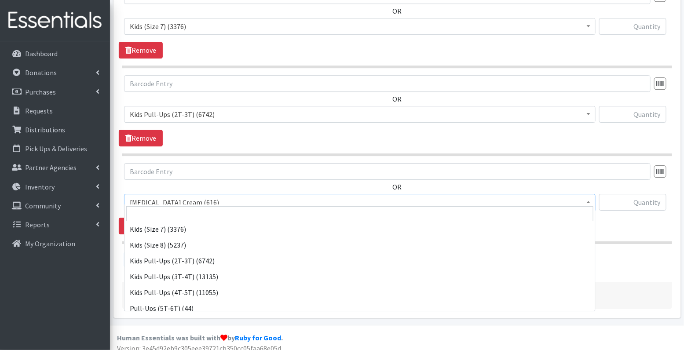
scroll to position [150, 0]
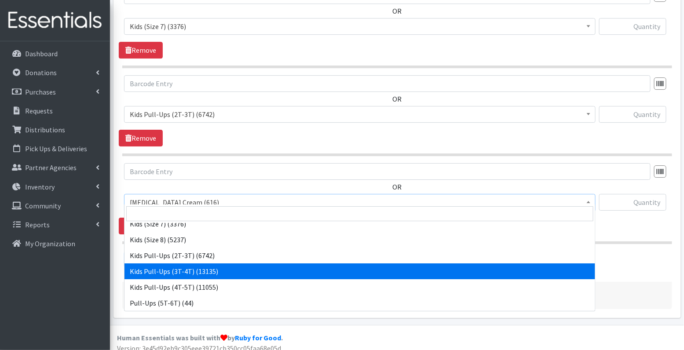
select select "3417"
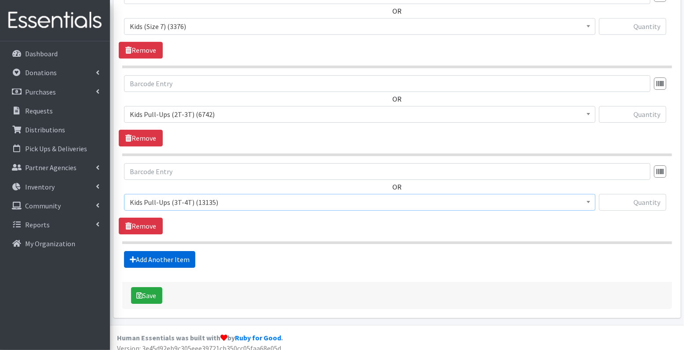
click at [184, 259] on link "Add Another Item" at bounding box center [159, 259] width 71 height 17
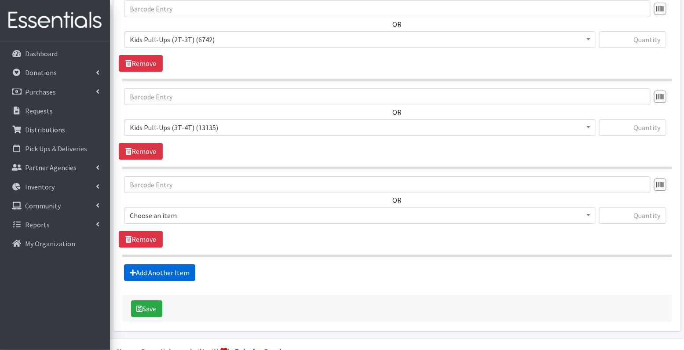
scroll to position [1078, 0]
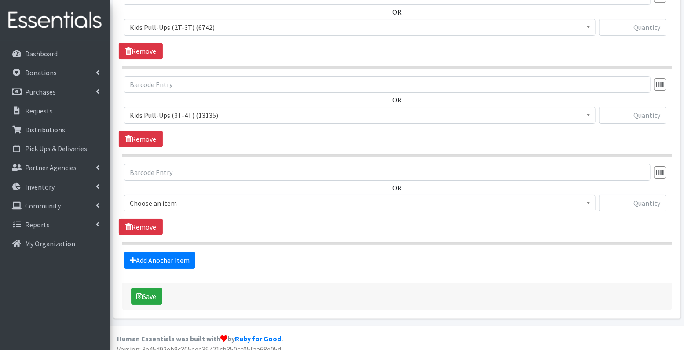
click at [174, 197] on span "Choose an item" at bounding box center [360, 203] width 460 height 12
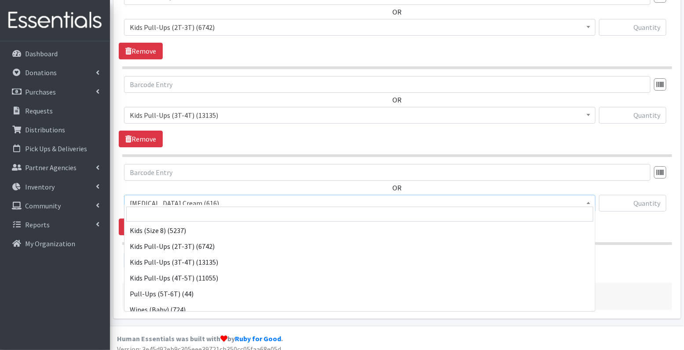
scroll to position [162, 0]
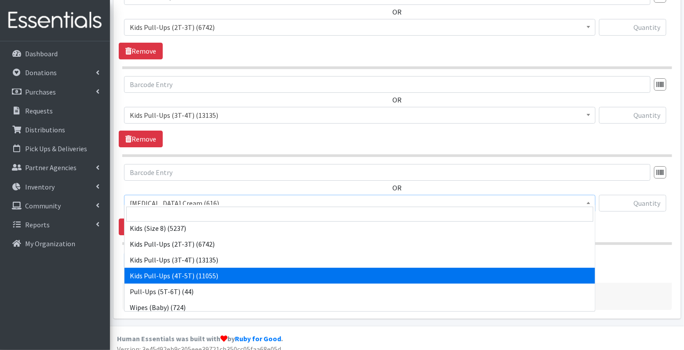
select select "3408"
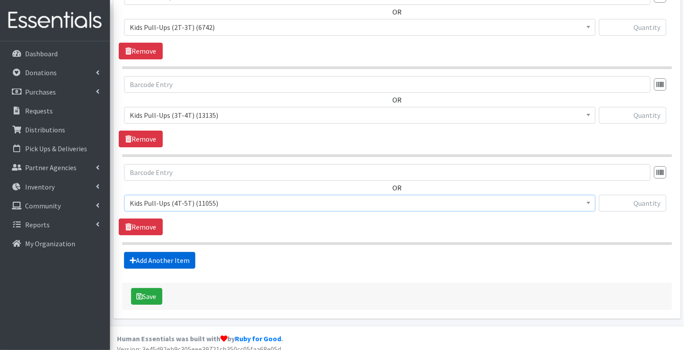
click at [148, 252] on link "Add Another Item" at bounding box center [159, 260] width 71 height 17
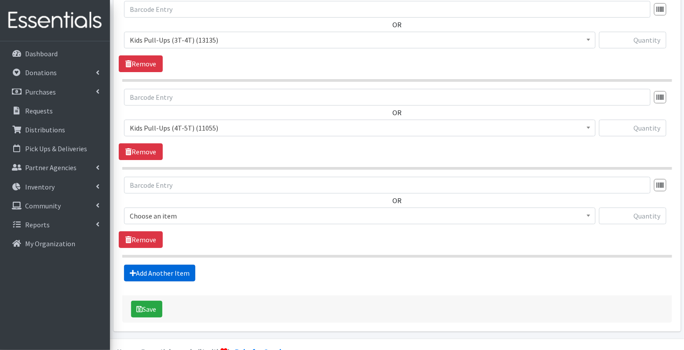
scroll to position [1166, 0]
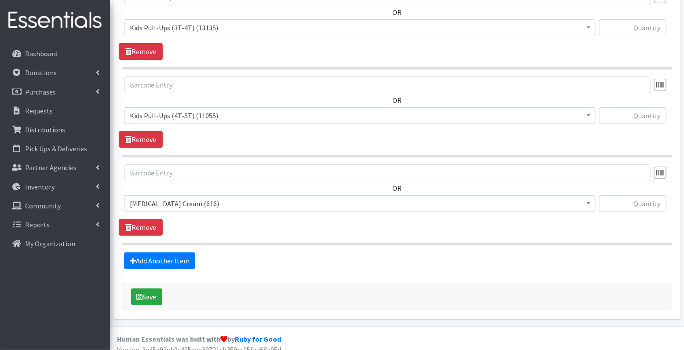
click at [199, 198] on span "Diaper Rash Cream (616)" at bounding box center [360, 204] width 460 height 12
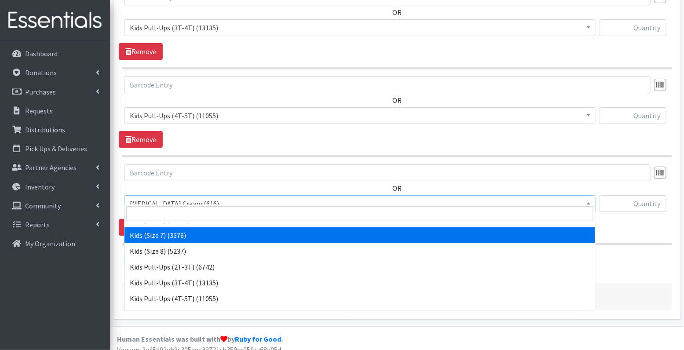
scroll to position [139, 0]
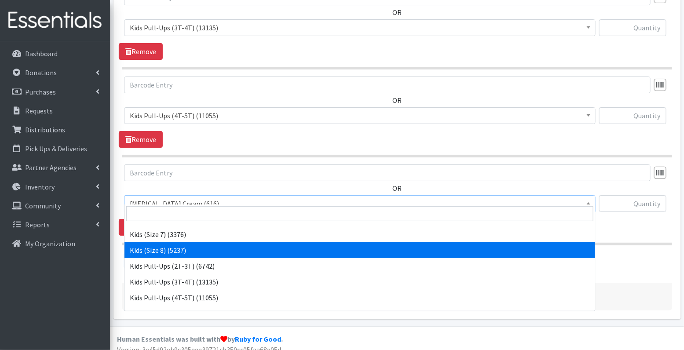
select select "14190"
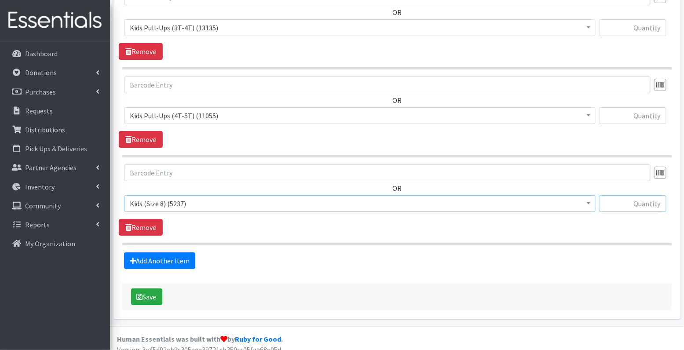
click at [641, 197] on input "text" at bounding box center [632, 203] width 67 height 17
type input "64"
click at [651, 110] on input "text" at bounding box center [632, 115] width 67 height 17
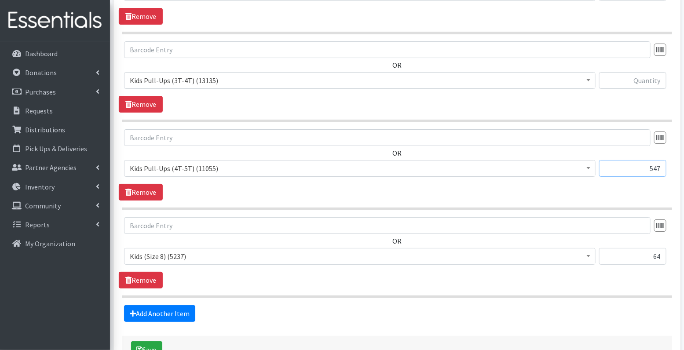
scroll to position [1109, 0]
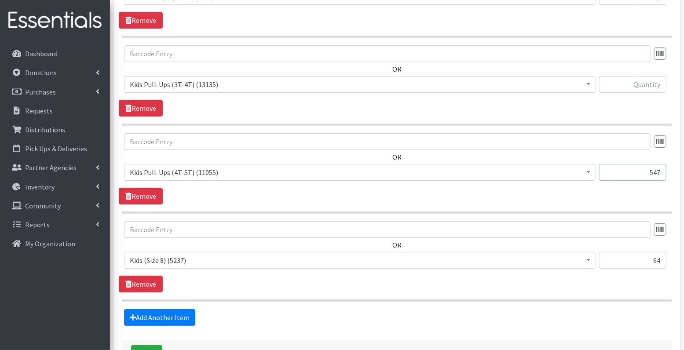
type input "547"
click at [642, 78] on input "text" at bounding box center [632, 84] width 67 height 17
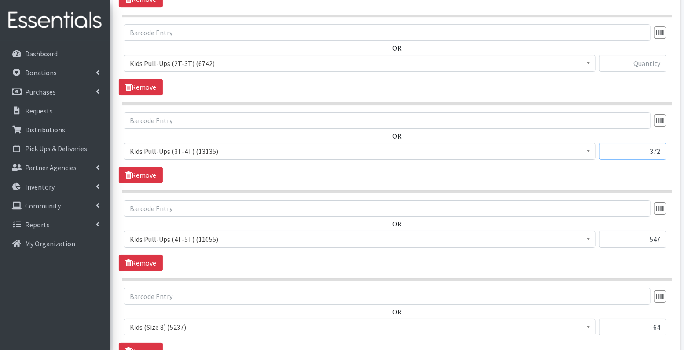
scroll to position [1023, 0]
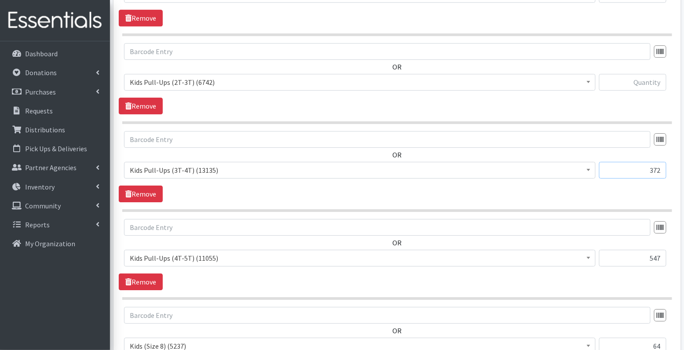
type input "372"
click at [636, 79] on input "text" at bounding box center [632, 82] width 67 height 17
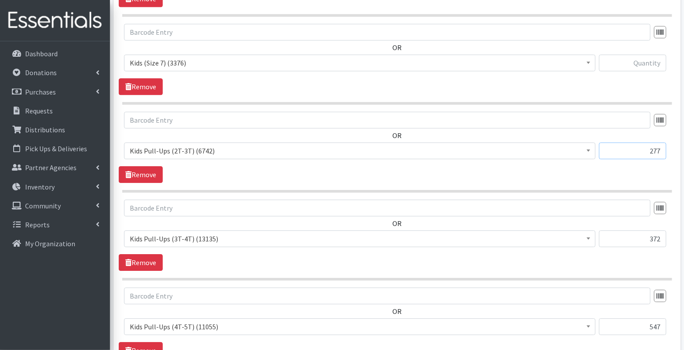
scroll to position [939, 0]
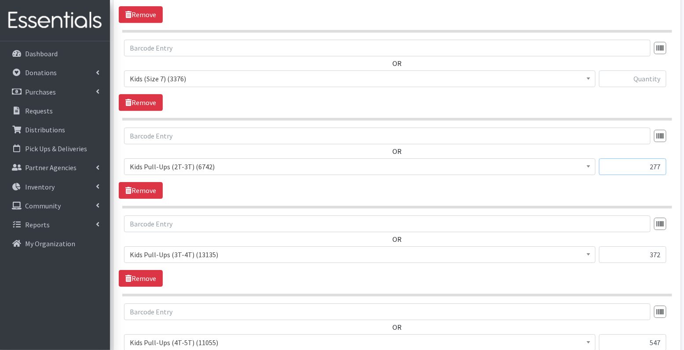
type input "277"
click at [659, 79] on input "text" at bounding box center [632, 78] width 67 height 17
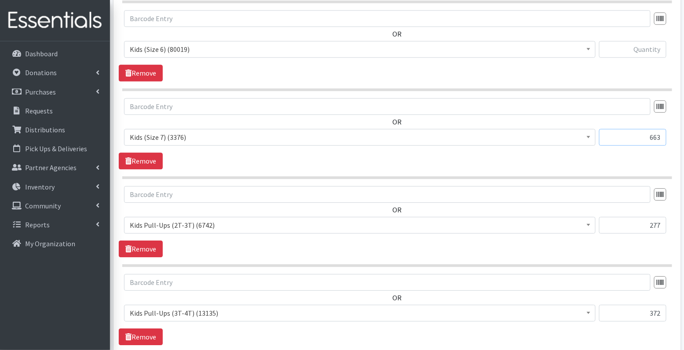
scroll to position [867, 0]
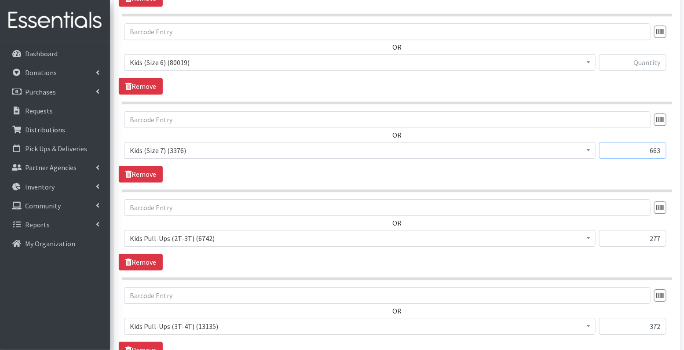
type input "663"
click at [647, 61] on input "text" at bounding box center [632, 62] width 67 height 17
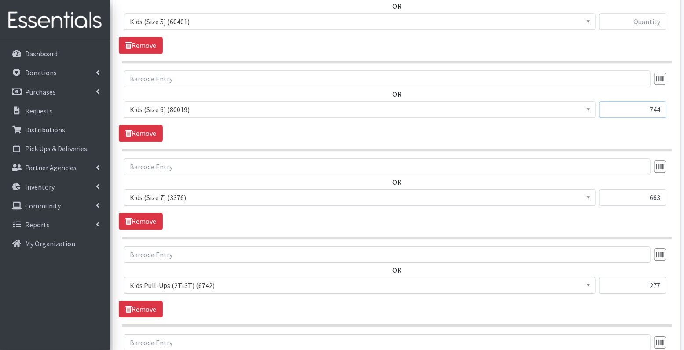
scroll to position [774, 0]
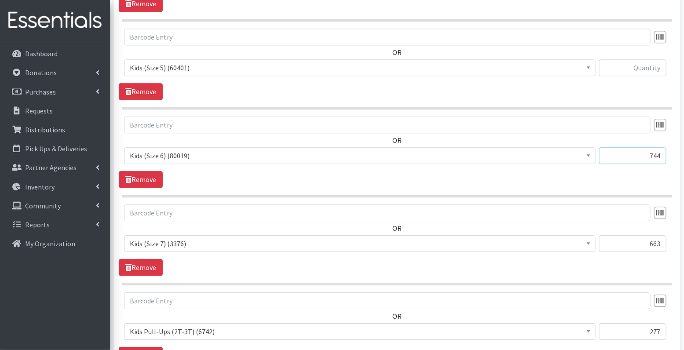
type input "744"
click at [647, 65] on input "text" at bounding box center [632, 67] width 67 height 17
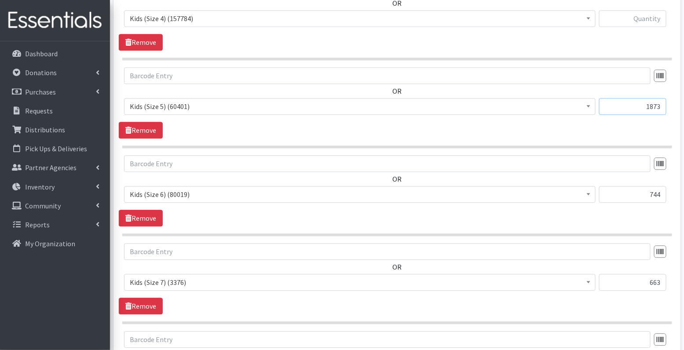
scroll to position [687, 0]
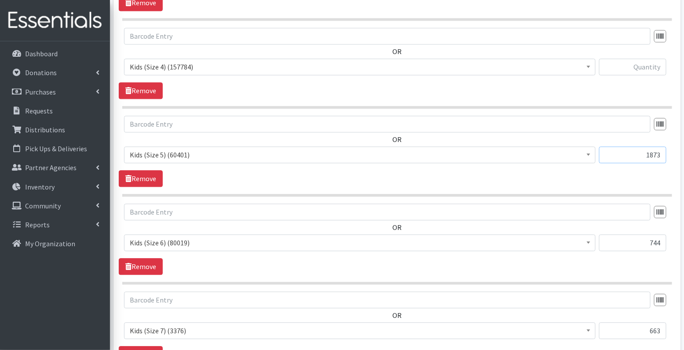
type input "1873"
click at [647, 65] on input "text" at bounding box center [632, 67] width 67 height 17
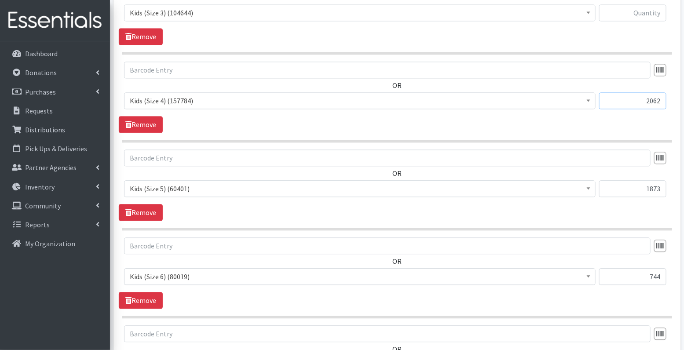
scroll to position [635, 0]
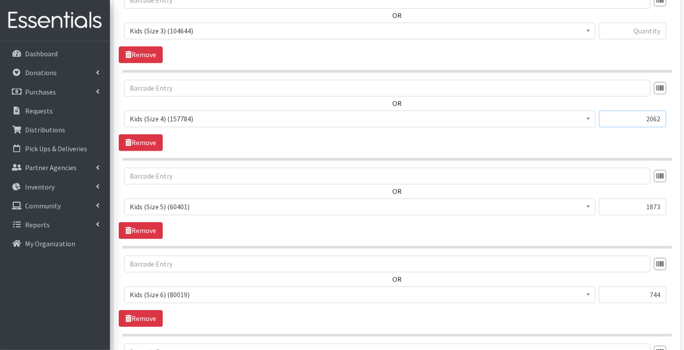
type input "2062"
click at [644, 28] on input "text" at bounding box center [632, 30] width 67 height 17
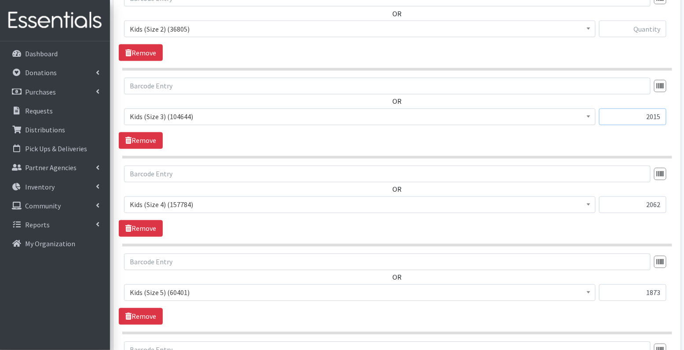
scroll to position [543, 0]
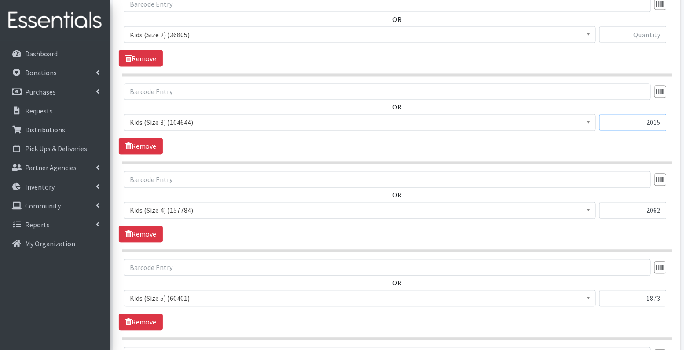
type input "2015"
click at [636, 35] on input "text" at bounding box center [632, 34] width 67 height 17
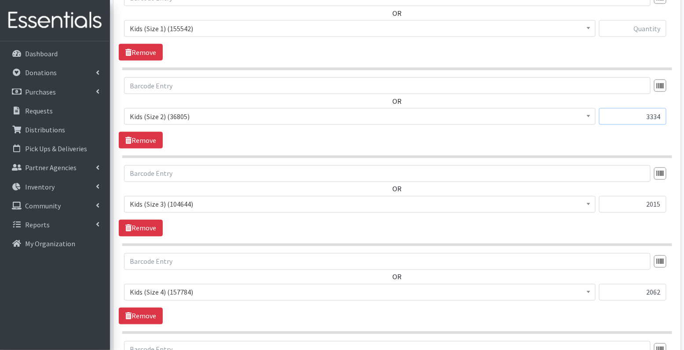
scroll to position [450, 0]
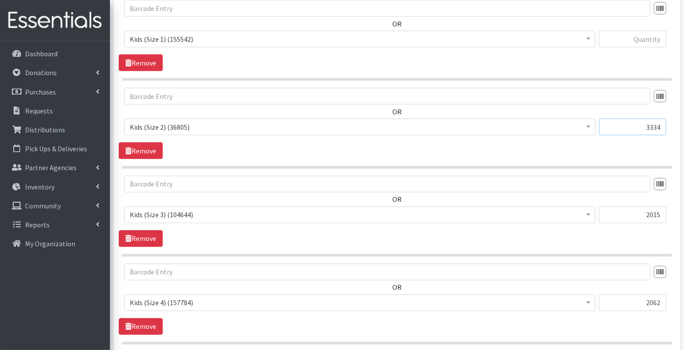
type input "3334"
click at [646, 43] on input "text" at bounding box center [632, 39] width 67 height 17
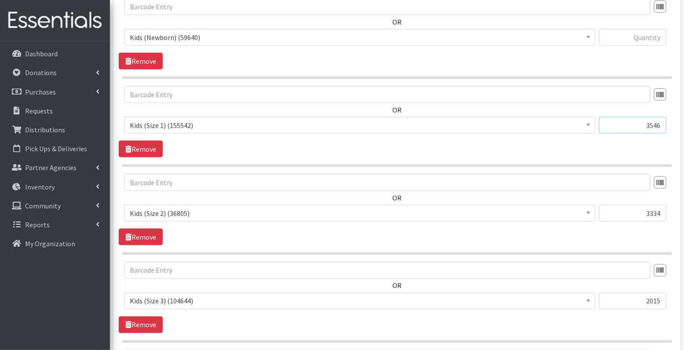
scroll to position [358, 0]
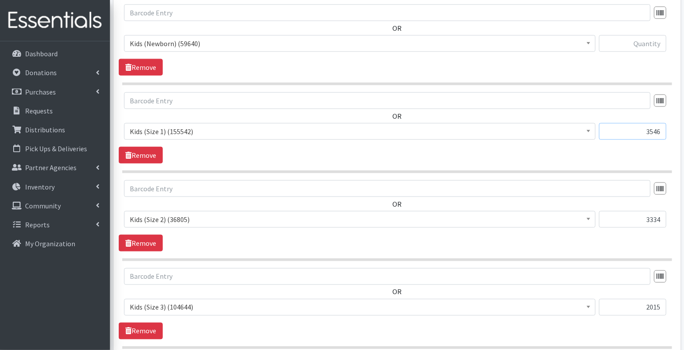
type input "3546"
click at [648, 40] on input "text" at bounding box center [632, 43] width 67 height 17
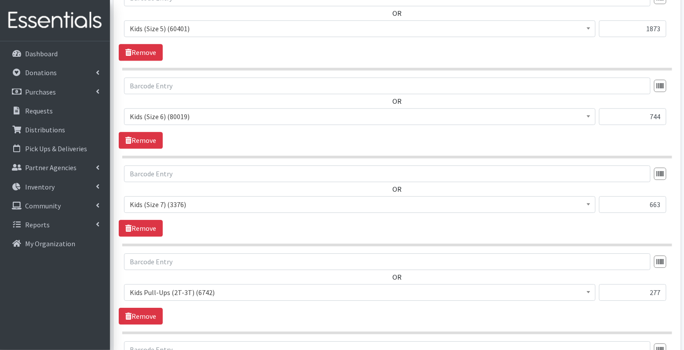
scroll to position [1166, 0]
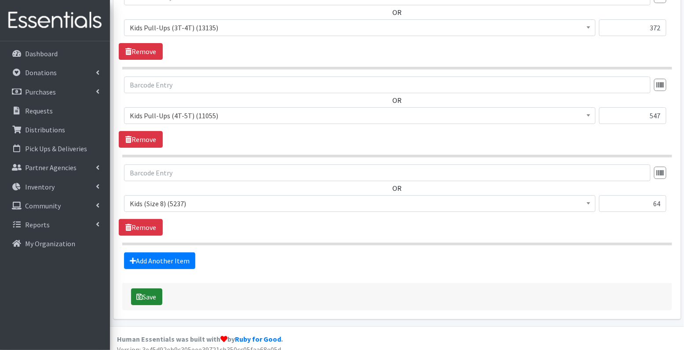
type input "1557"
click at [150, 292] on button "Save" at bounding box center [146, 297] width 31 height 17
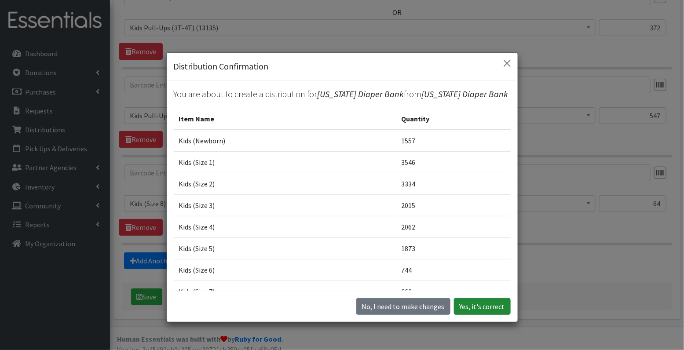
click at [502, 305] on button "Yes, it's correct" at bounding box center [482, 306] width 57 height 17
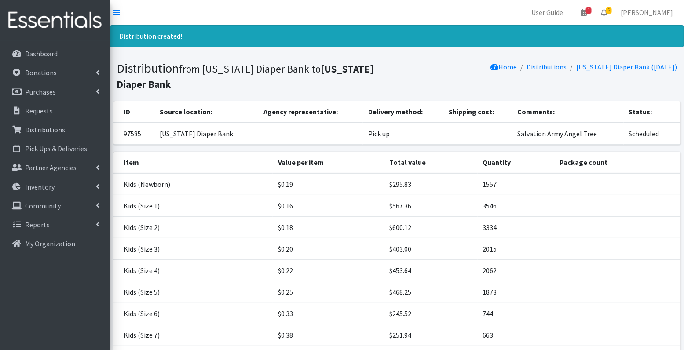
scroll to position [152, 0]
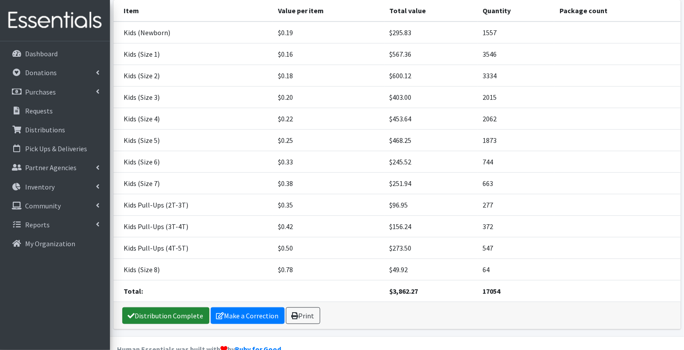
click at [179, 308] on link "Distribution Complete" at bounding box center [165, 316] width 87 height 17
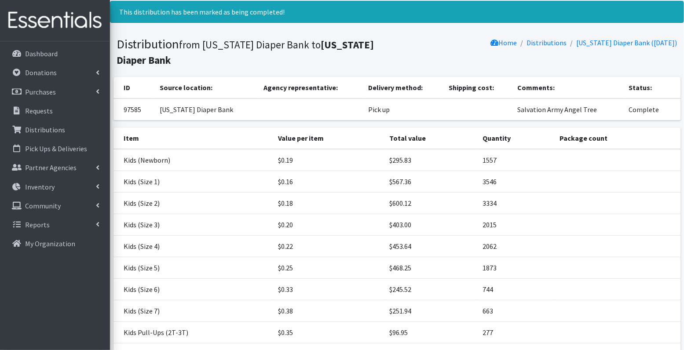
scroll to position [0, 0]
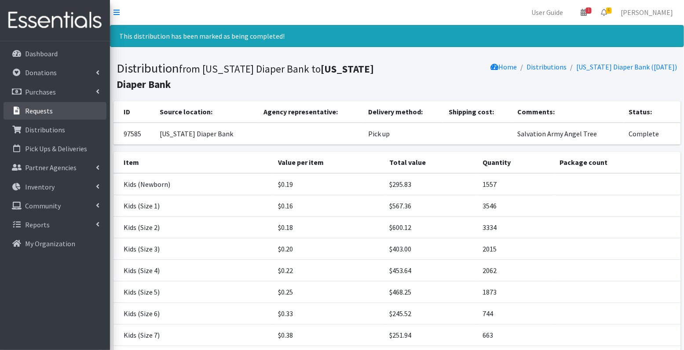
click at [36, 112] on p "Requests" at bounding box center [39, 111] width 28 height 9
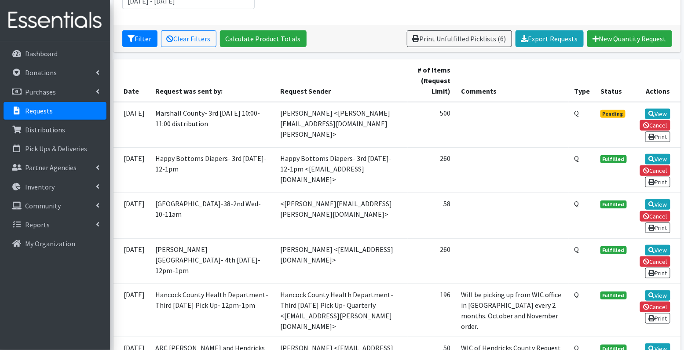
scroll to position [148, 0]
